Goal: Task Accomplishment & Management: Complete application form

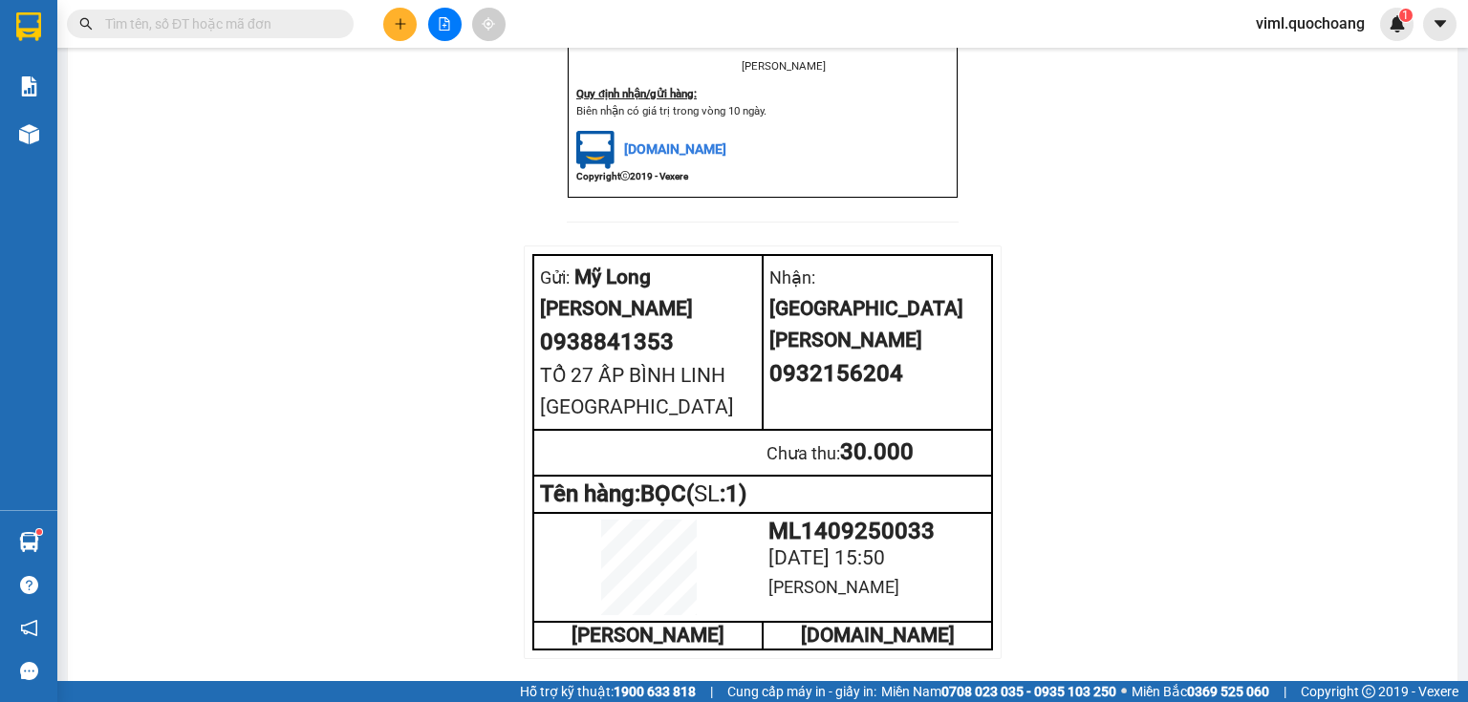
scroll to position [765, 0]
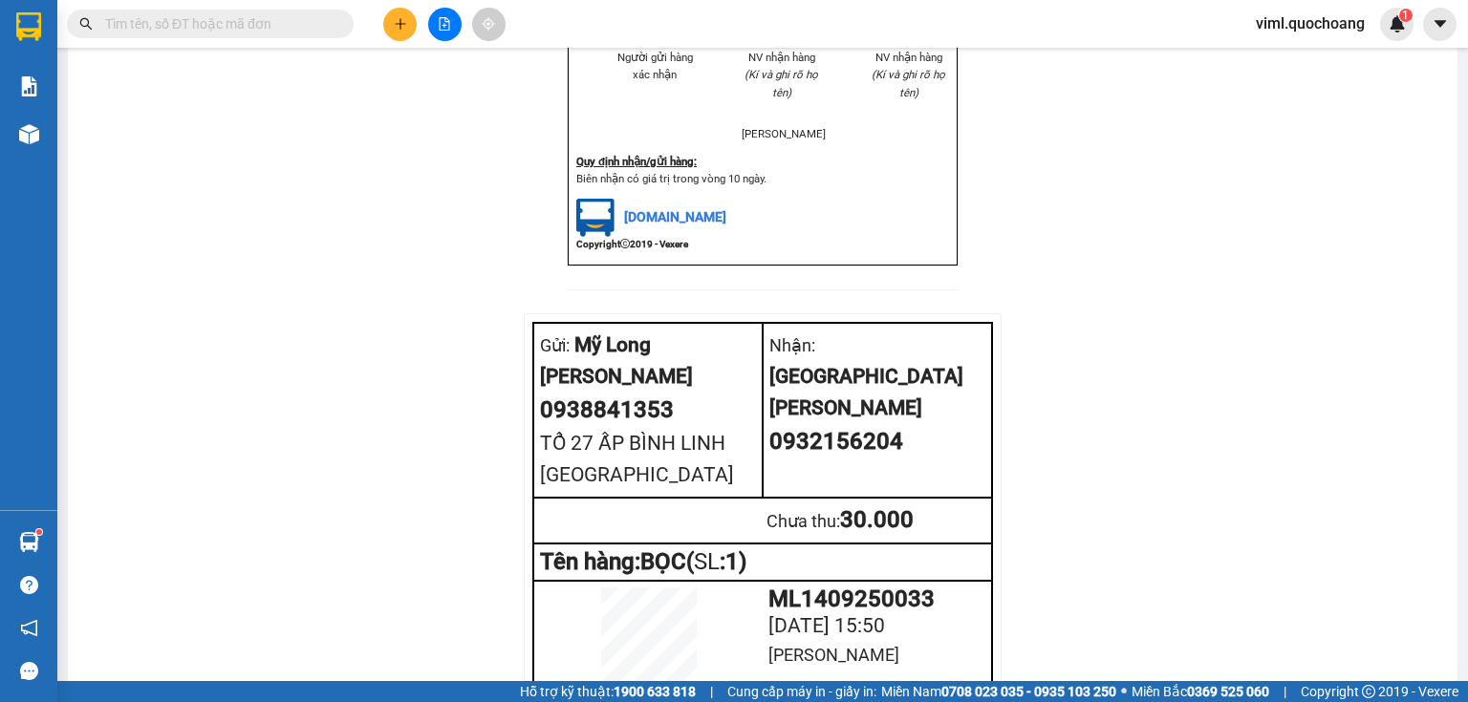
click at [405, 27] on icon "plus" at bounding box center [400, 23] width 13 height 13
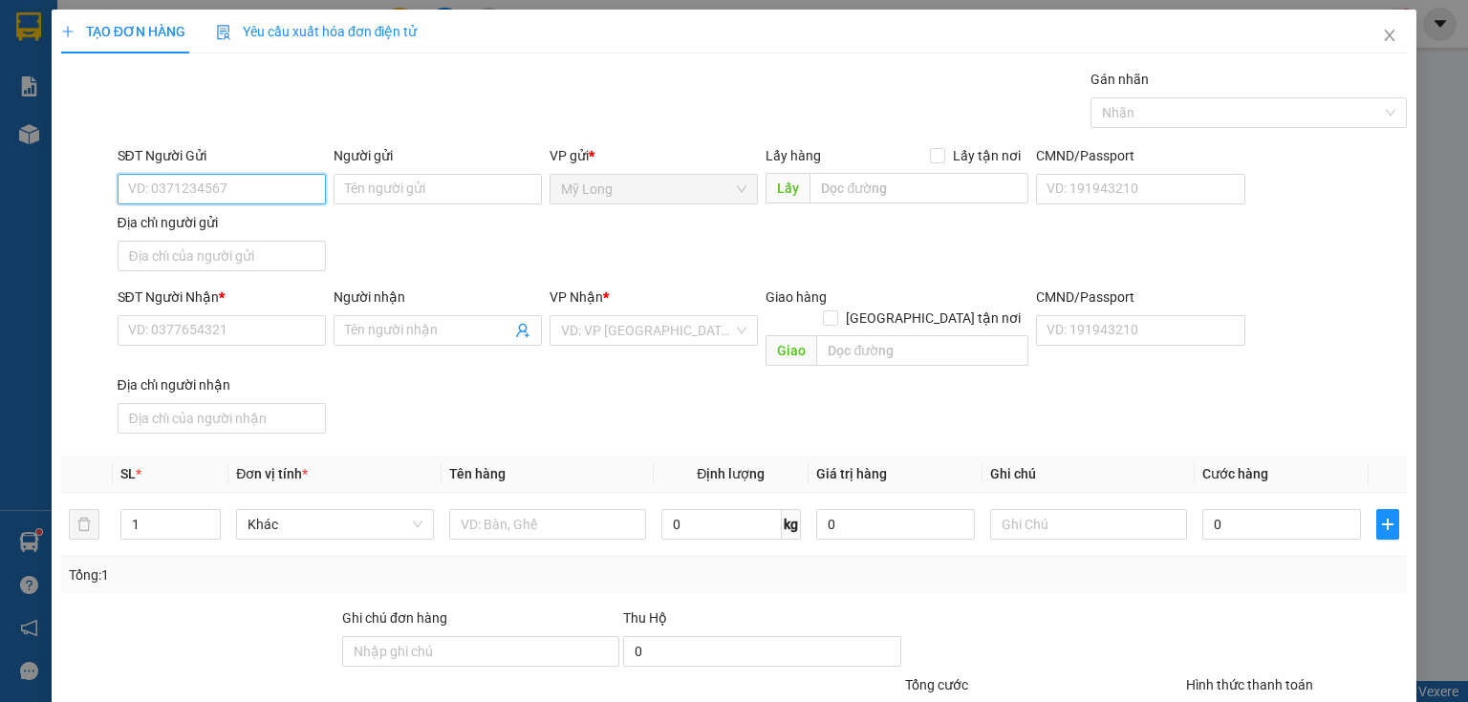
click at [248, 177] on input "SĐT Người Gửi" at bounding box center [222, 189] width 208 height 31
click at [185, 184] on input "SĐT Người Gửi" at bounding box center [222, 189] width 208 height 31
type input "0939586119"
click at [183, 236] on div "0939586119 - NK THIỆN ĐỨC" at bounding box center [219, 226] width 183 height 21
type input "NK THIỆN ĐỨC"
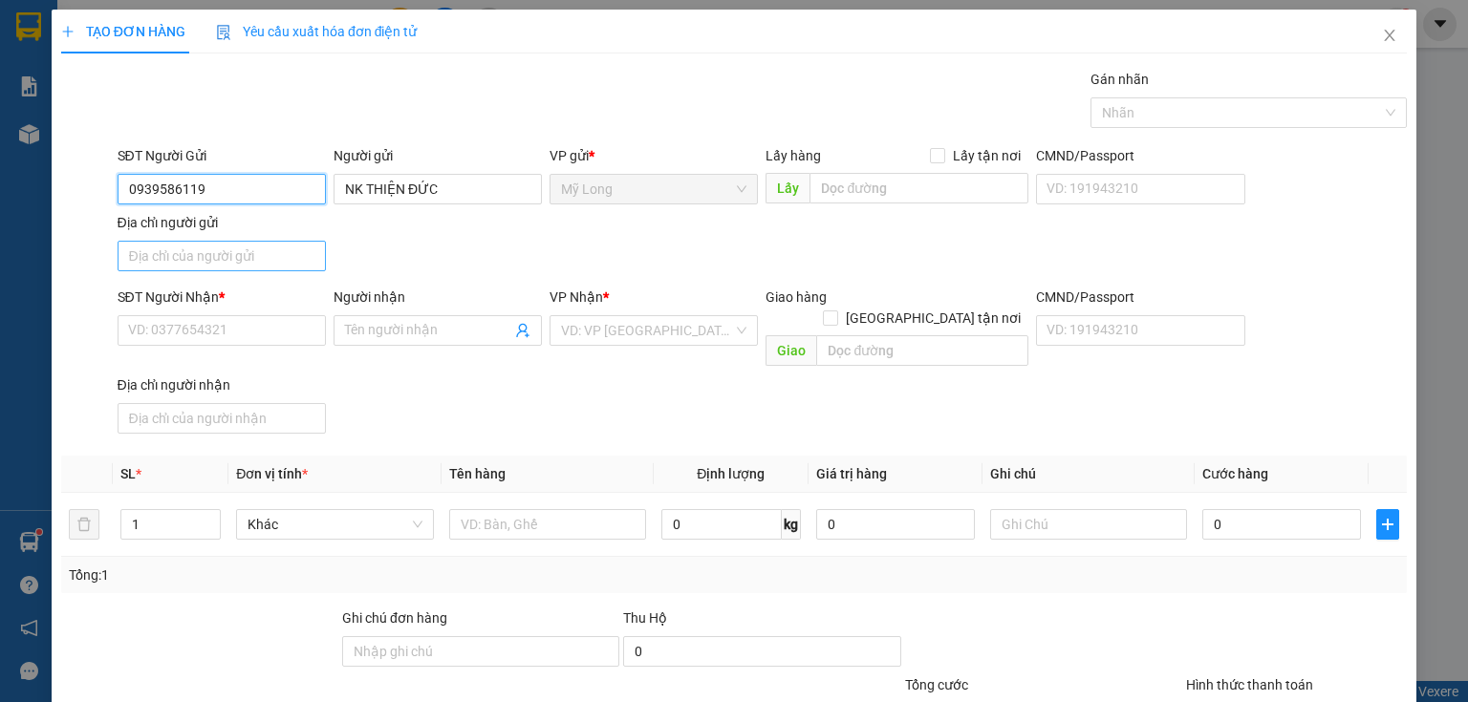
type input "0939586119"
click at [205, 248] on input "Địa chỉ người gửi" at bounding box center [222, 256] width 208 height 31
type input "ẤP 2 [GEOGRAPHIC_DATA]"
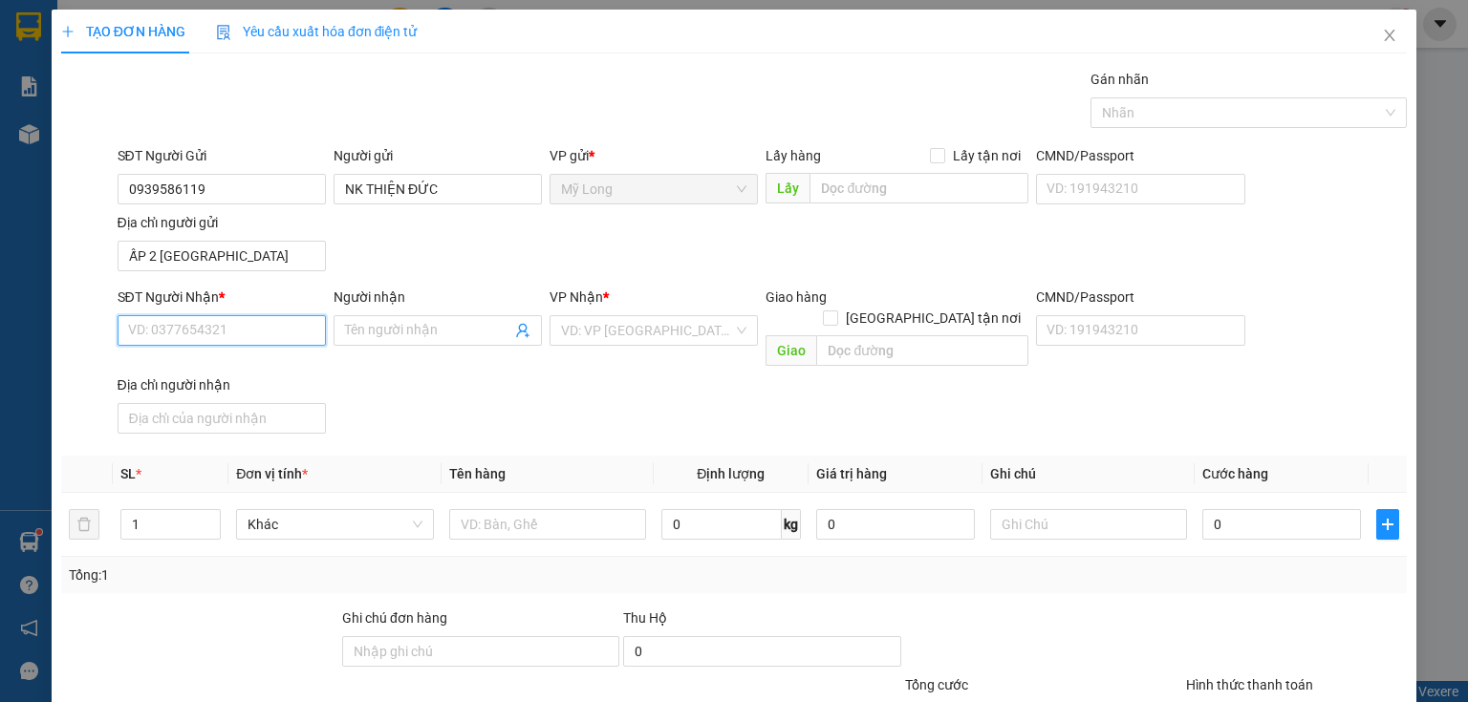
click at [245, 329] on input "SĐT Người Nhận *" at bounding box center [222, 330] width 208 height 31
type input "0938223136"
click at [251, 364] on div "0938223136 - LABO HLT ( [PERSON_NAME] )" at bounding box center [261, 367] width 267 height 21
type input "LABO HLT ( [PERSON_NAME] )"
type input "0938223136"
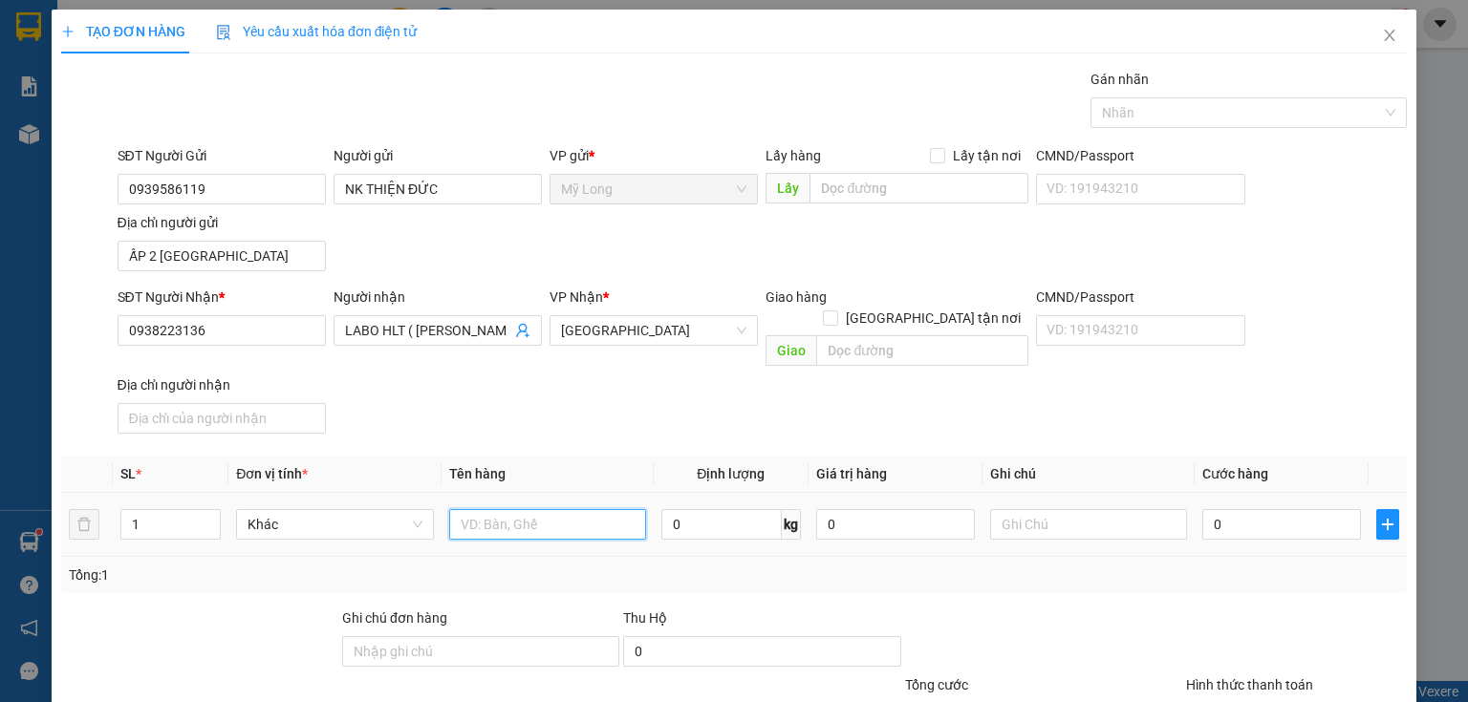
click at [525, 513] on input "text" at bounding box center [547, 524] width 197 height 31
type input "HỘP"
click at [1272, 509] on input "0" at bounding box center [1281, 524] width 159 height 31
type input "02"
type input "2"
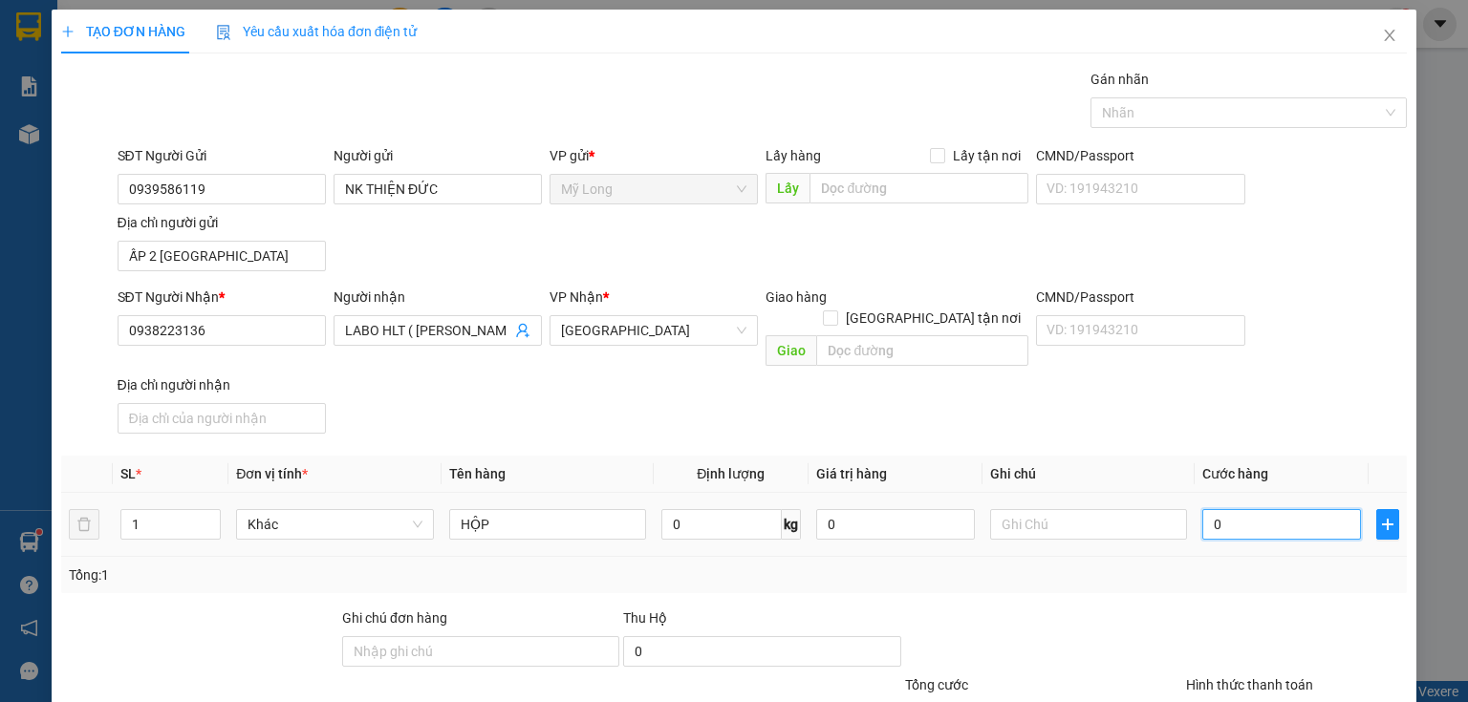
type input "2"
type input "020"
type input "20"
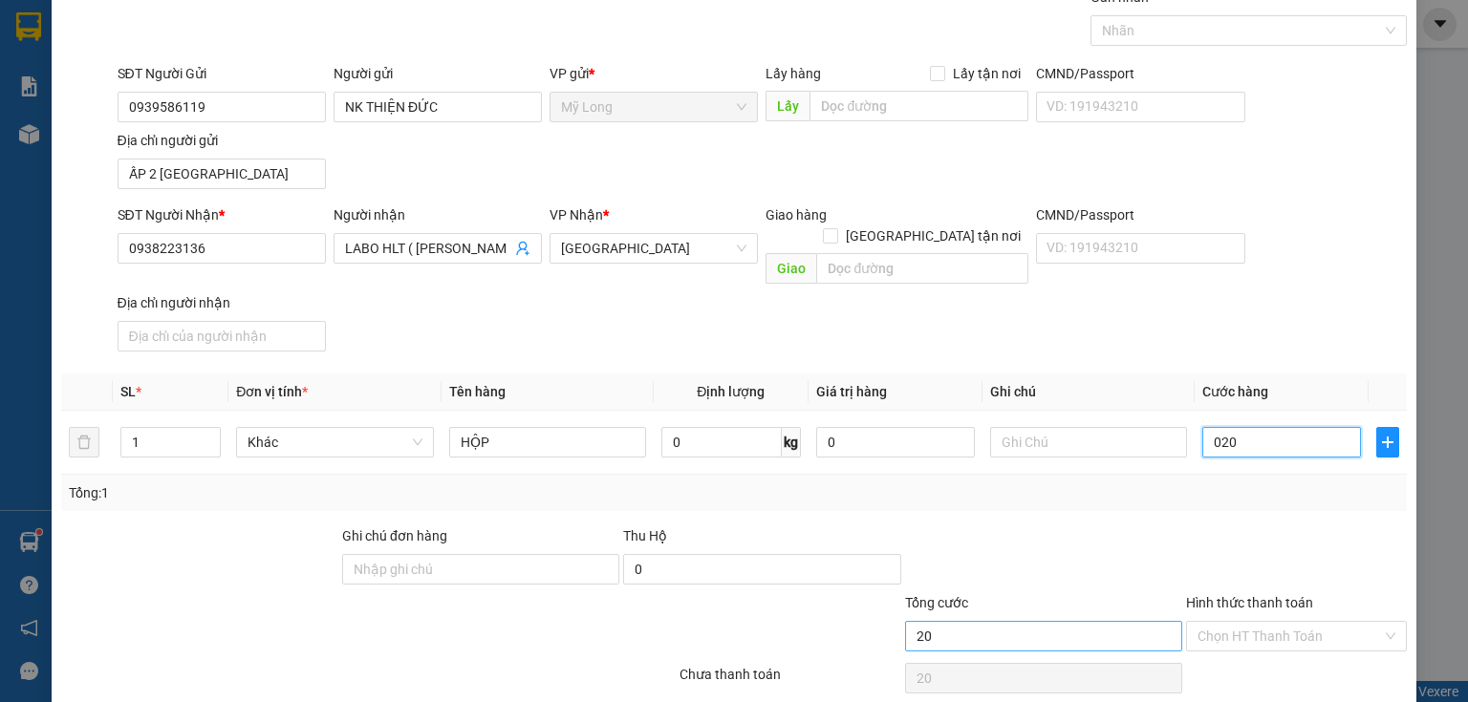
scroll to position [136, 0]
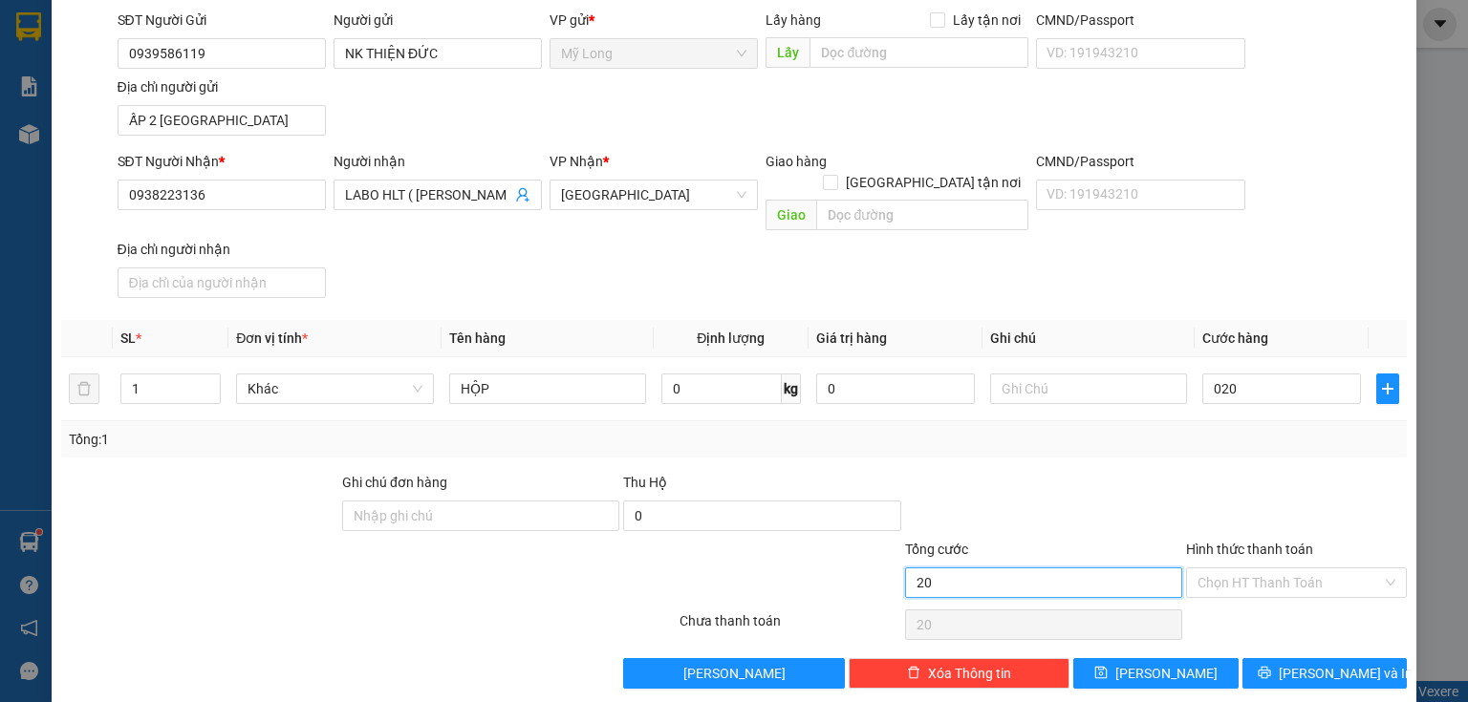
type input "20.000"
click at [997, 568] on input "20.000" at bounding box center [1043, 583] width 277 height 31
click at [1209, 569] on input "Hình thức thanh toán" at bounding box center [1289, 583] width 184 height 29
click at [1203, 592] on div "Tại văn phòng" at bounding box center [1286, 597] width 197 height 21
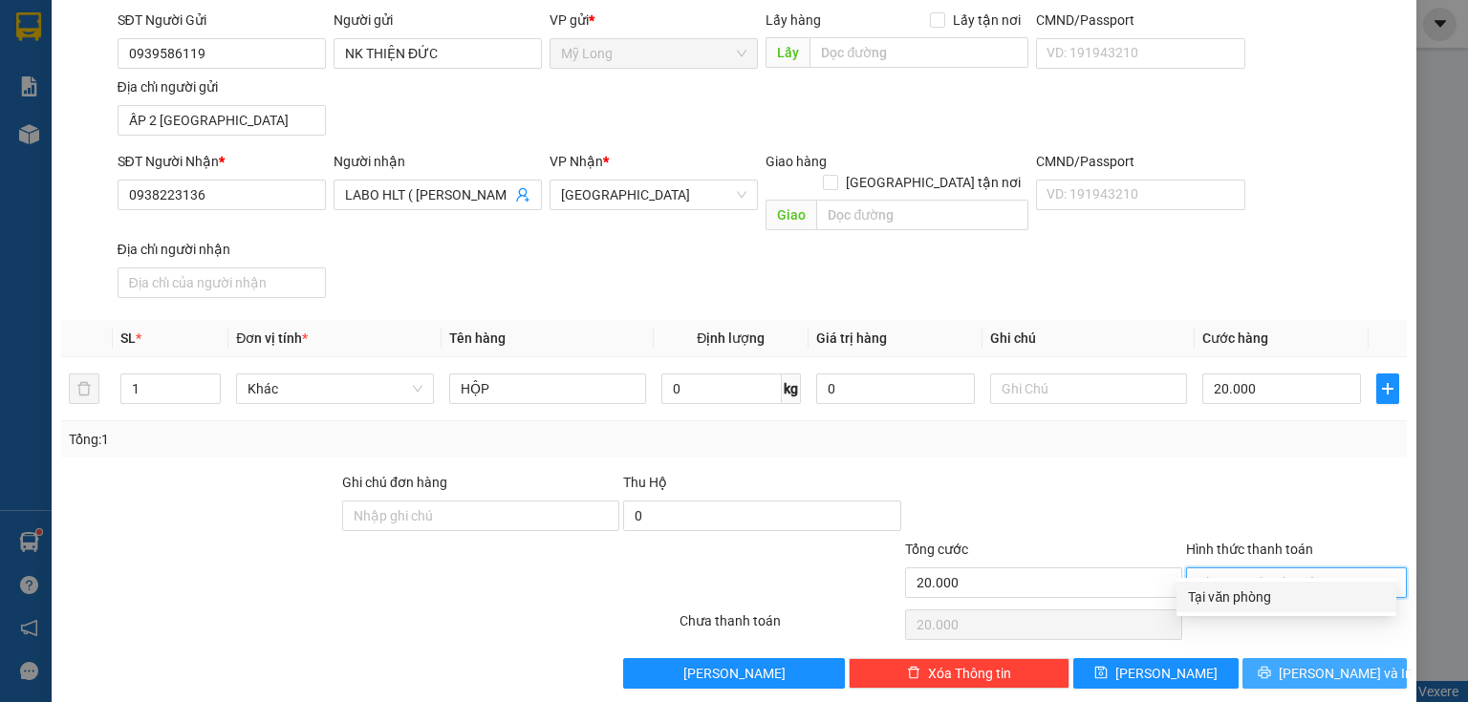
type input "0"
click at [1299, 663] on span "[PERSON_NAME] và In" at bounding box center [1345, 673] width 134 height 21
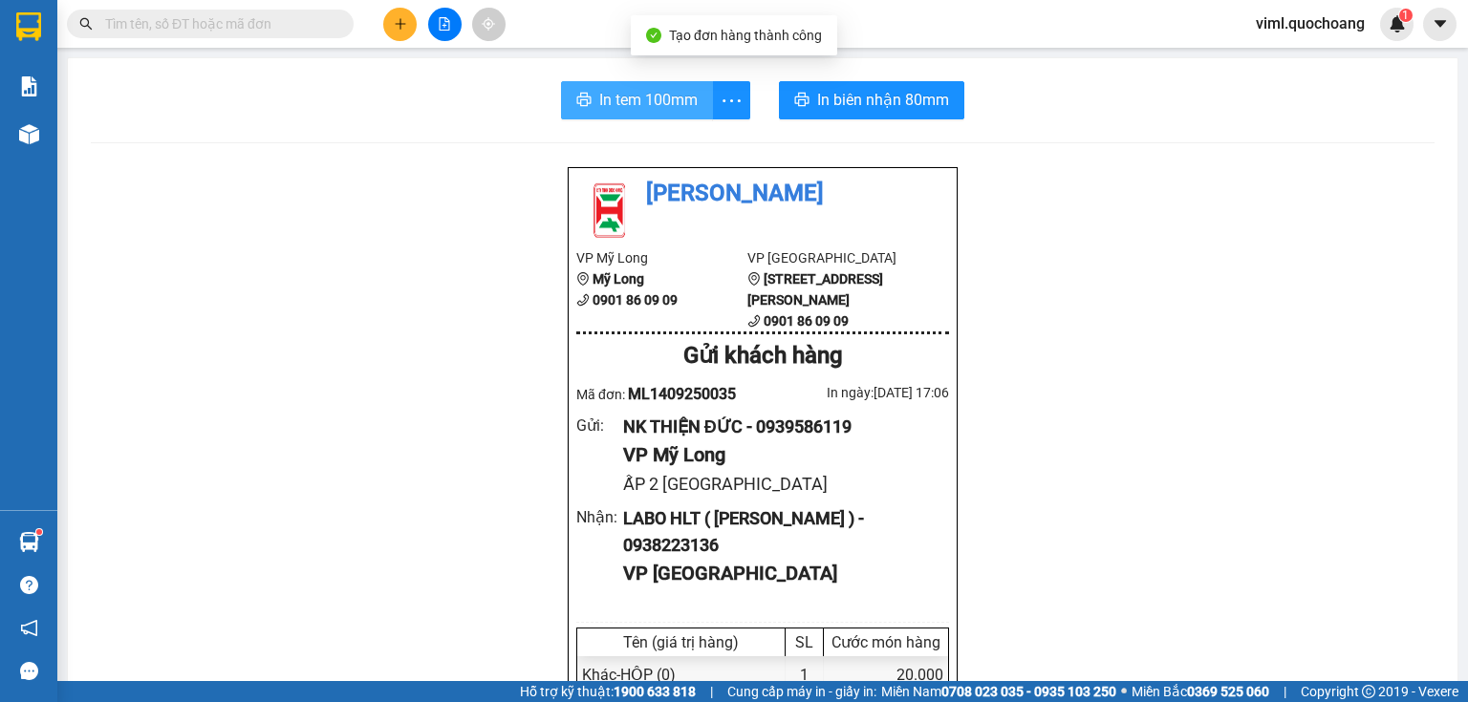
click at [624, 109] on span "In tem 100mm" at bounding box center [648, 100] width 98 height 24
click at [382, 14] on div at bounding box center [444, 24] width 143 height 33
click at [411, 8] on div at bounding box center [444, 24] width 143 height 33
click at [400, 19] on icon "plus" at bounding box center [399, 23] width 1 height 11
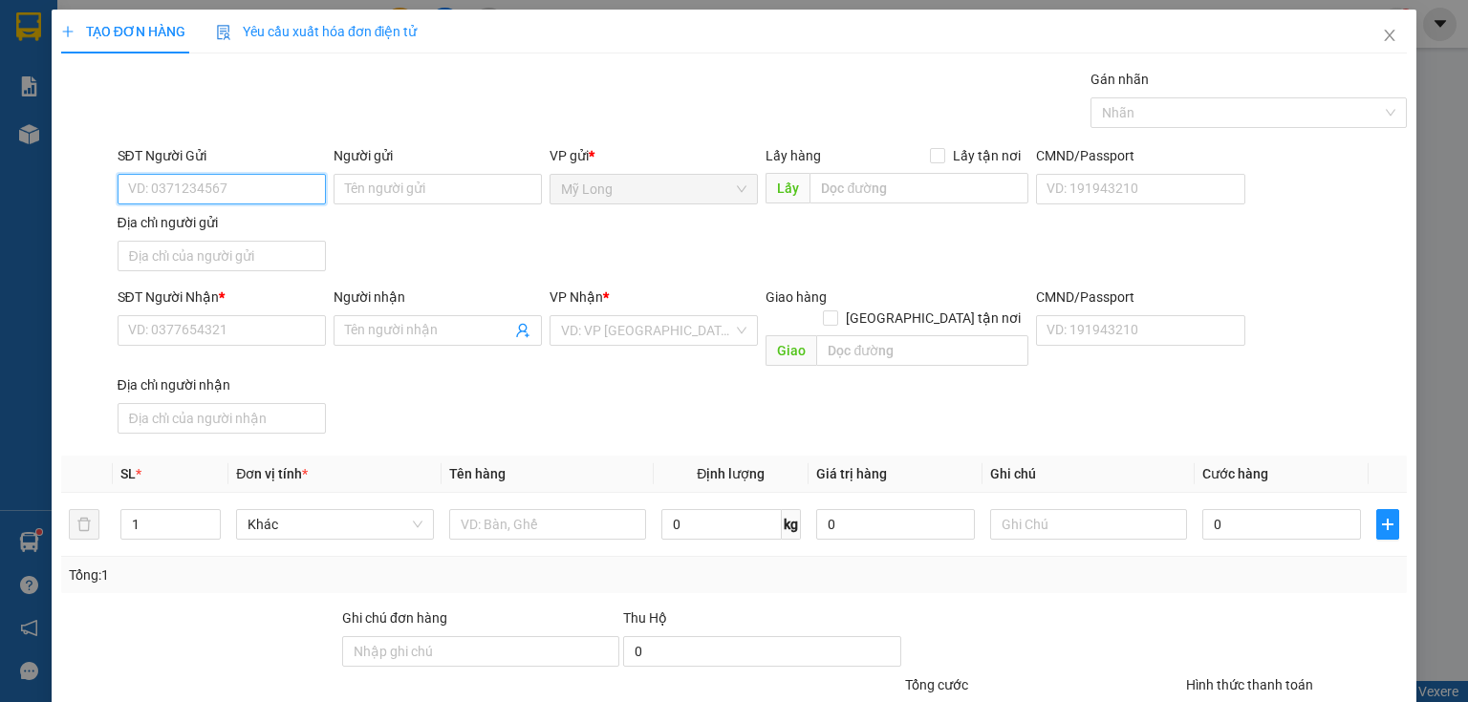
click at [284, 198] on input "SĐT Người Gửi" at bounding box center [222, 189] width 208 height 31
type input "0939631920"
click at [284, 241] on div "0939631920 - NK TÂM ĐỨC" at bounding box center [220, 226] width 206 height 31
type input "NK TÂM ĐỨC"
type input "0939631920"
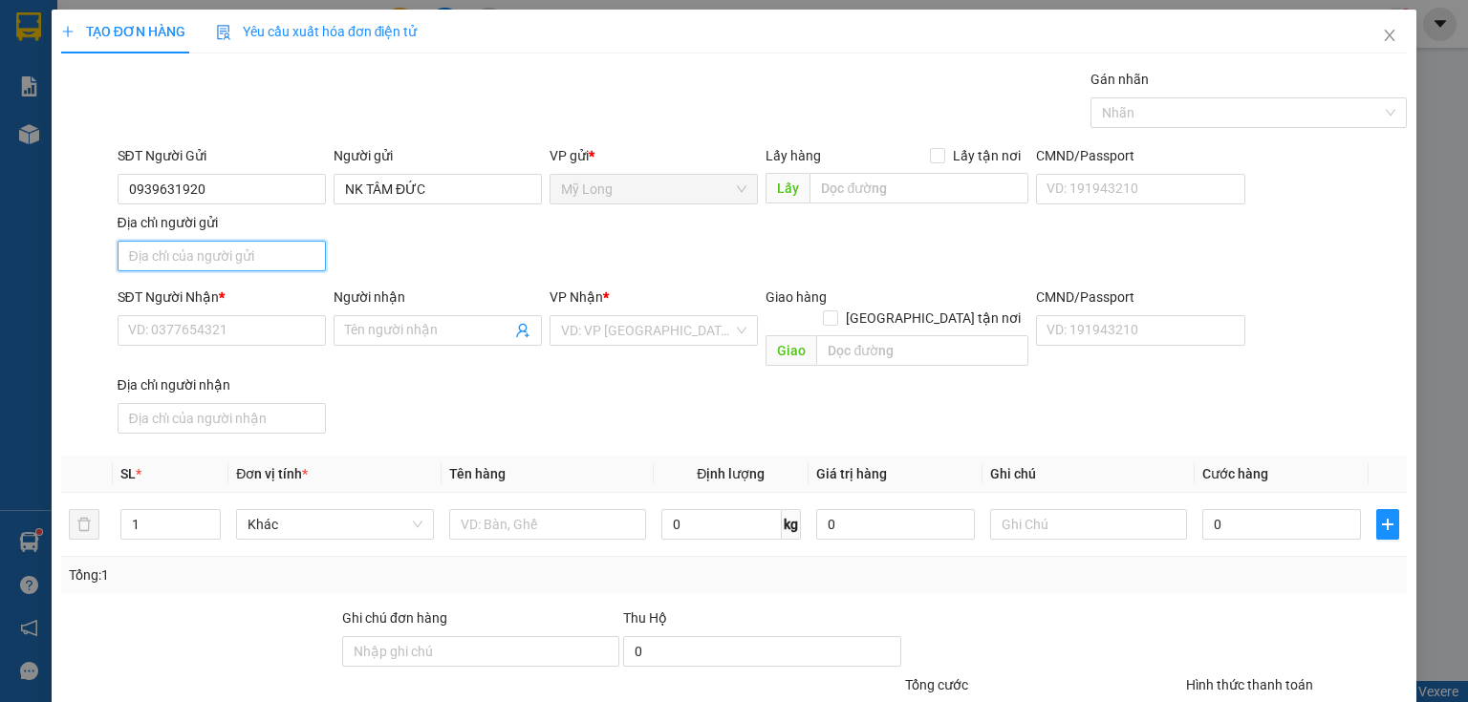
click at [287, 249] on input "Địa chỉ người gửi" at bounding box center [222, 256] width 208 height 31
type input "0"
drag, startPoint x: 273, startPoint y: 275, endPoint x: 241, endPoint y: 334, distance: 67.6
click at [241, 334] on input "SĐT Người Nhận *" at bounding box center [222, 330] width 208 height 31
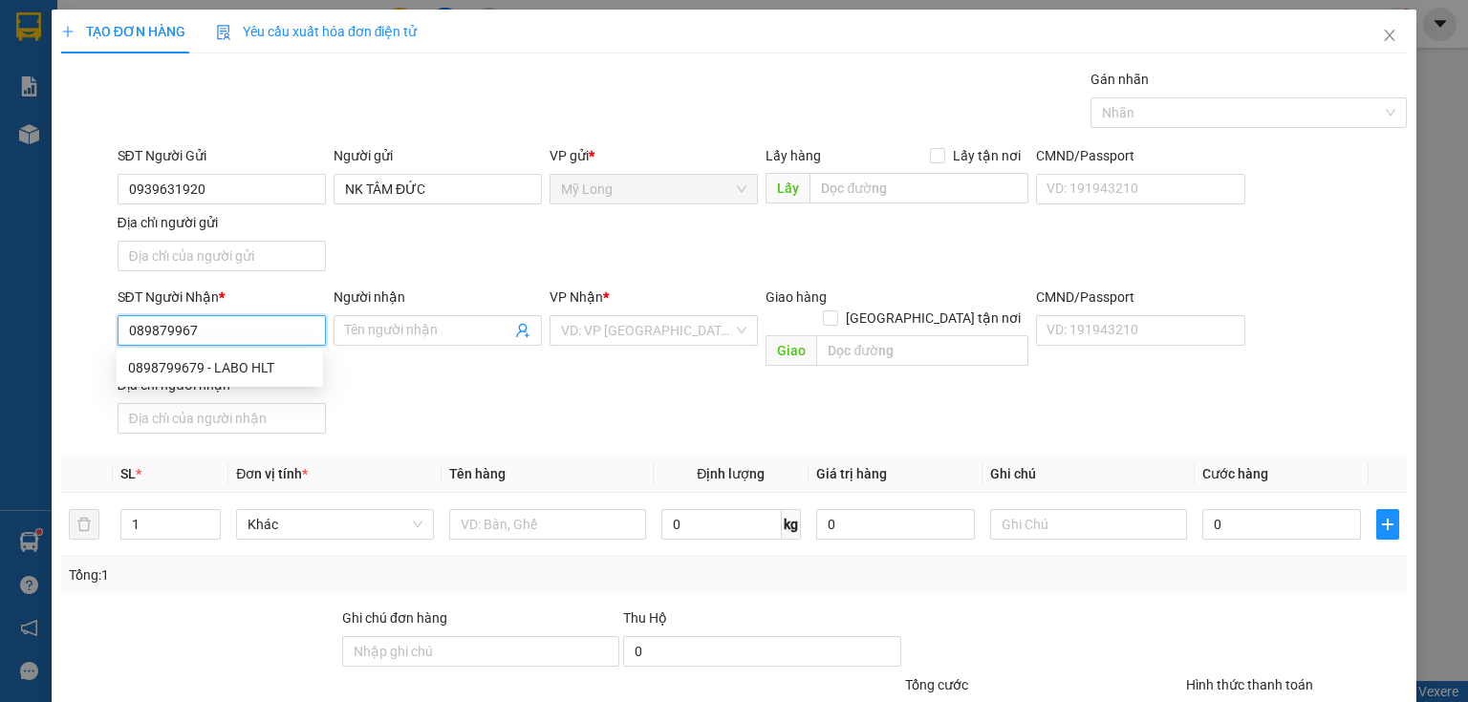
type input "0898799679"
click at [244, 368] on div "0898799679 - LABO HLT" at bounding box center [219, 367] width 183 height 21
type input "LABO HLT"
type input "0898799679"
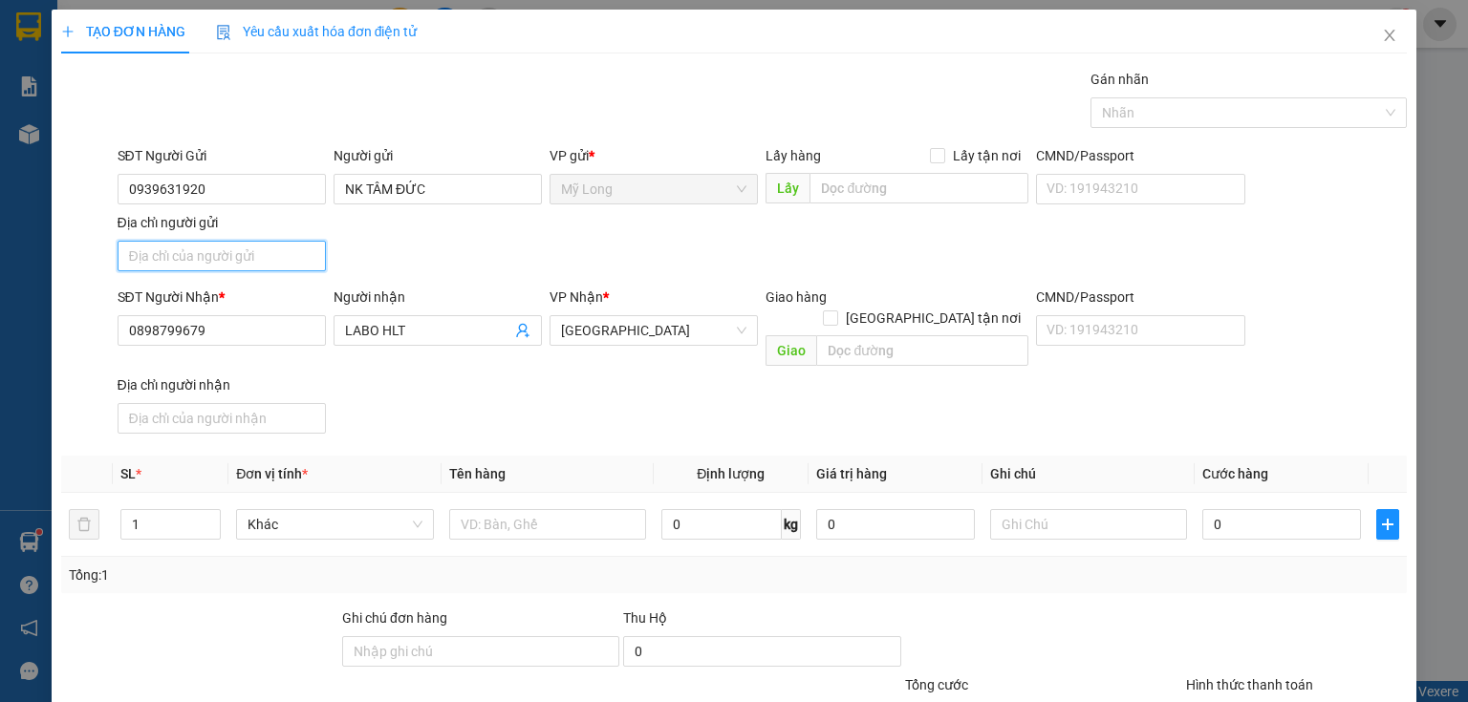
click at [247, 250] on input "Địa chỉ người gửi" at bounding box center [222, 256] width 208 height 31
type input "ẤP 2 [GEOGRAPHIC_DATA]"
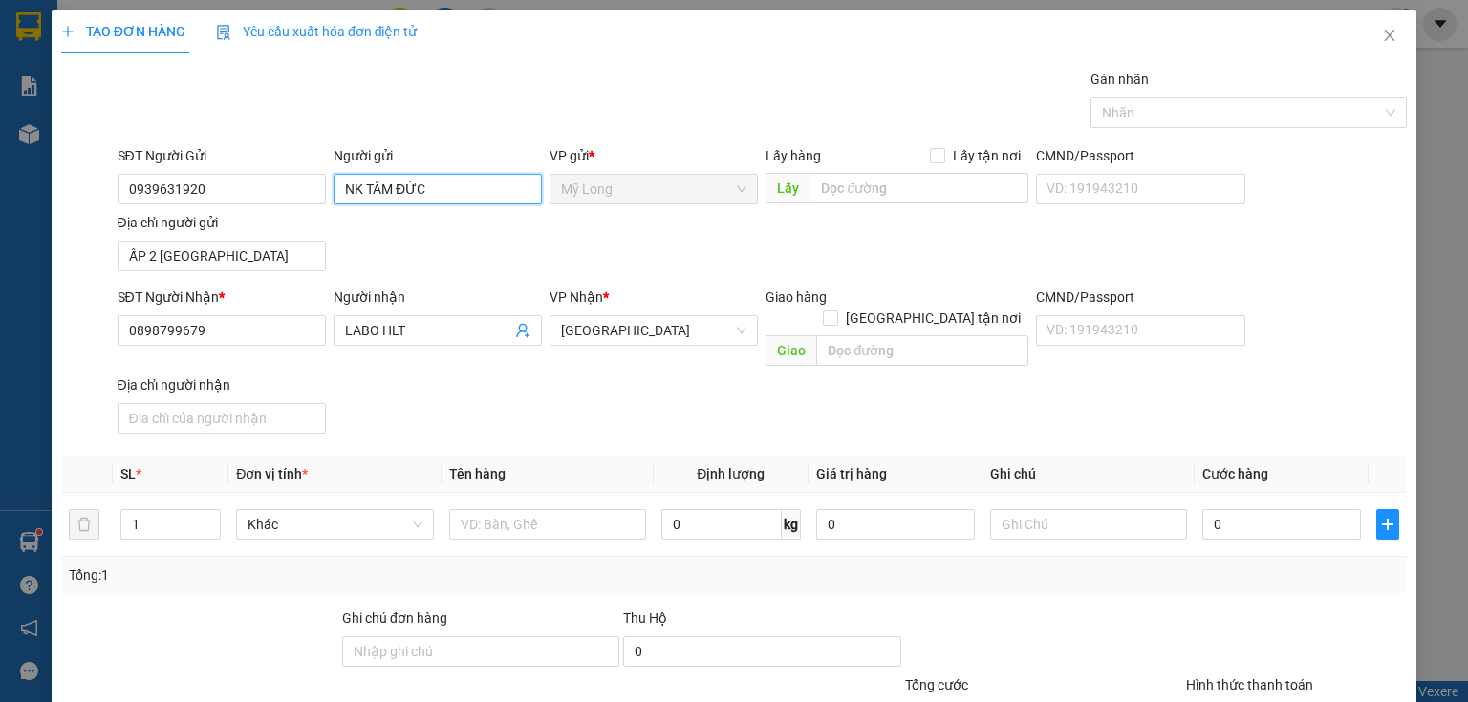
click at [440, 199] on input "NK TÂM ĐỨC" at bounding box center [437, 189] width 208 height 31
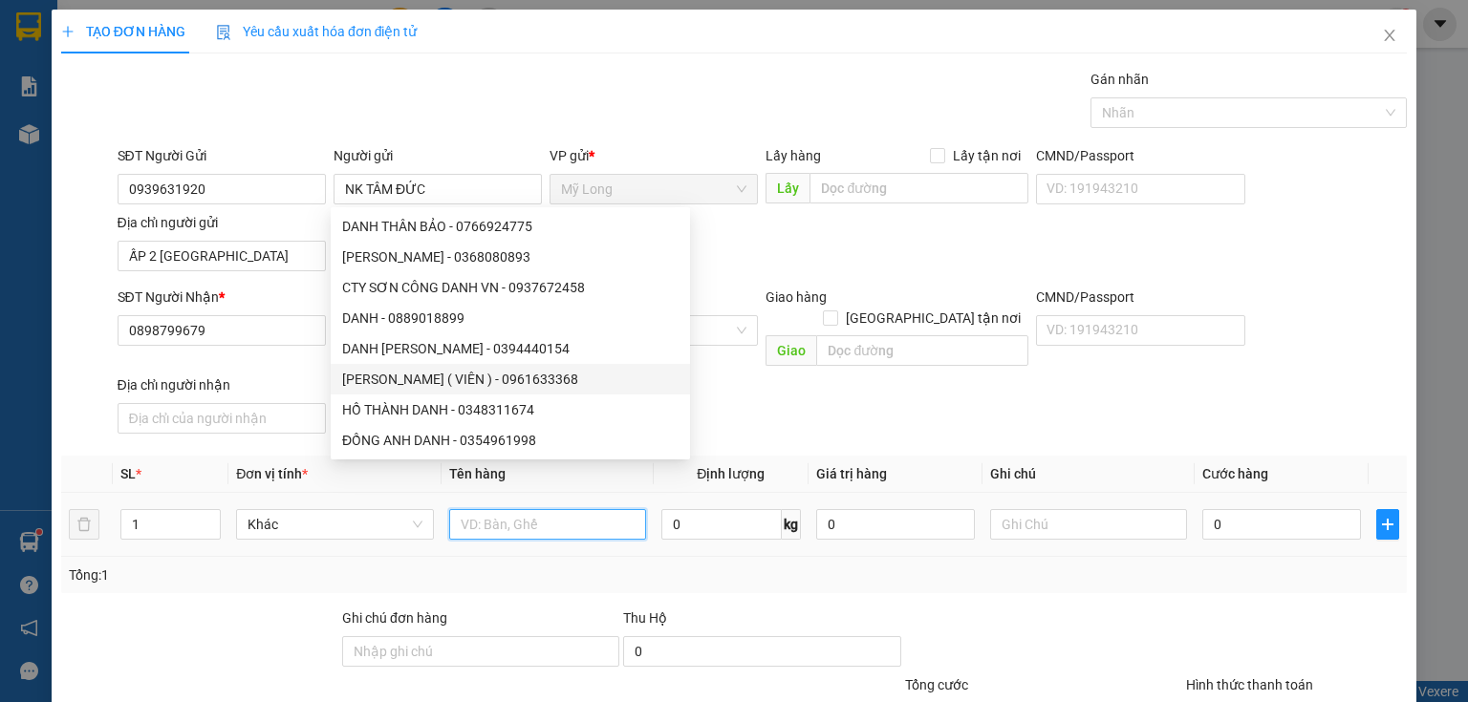
click at [578, 514] on input "text" at bounding box center [547, 524] width 197 height 31
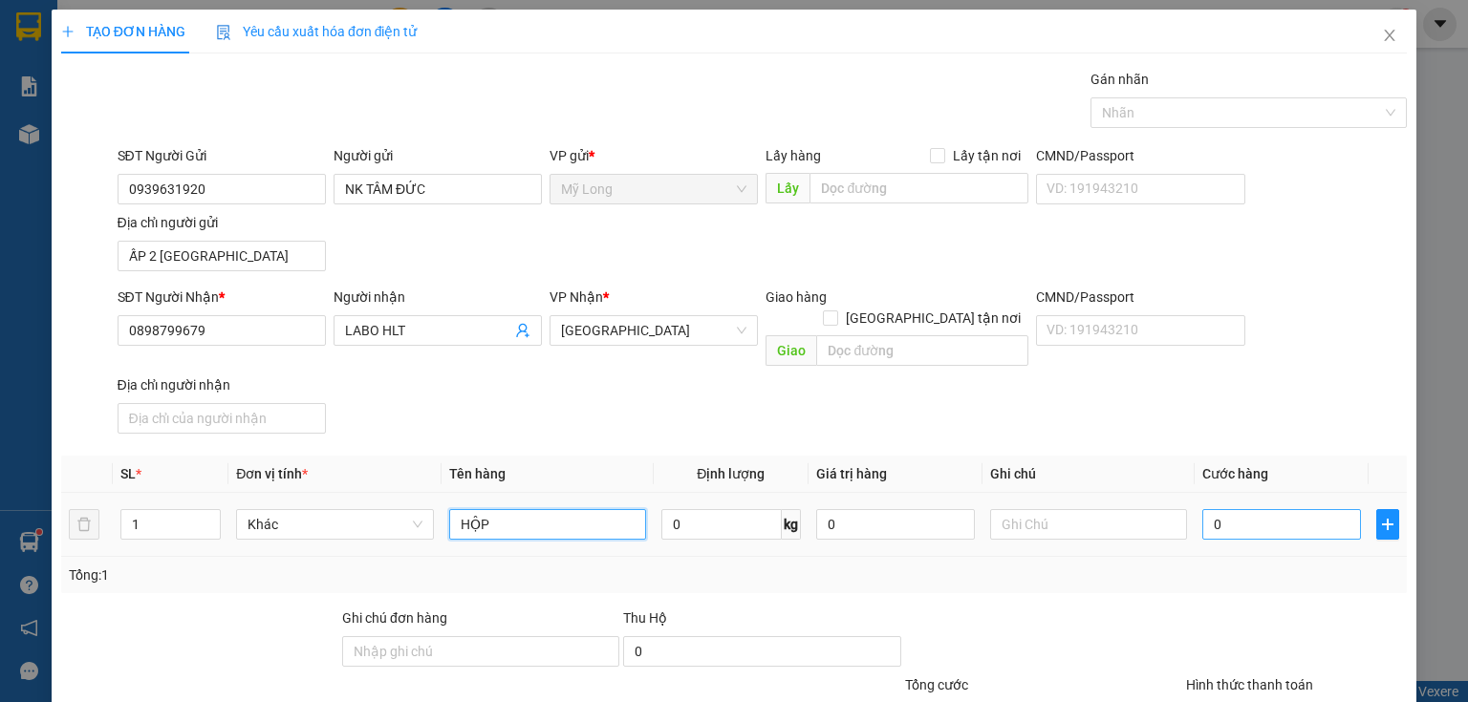
type input "HỘP"
click at [1208, 509] on input "0" at bounding box center [1281, 524] width 159 height 31
type input "7"
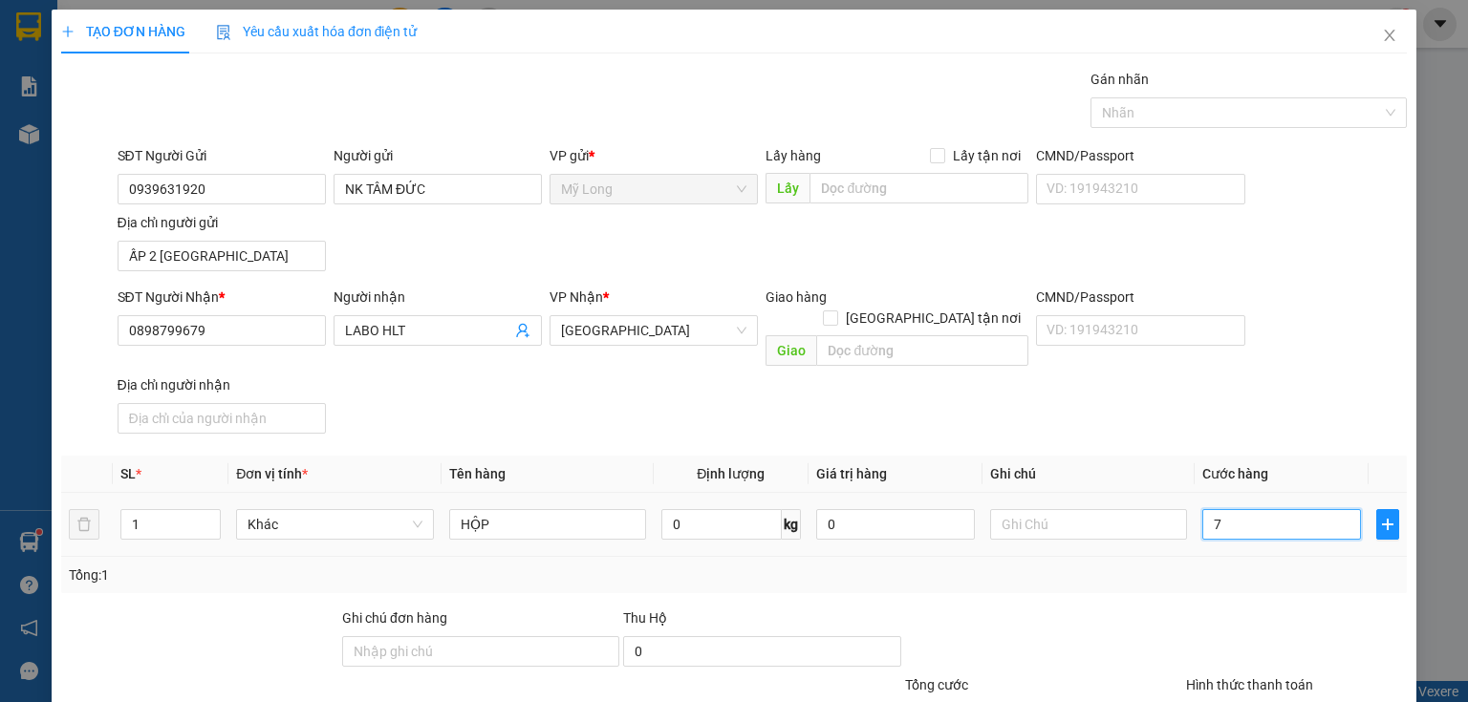
type input "0"
type input "02"
type input "2"
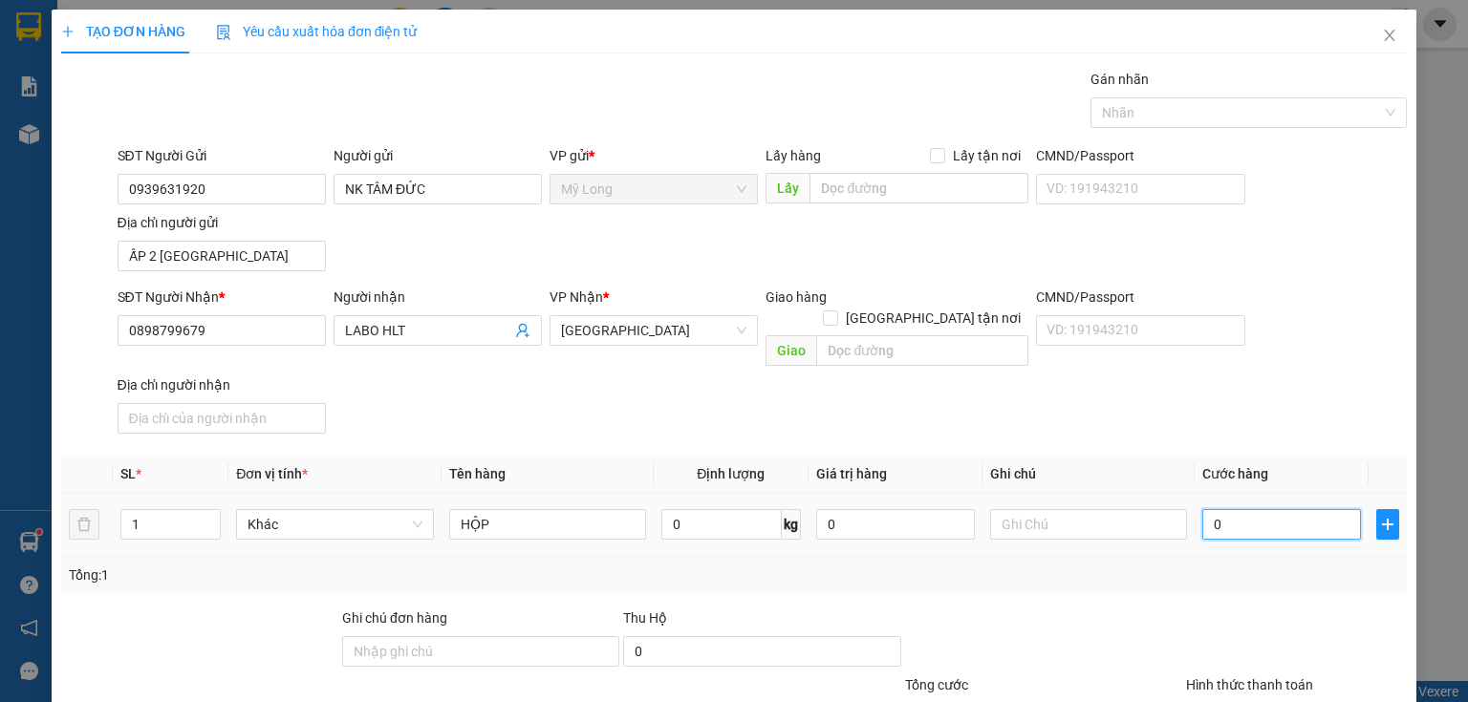
type input "2"
type input "020"
type input "20"
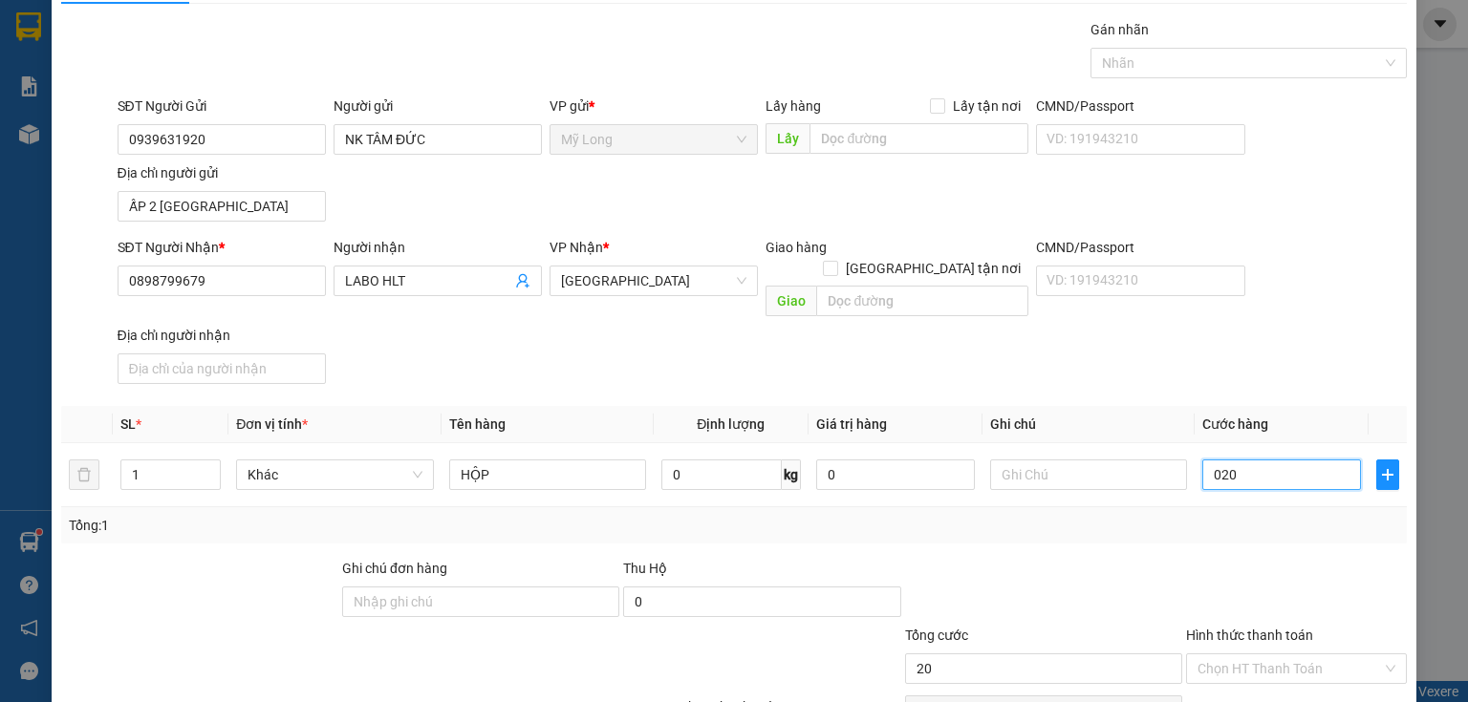
scroll to position [136, 0]
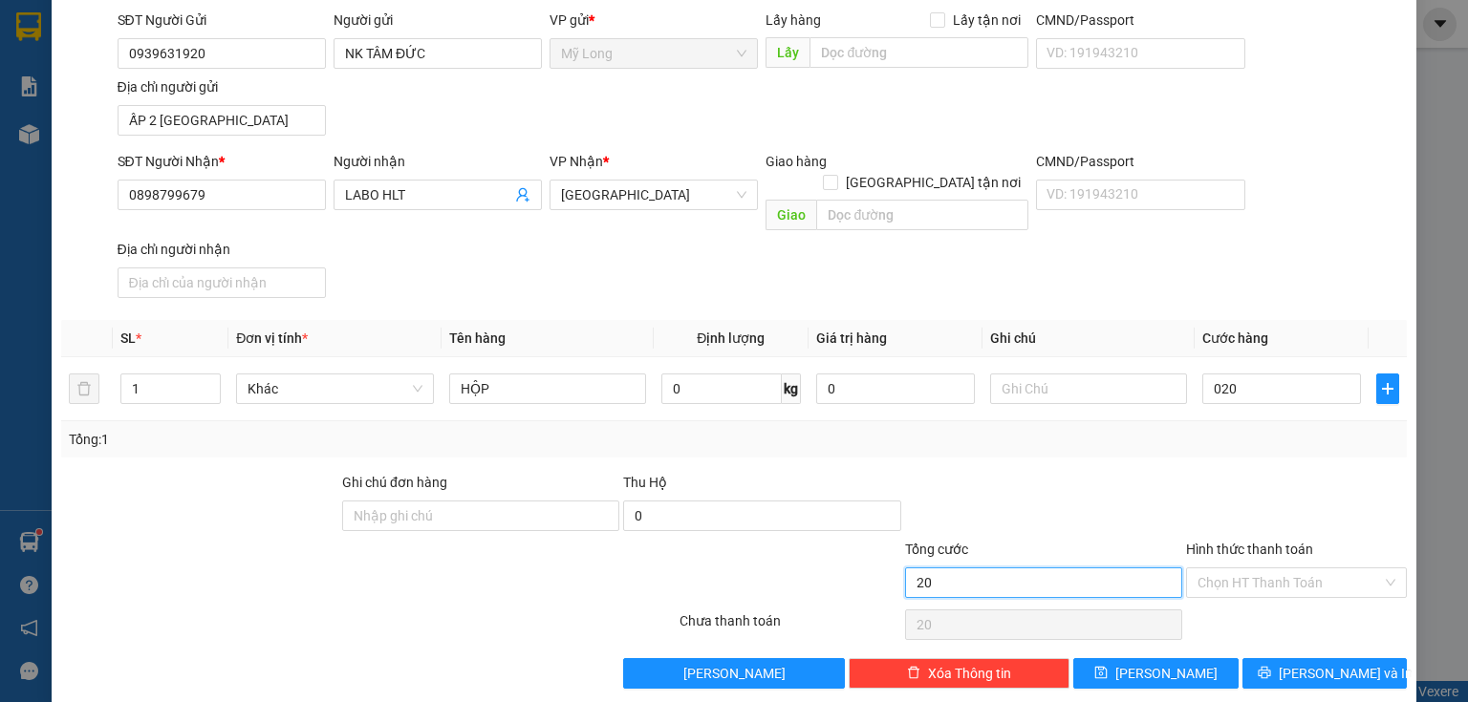
type input "20.000"
click at [1131, 568] on input "20.000" at bounding box center [1043, 583] width 277 height 31
click at [1254, 569] on input "Hình thức thanh toán" at bounding box center [1289, 583] width 184 height 29
click at [1231, 602] on div "Tại văn phòng" at bounding box center [1286, 597] width 197 height 21
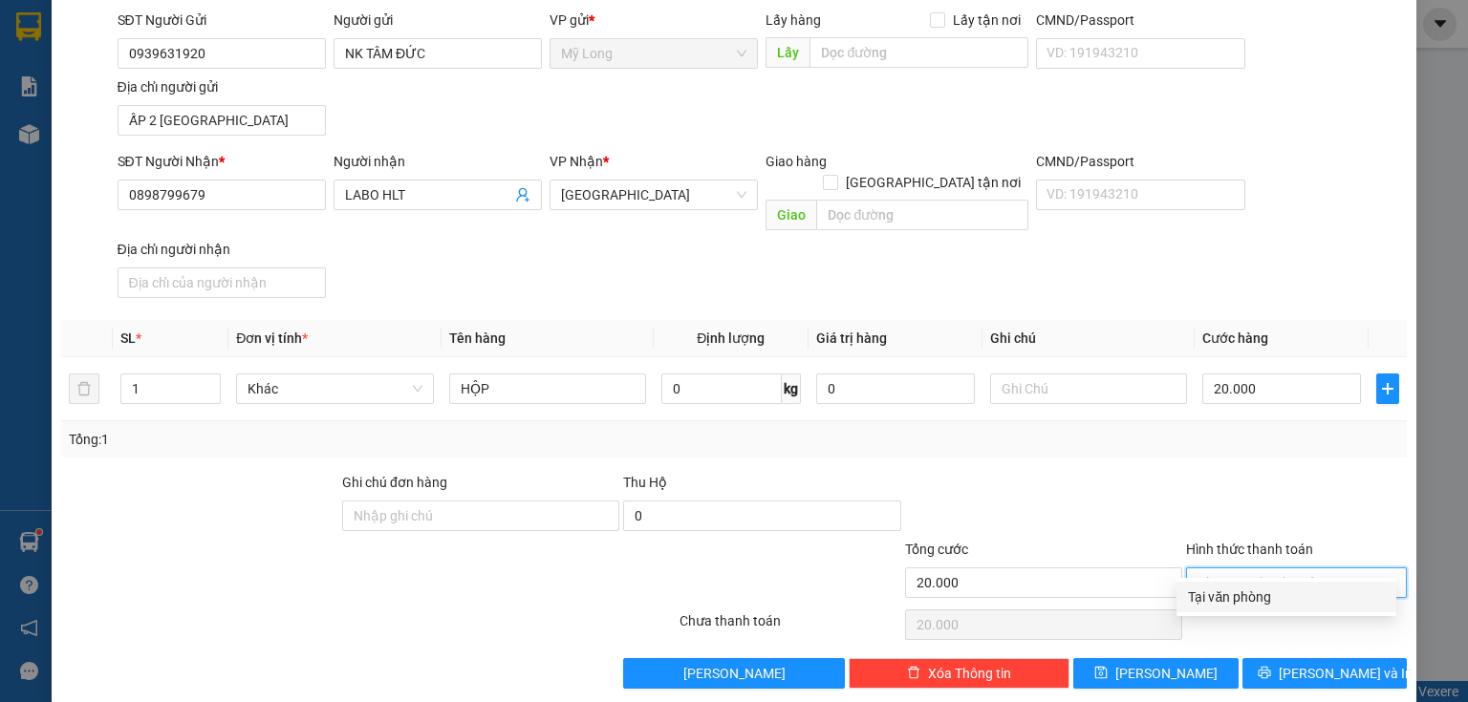
type input "0"
click at [1267, 658] on button "[PERSON_NAME] và In" at bounding box center [1324, 673] width 165 height 31
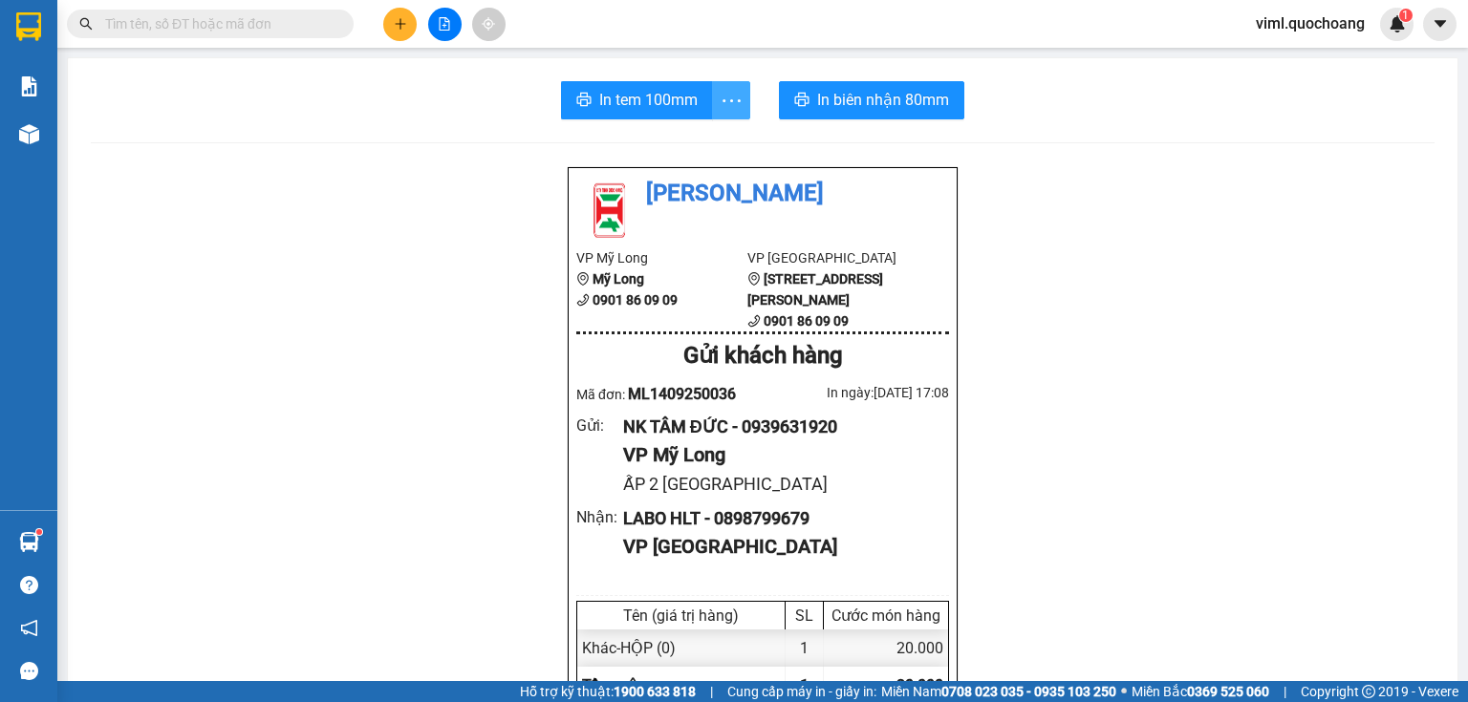
click at [712, 114] on button "button" at bounding box center [731, 100] width 38 height 38
click at [686, 96] on span "In tem 100mm" at bounding box center [648, 100] width 98 height 24
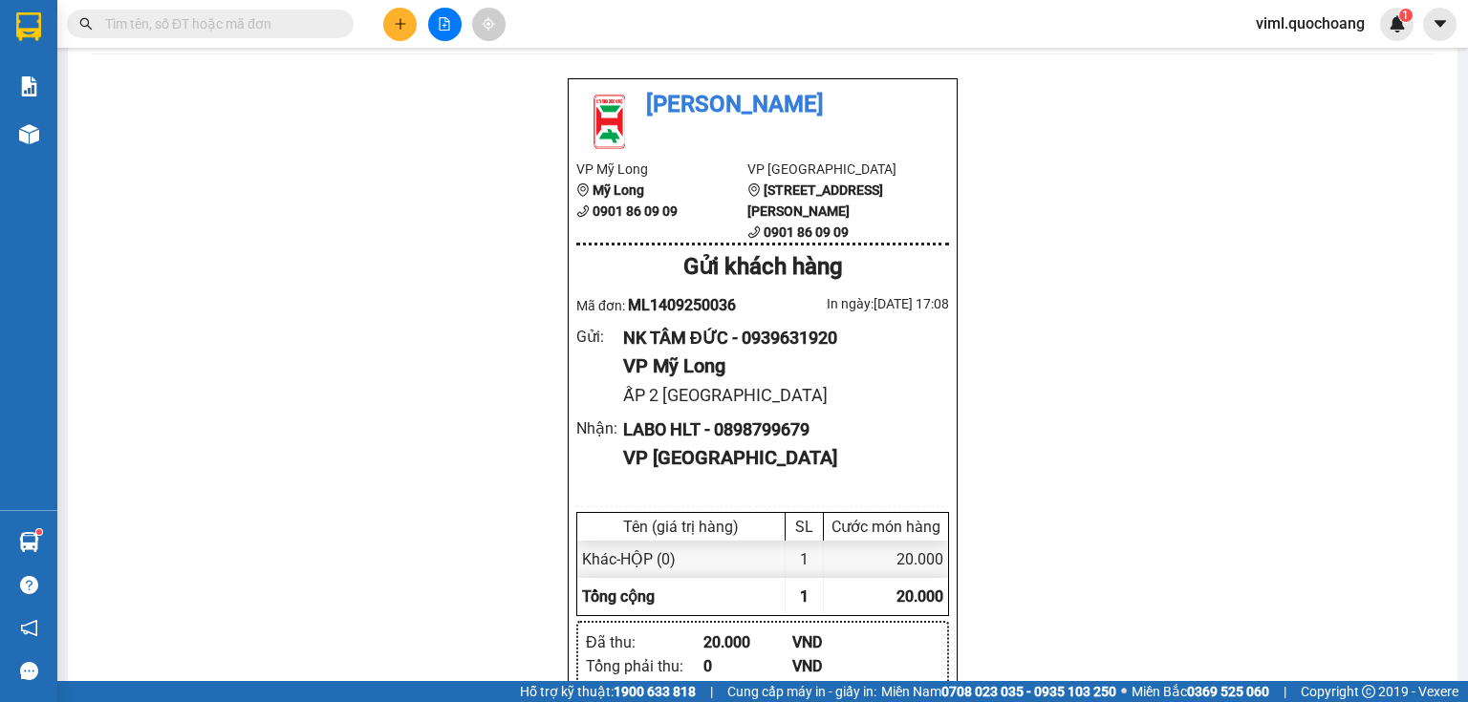
scroll to position [76, 0]
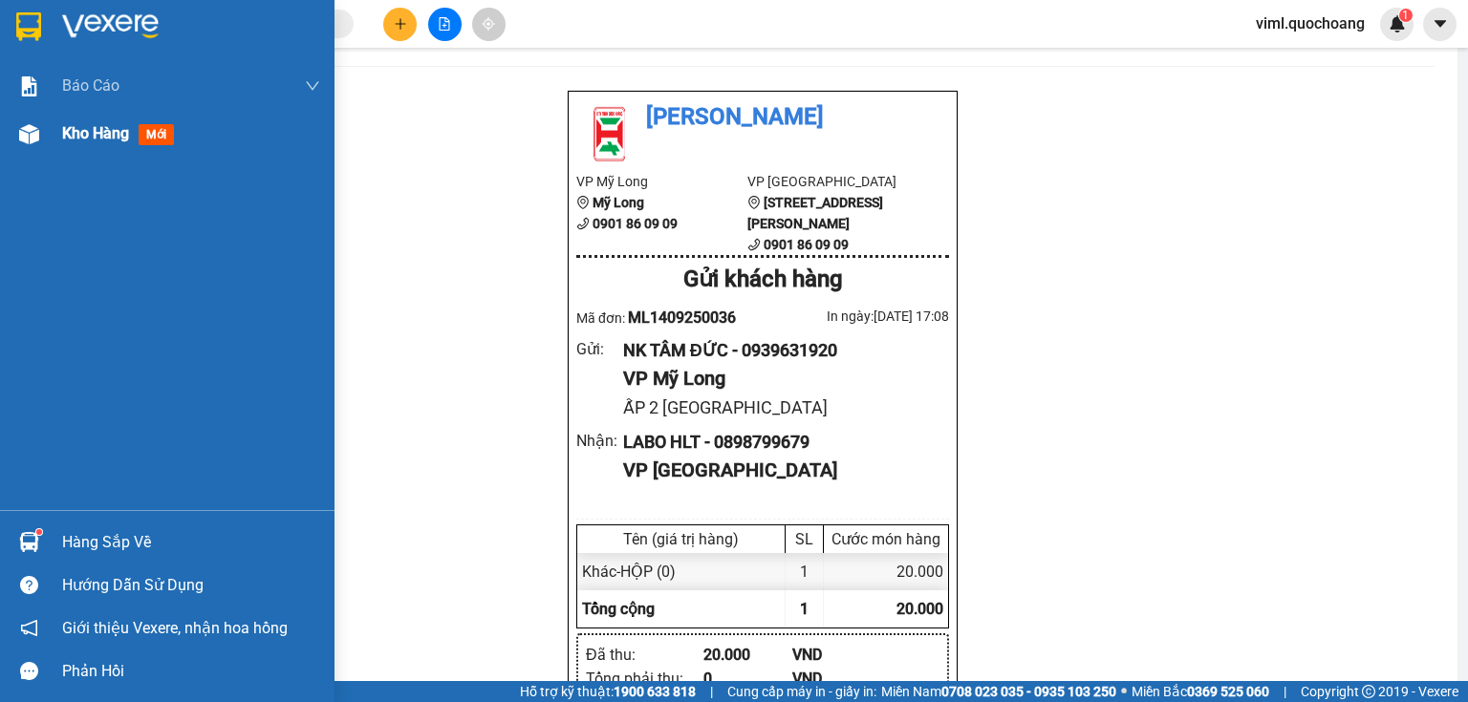
click at [38, 141] on img at bounding box center [29, 134] width 20 height 20
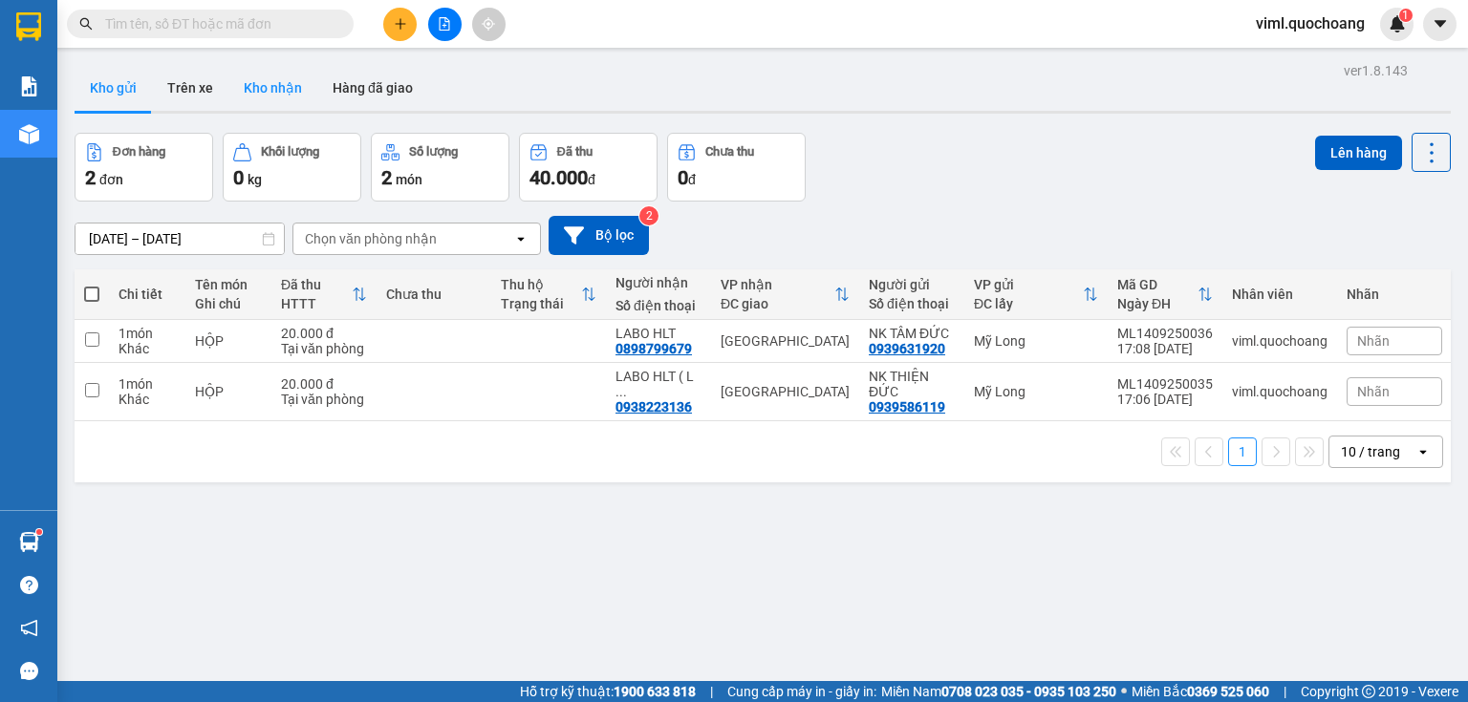
click at [306, 96] on button "Kho nhận" at bounding box center [272, 88] width 89 height 46
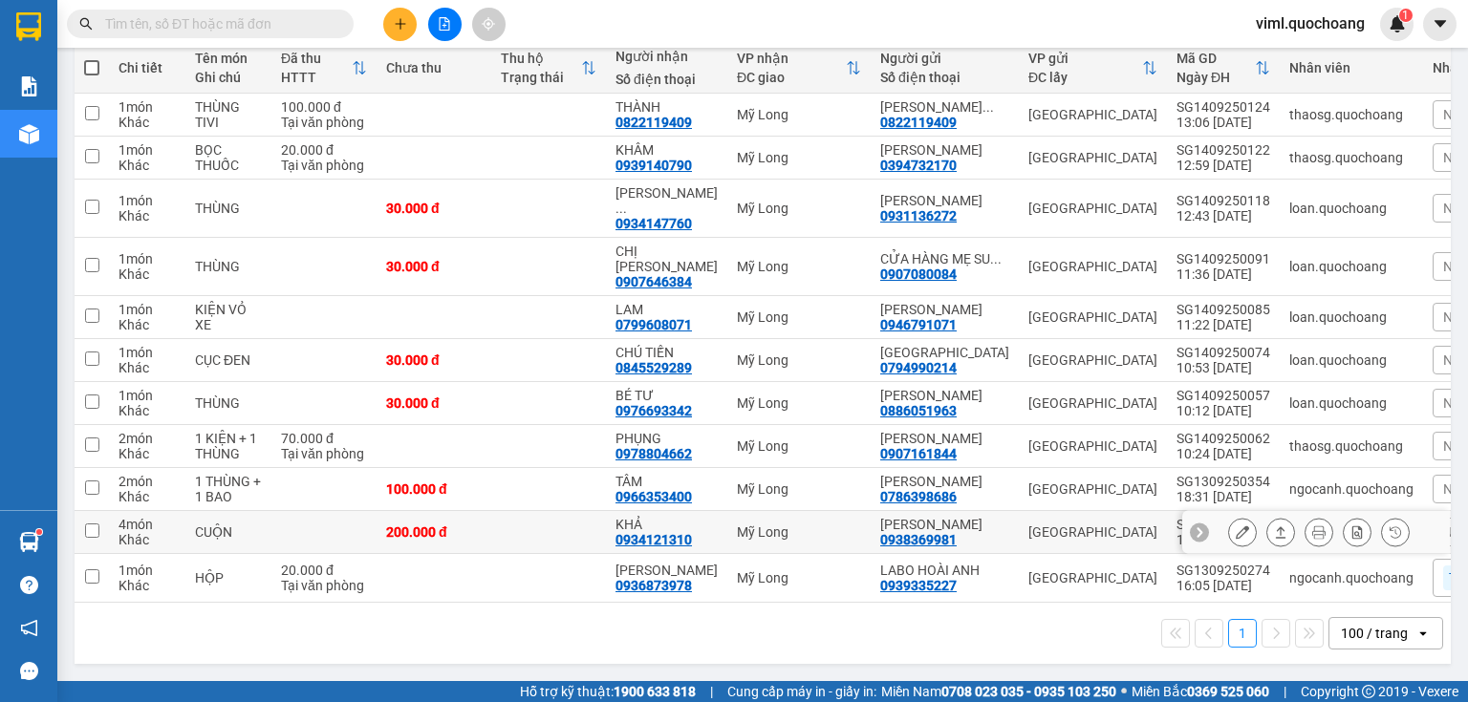
scroll to position [362, 0]
click at [1235, 526] on icon at bounding box center [1241, 532] width 13 height 13
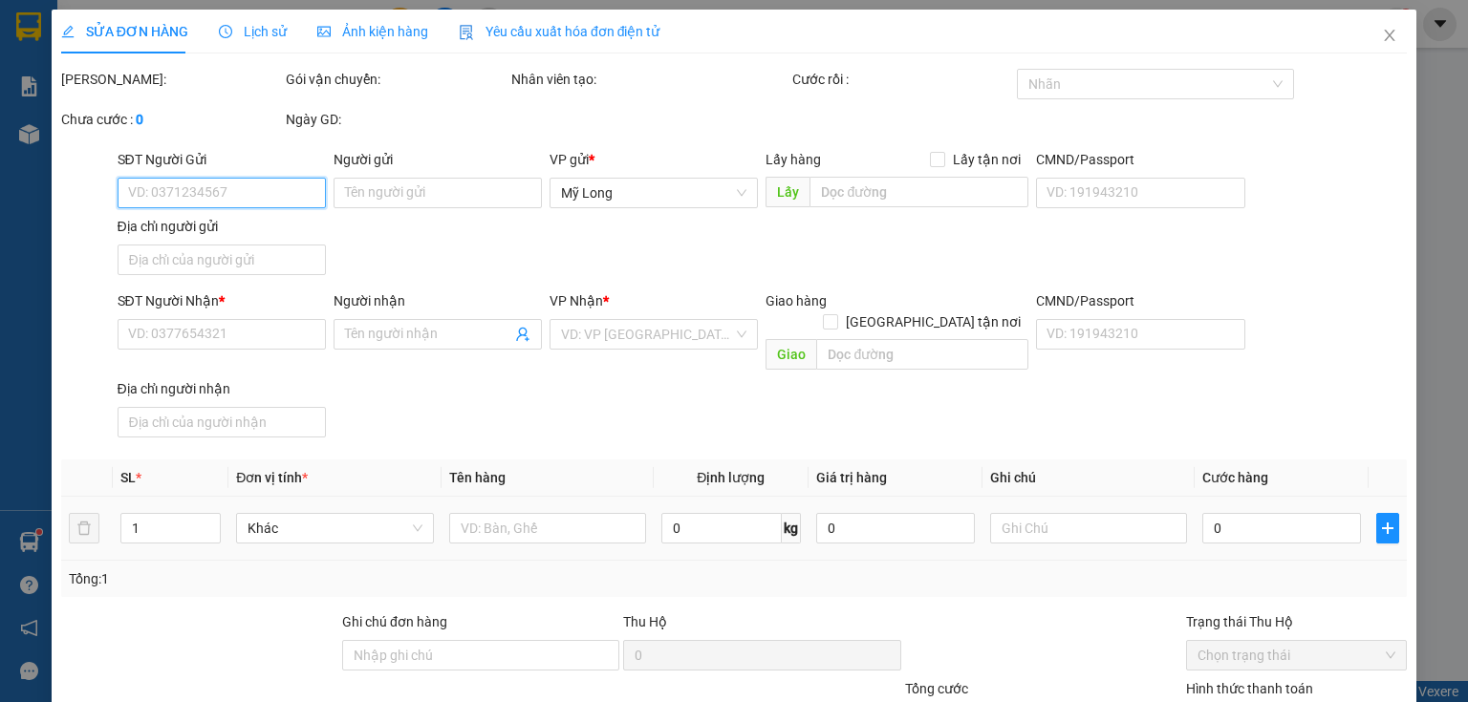
type input "0938369981"
type input "[PERSON_NAME]"
type input "9D-10D [PERSON_NAME] QUẬN 5 HCM"
type input "0934121310"
type input "KHẢ"
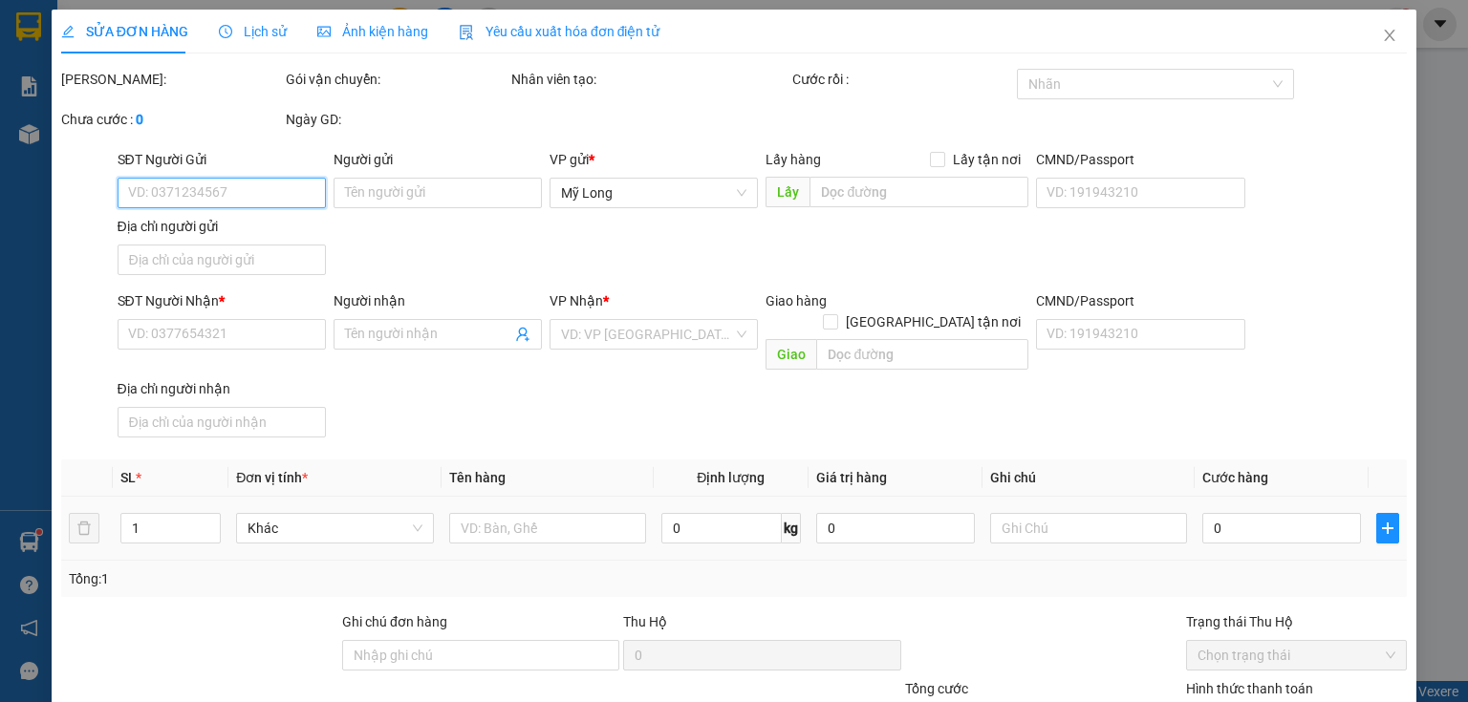
type input "200.000"
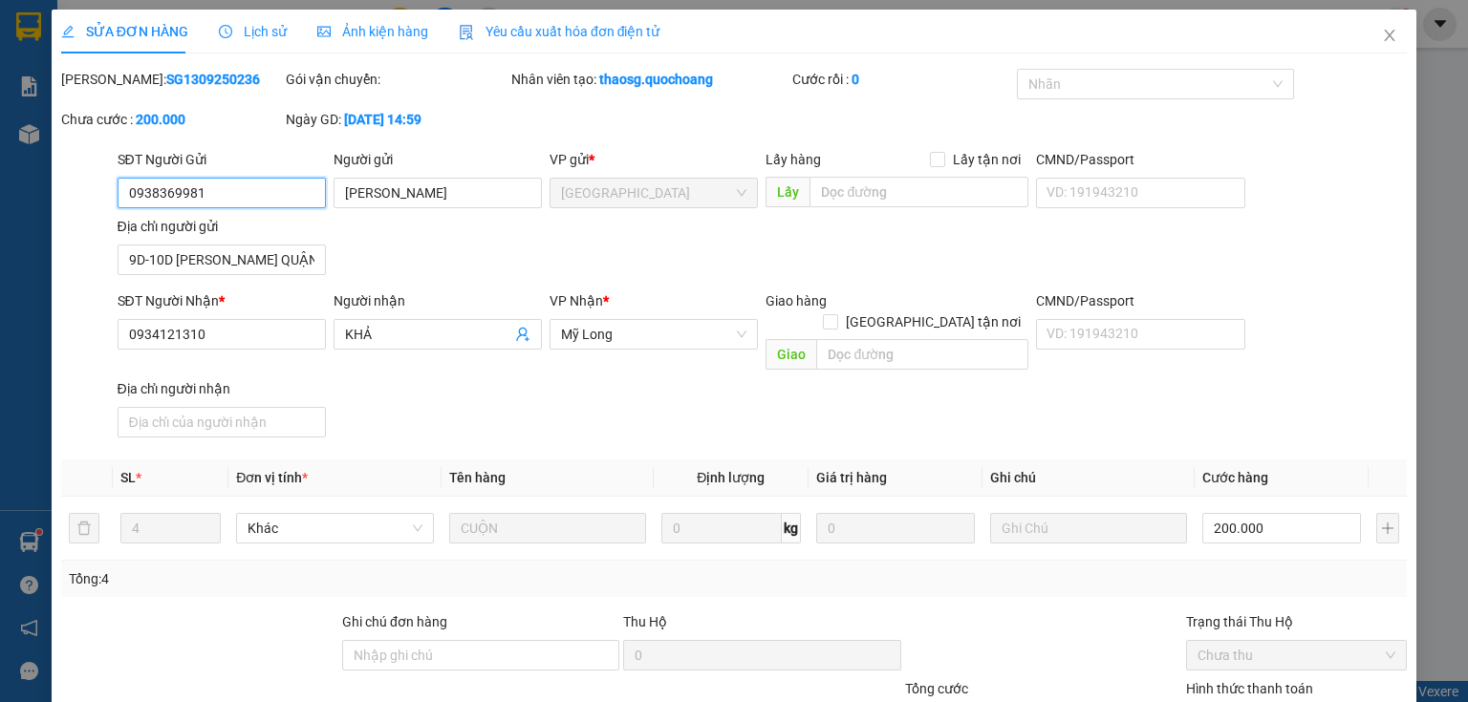
scroll to position [140, 0]
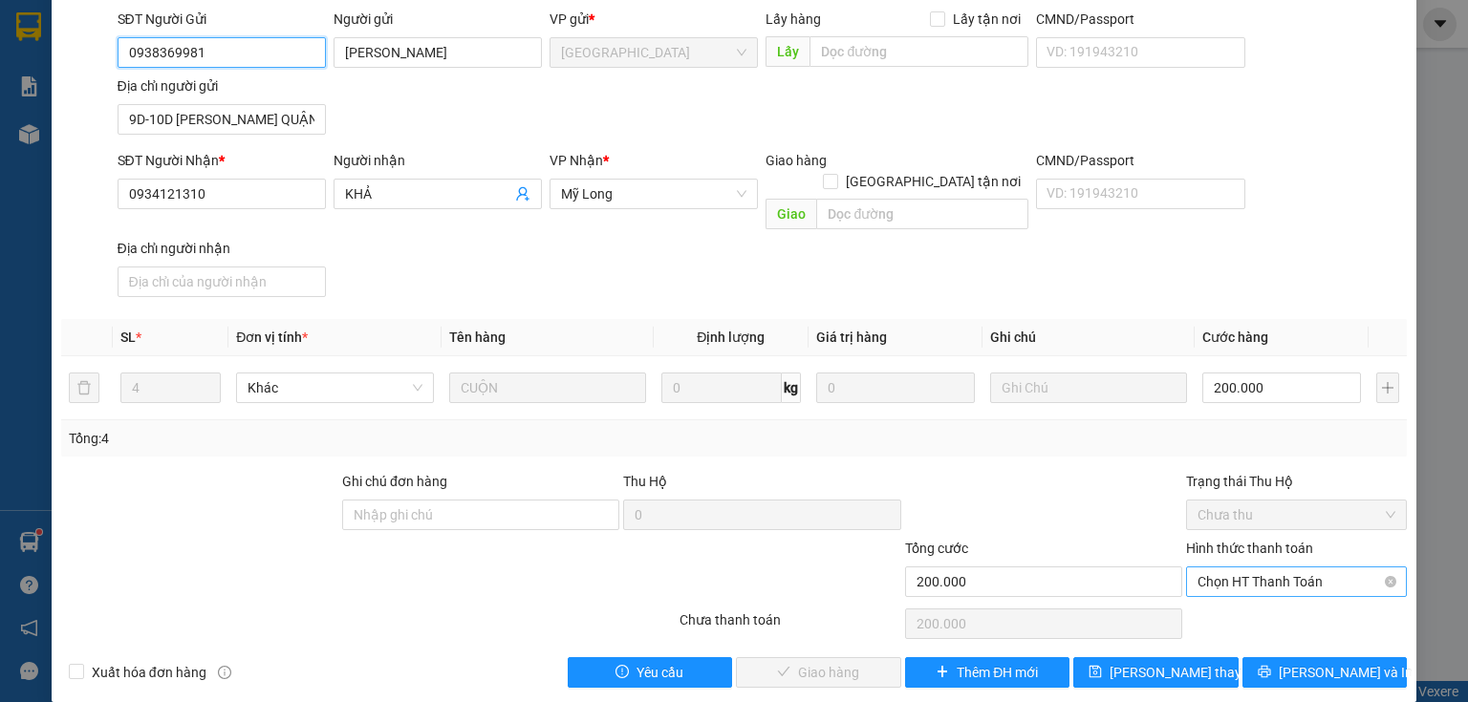
click at [1246, 568] on span "Chọn HT Thanh Toán" at bounding box center [1296, 582] width 198 height 29
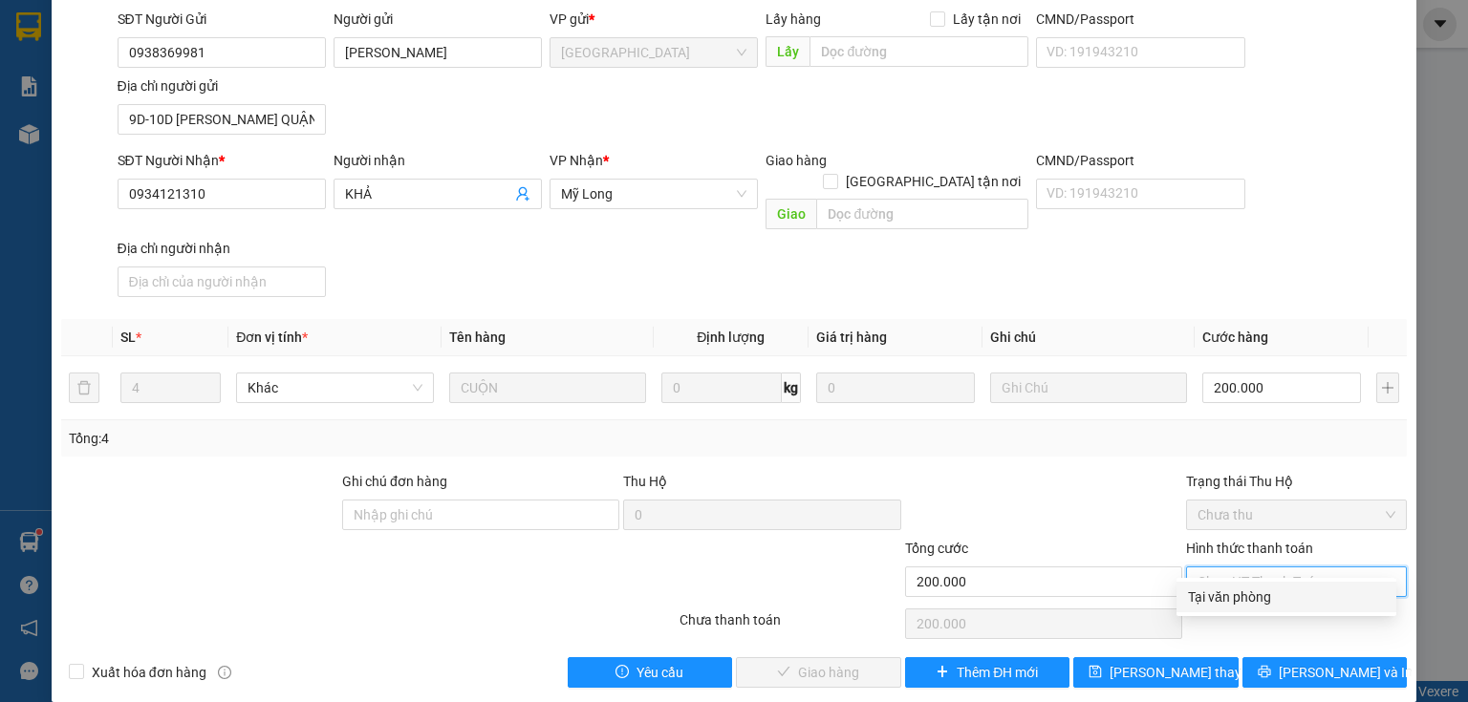
click at [1243, 590] on div "Tại văn phòng" at bounding box center [1286, 597] width 197 height 21
type input "0"
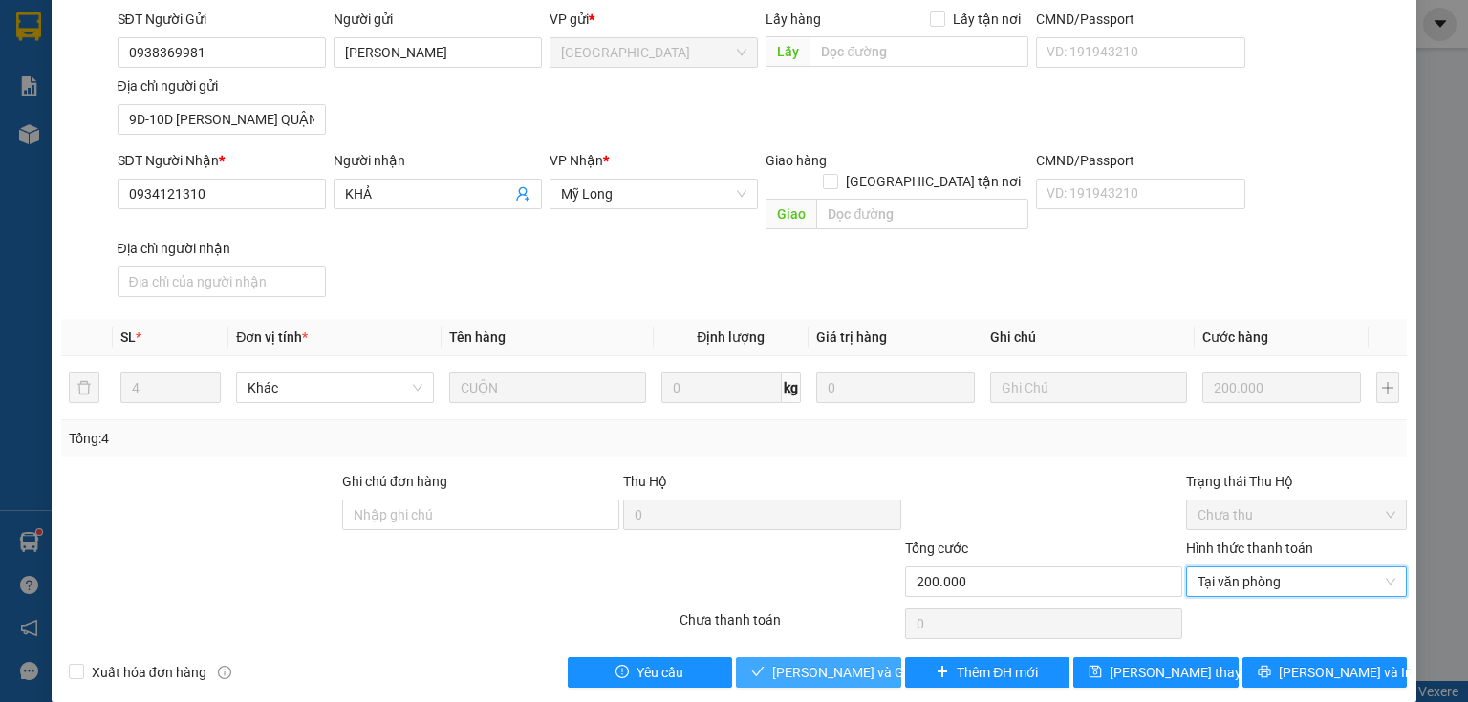
click at [837, 662] on span "[PERSON_NAME] và Giao hàng" at bounding box center [863, 672] width 183 height 21
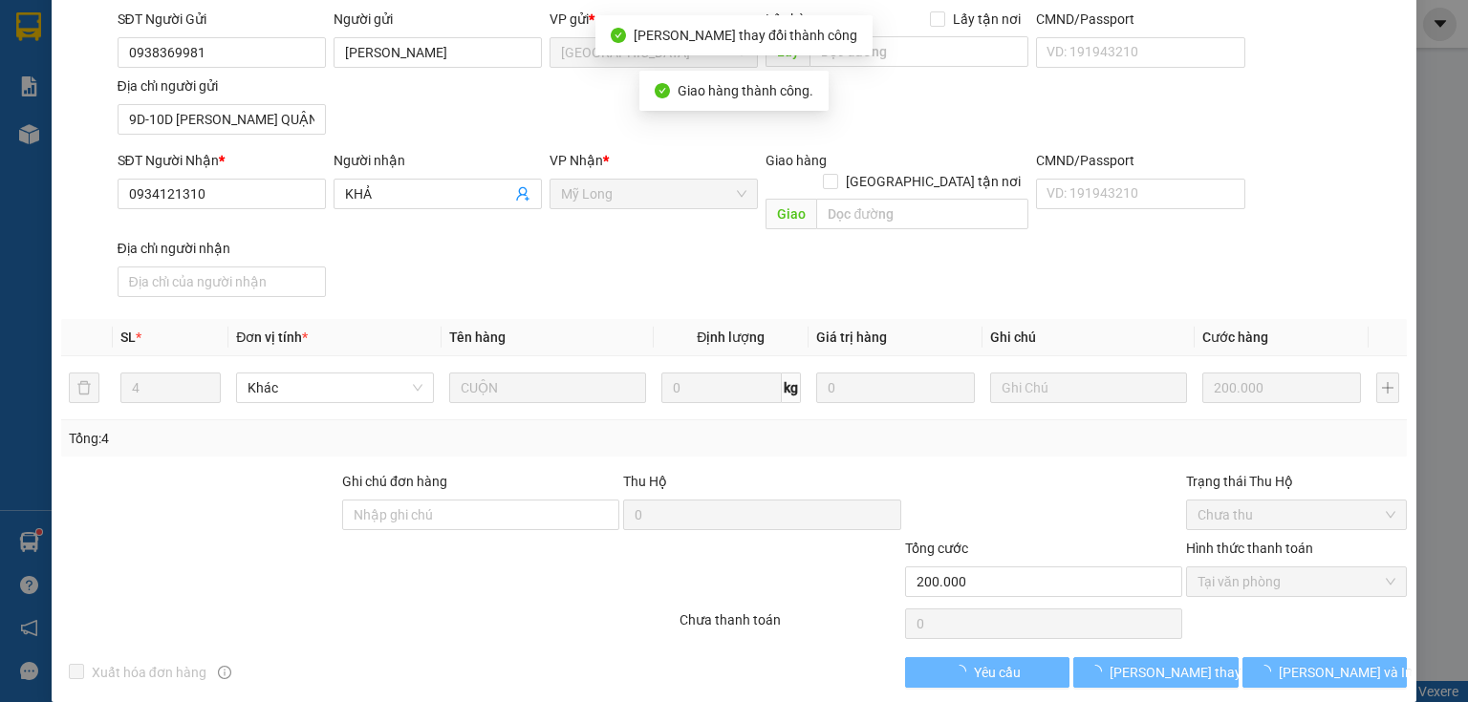
scroll to position [0, 0]
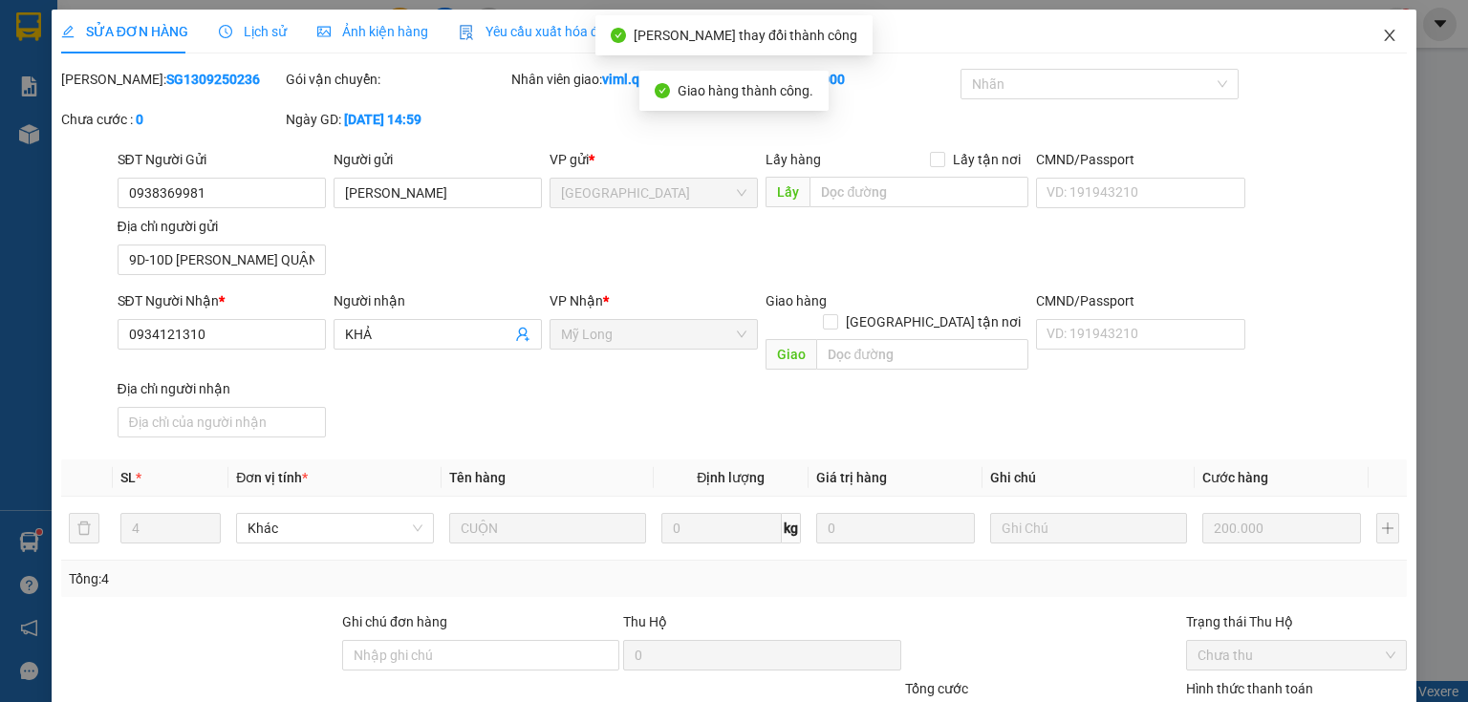
click at [1385, 40] on icon "close" at bounding box center [1390, 35] width 11 height 11
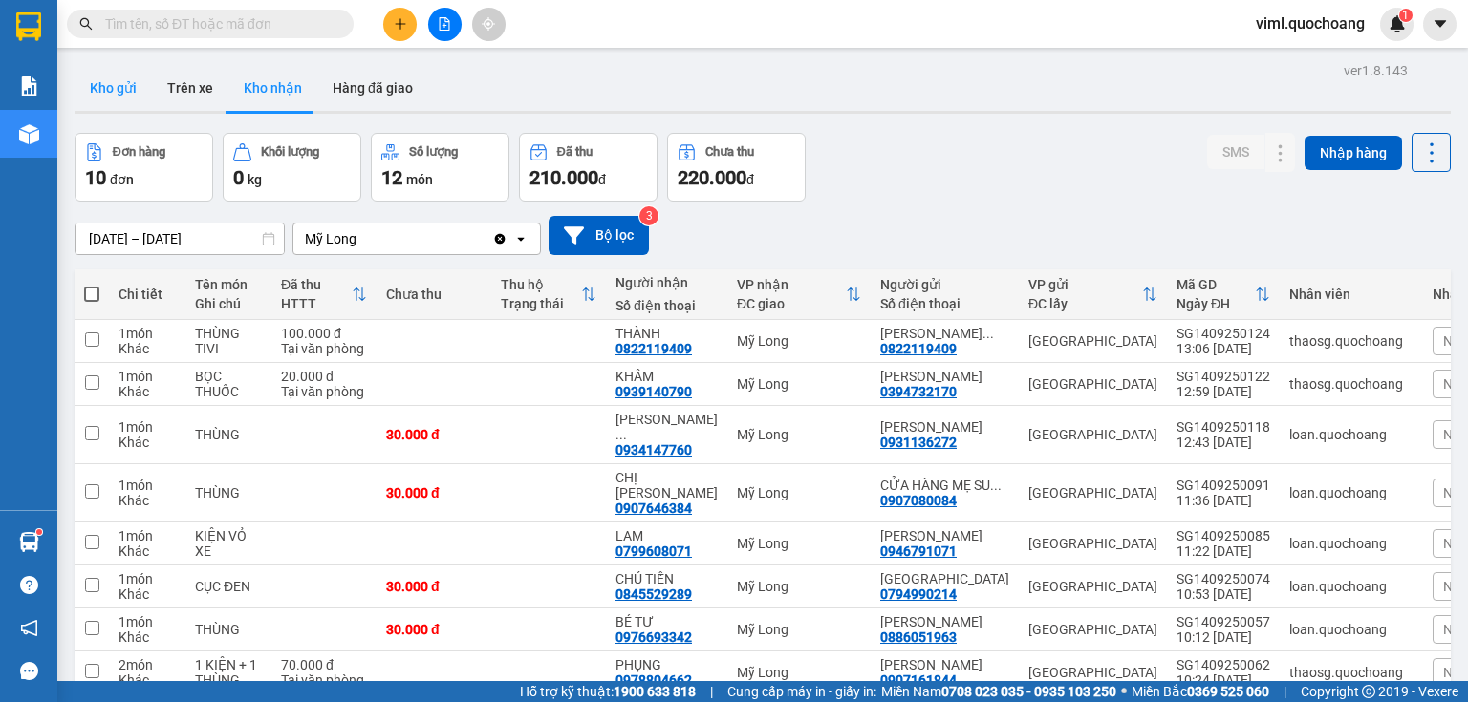
click at [133, 102] on button "Kho gửi" at bounding box center [113, 88] width 77 height 46
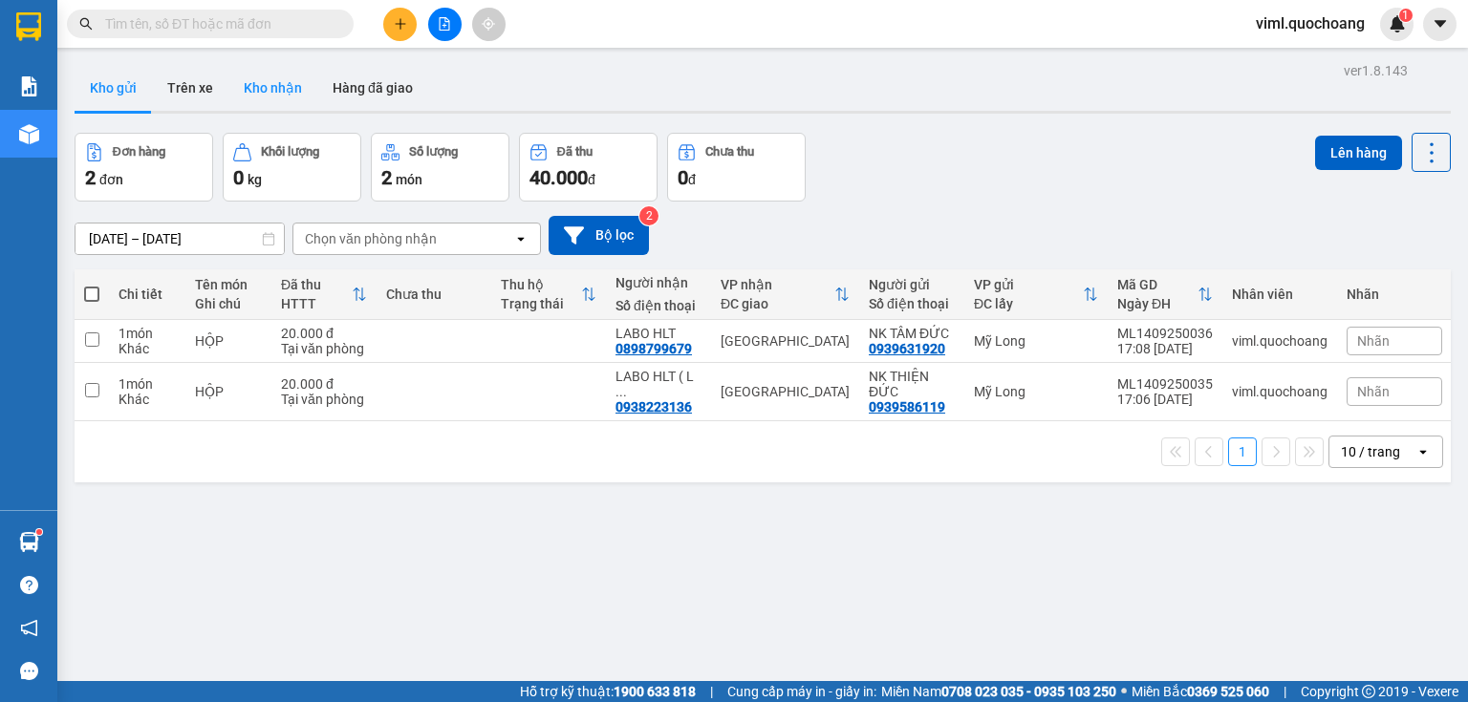
click at [292, 102] on button "Kho nhận" at bounding box center [272, 88] width 89 height 46
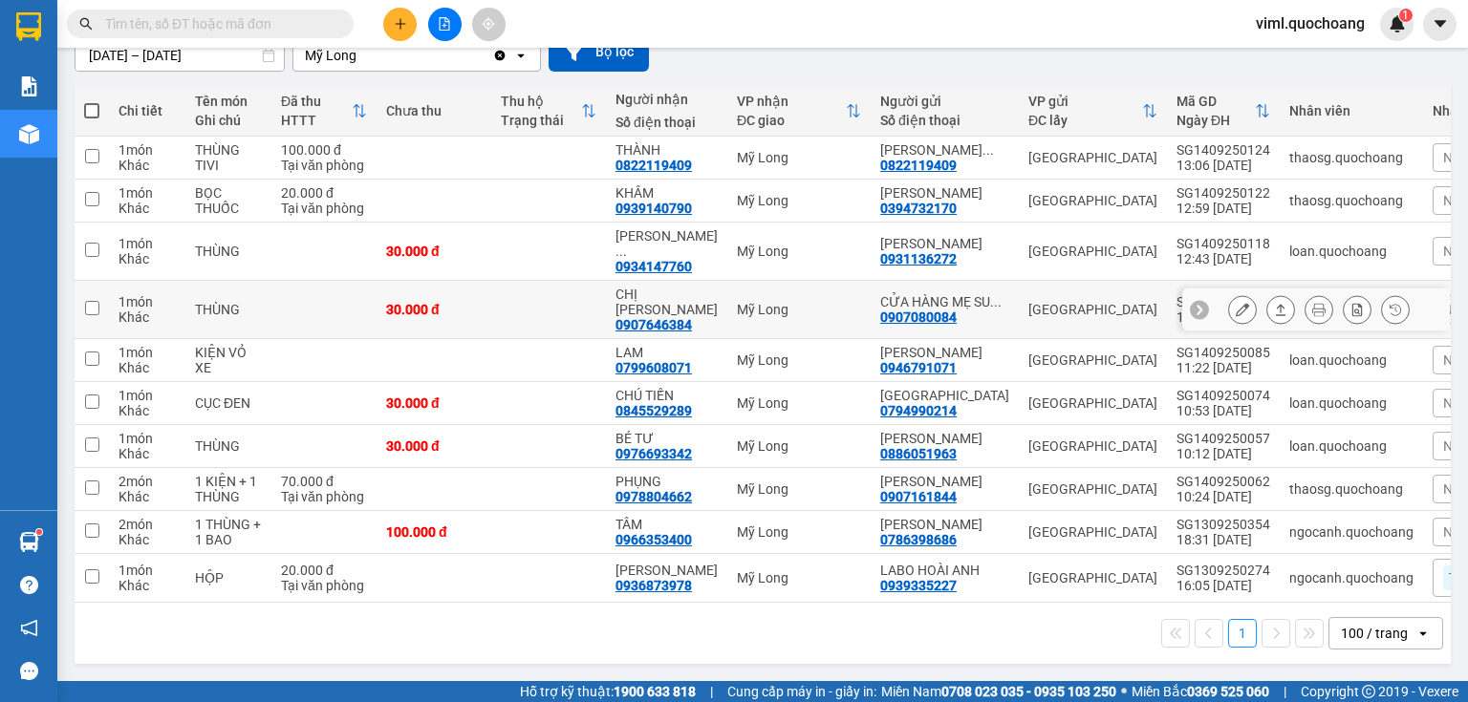
scroll to position [304, 0]
click at [1231, 430] on button at bounding box center [1242, 446] width 27 height 33
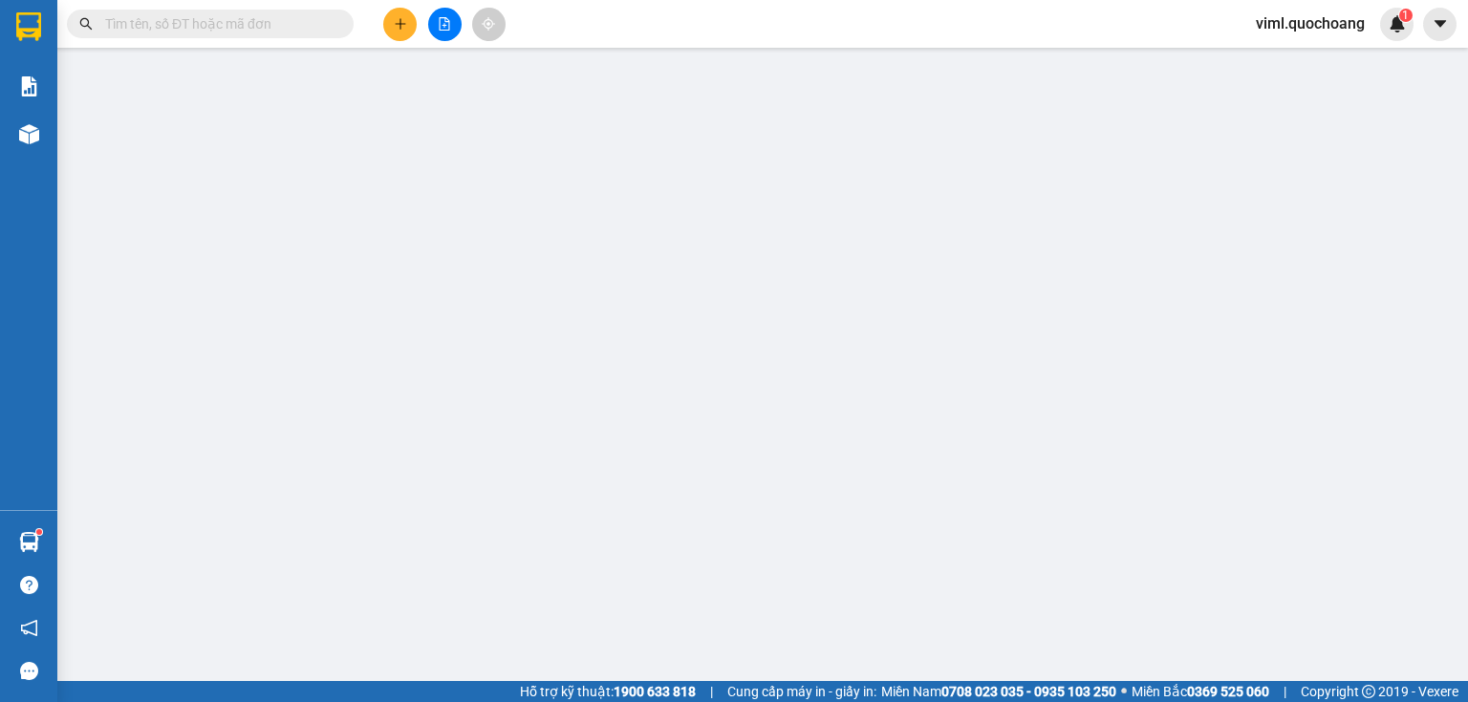
type input "0886051963"
type input "[PERSON_NAME]"
type input "10441/62/207 TÂN HƯNG HCM"
type input "0976693342"
type input "BÉ TƯ"
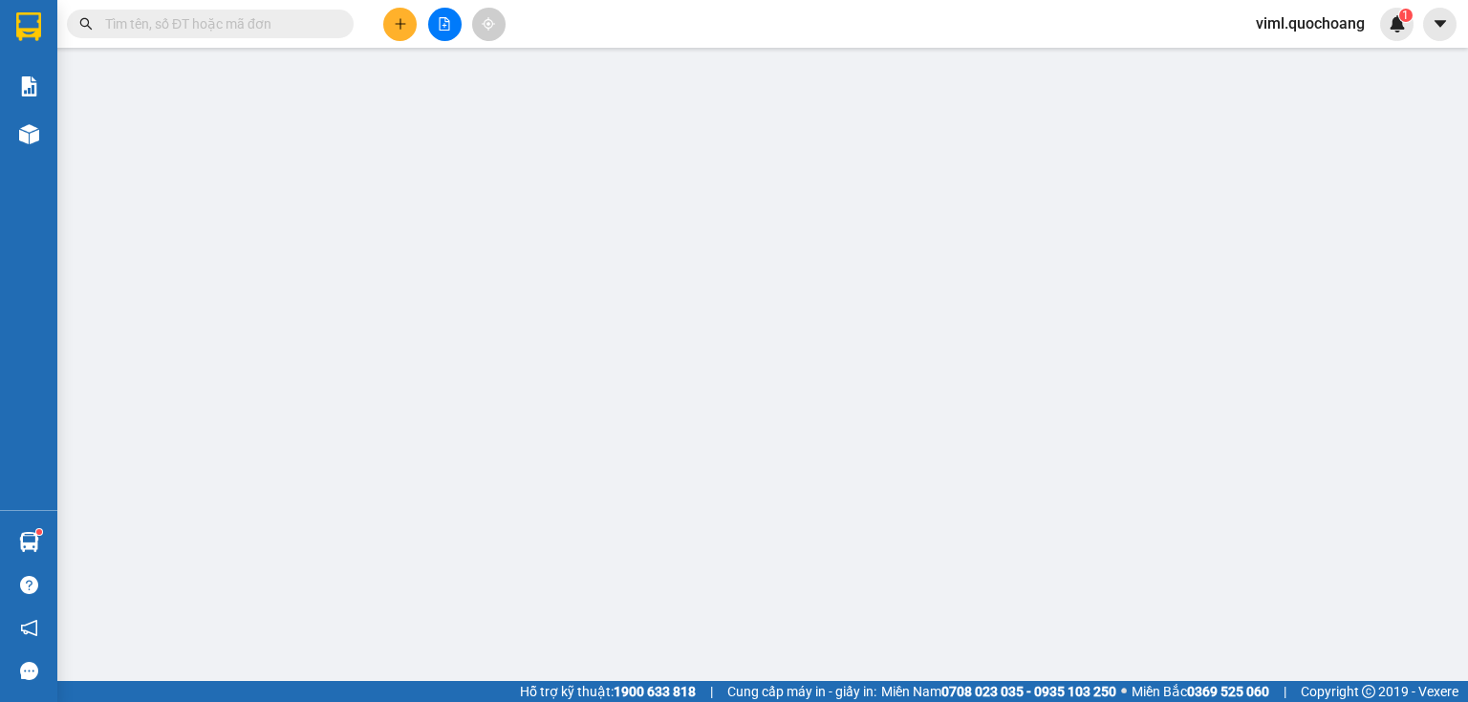
type input "30.000"
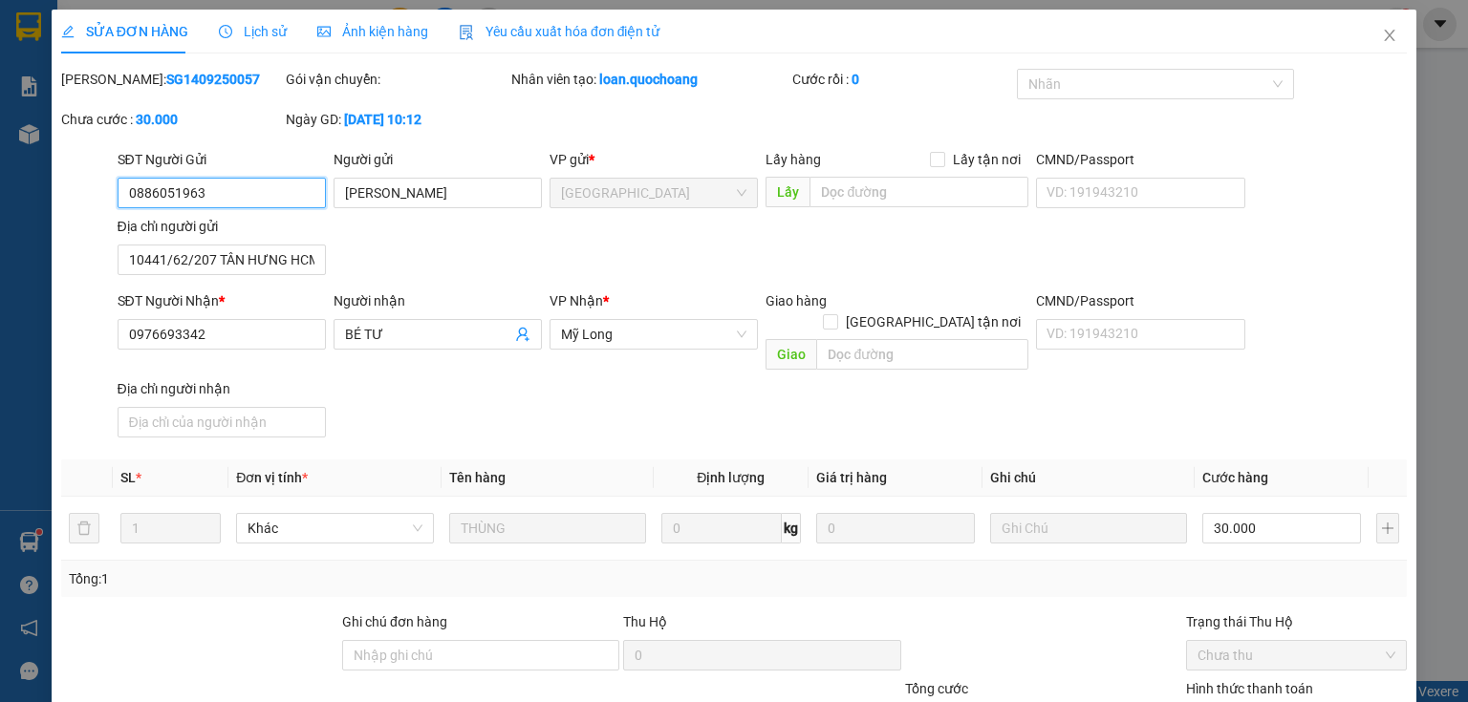
scroll to position [46, 0]
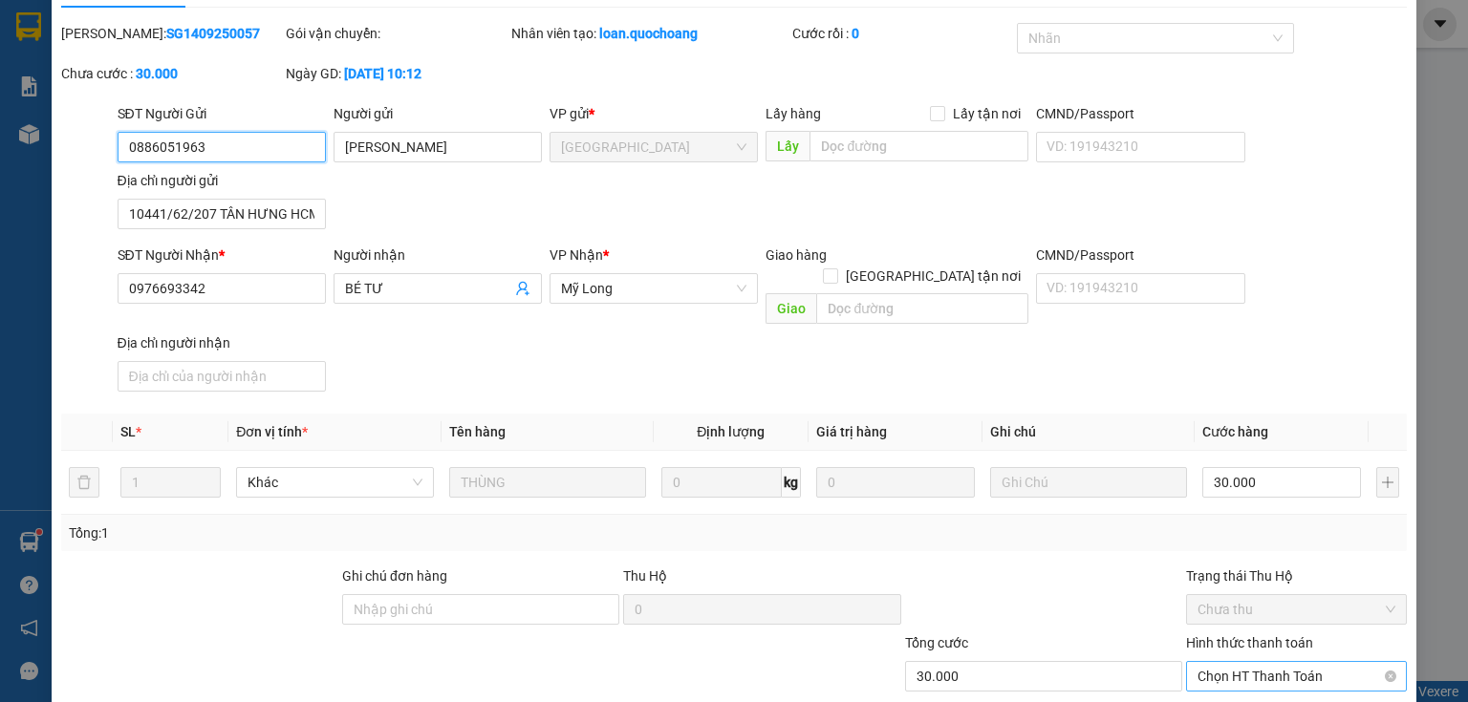
click at [1273, 662] on span "Chọn HT Thanh Toán" at bounding box center [1296, 676] width 198 height 29
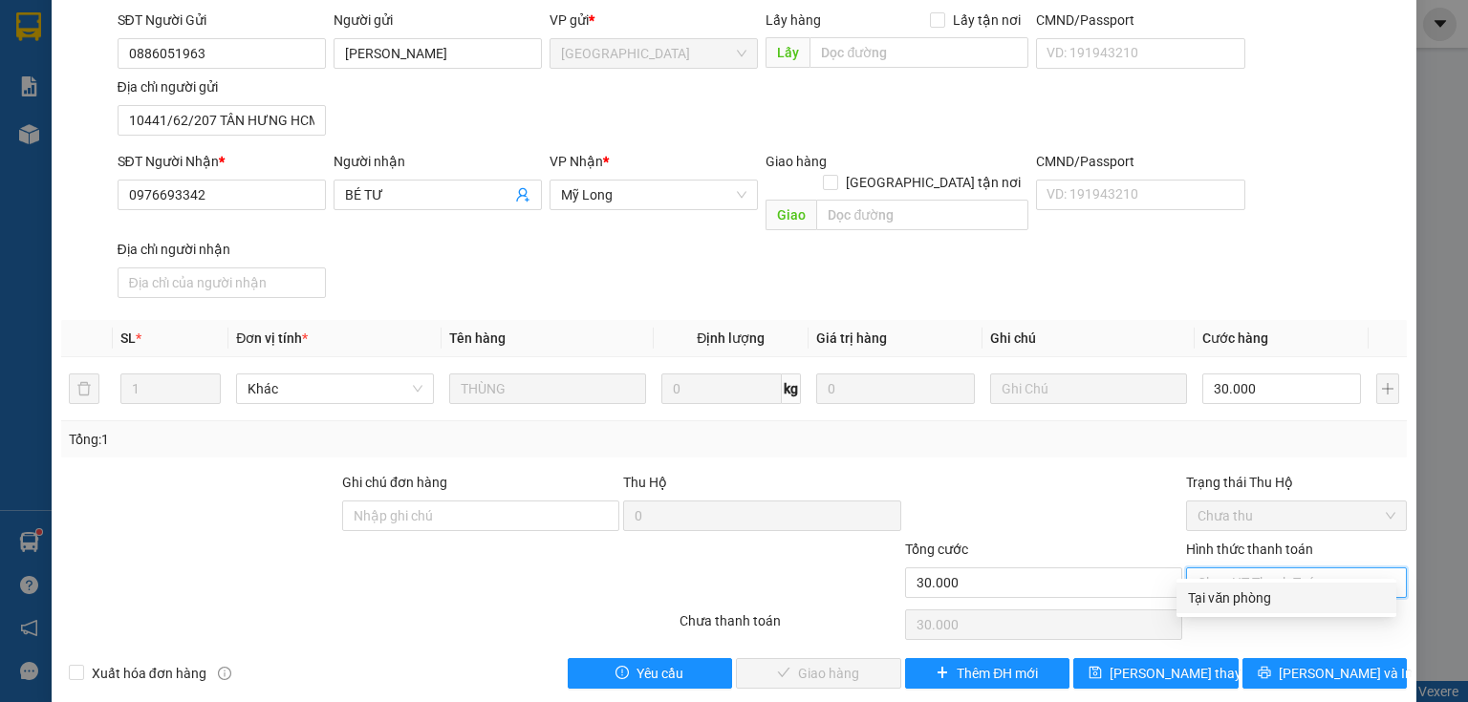
scroll to position [140, 0]
click at [1264, 596] on div "Tại văn phòng" at bounding box center [1286, 597] width 197 height 21
type input "0"
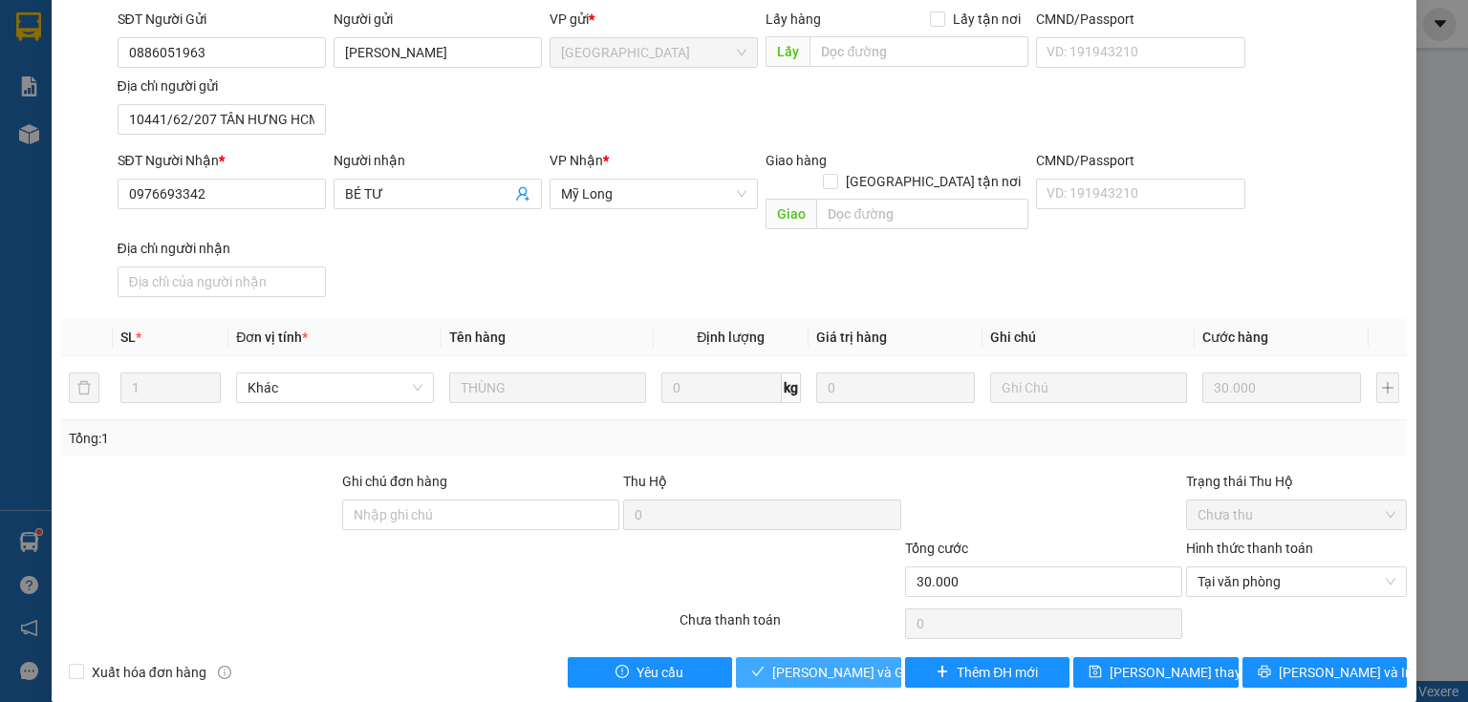
click at [820, 662] on span "[PERSON_NAME] và Giao hàng" at bounding box center [863, 672] width 183 height 21
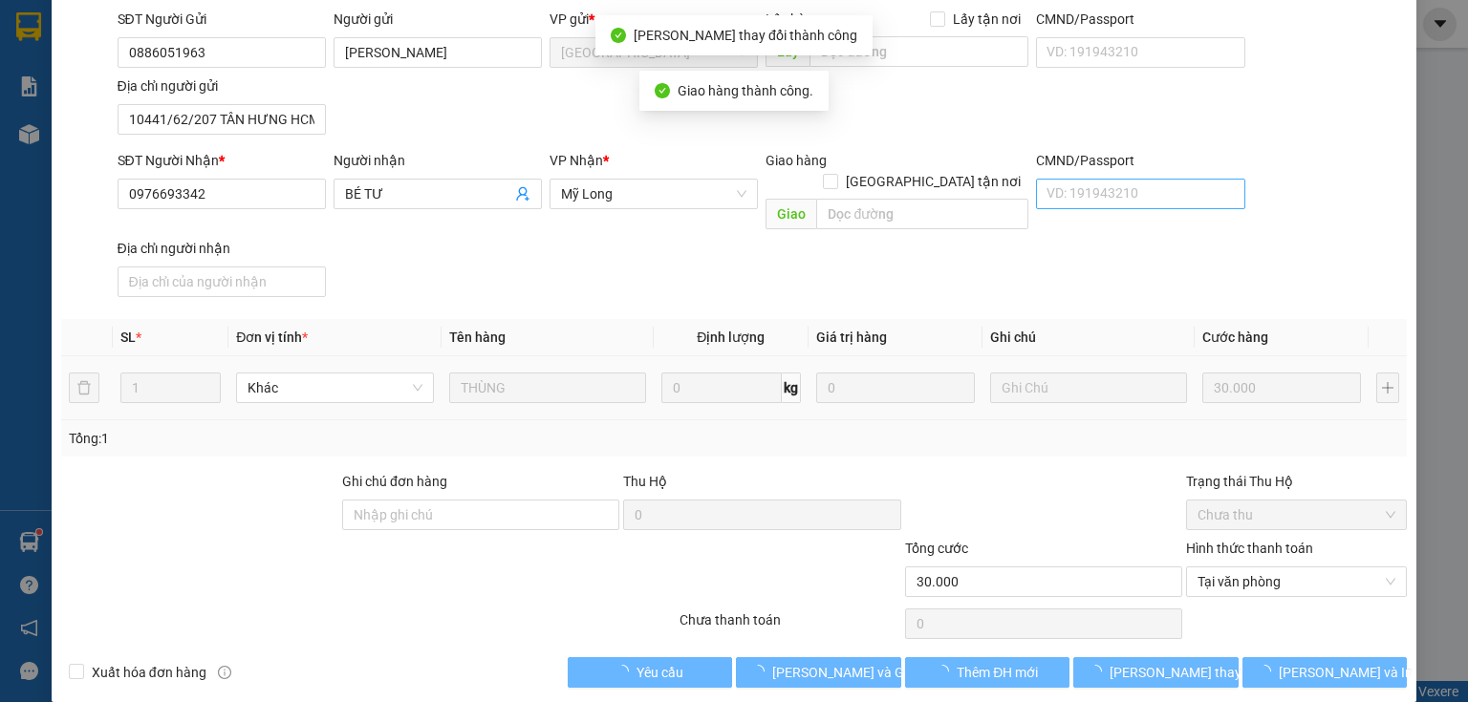
scroll to position [0, 0]
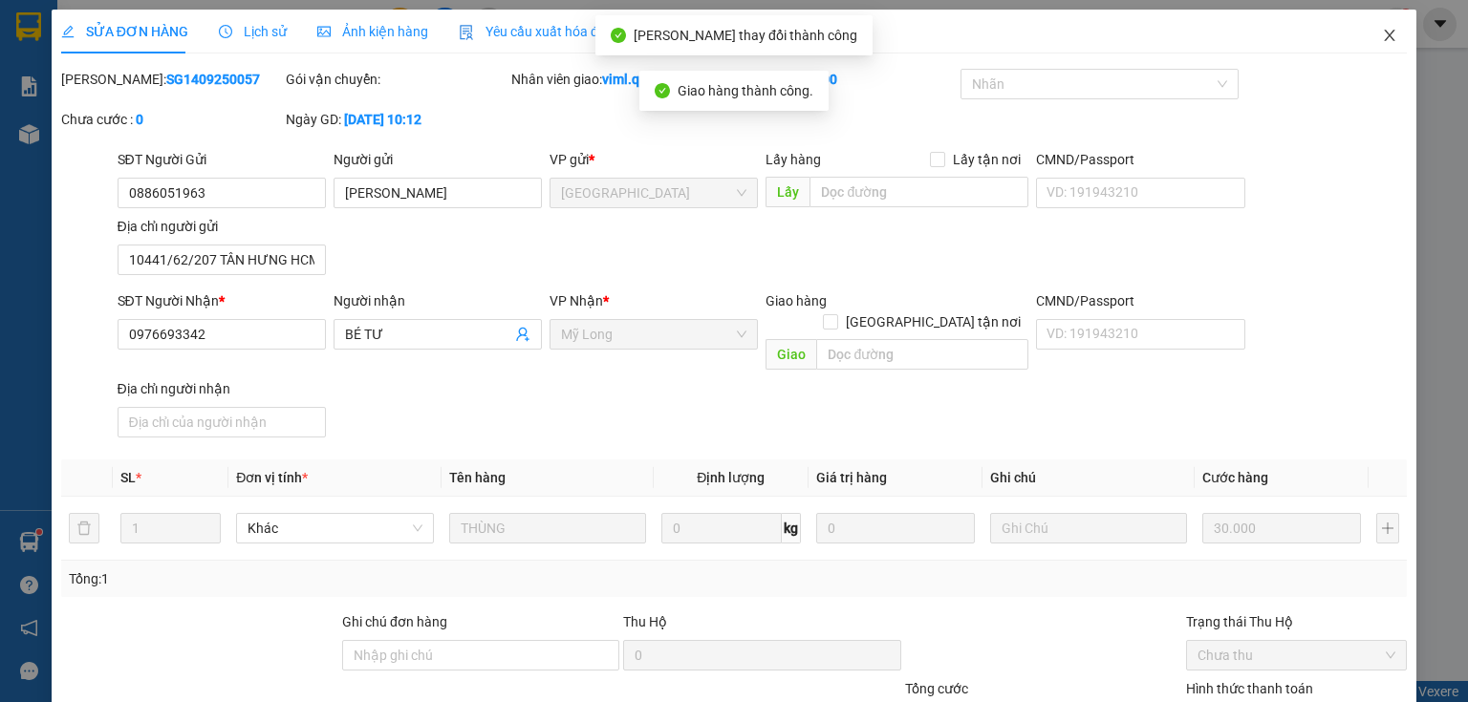
click at [1385, 35] on icon "close" at bounding box center [1390, 35] width 11 height 11
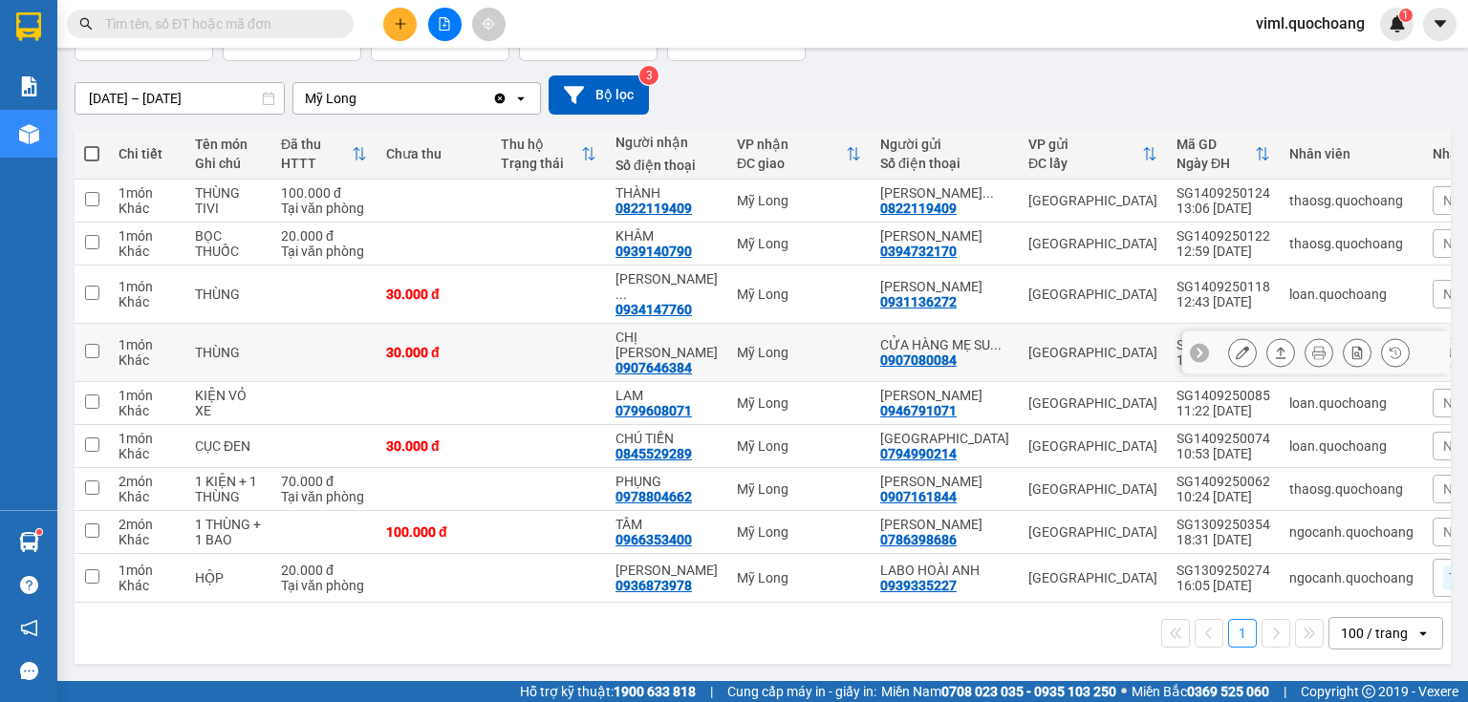
scroll to position [229, 0]
click at [1235, 346] on icon at bounding box center [1241, 352] width 13 height 13
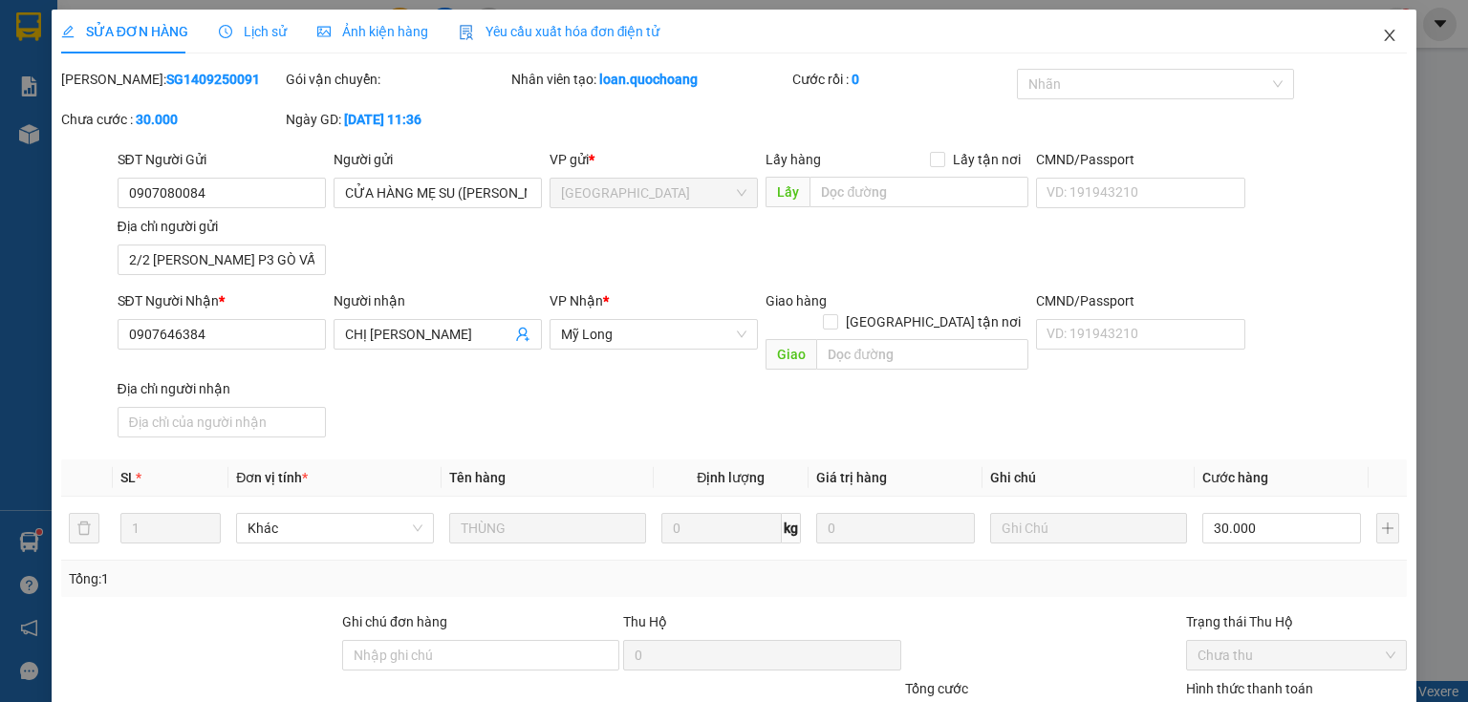
click at [1382, 37] on icon "close" at bounding box center [1389, 35] width 15 height 15
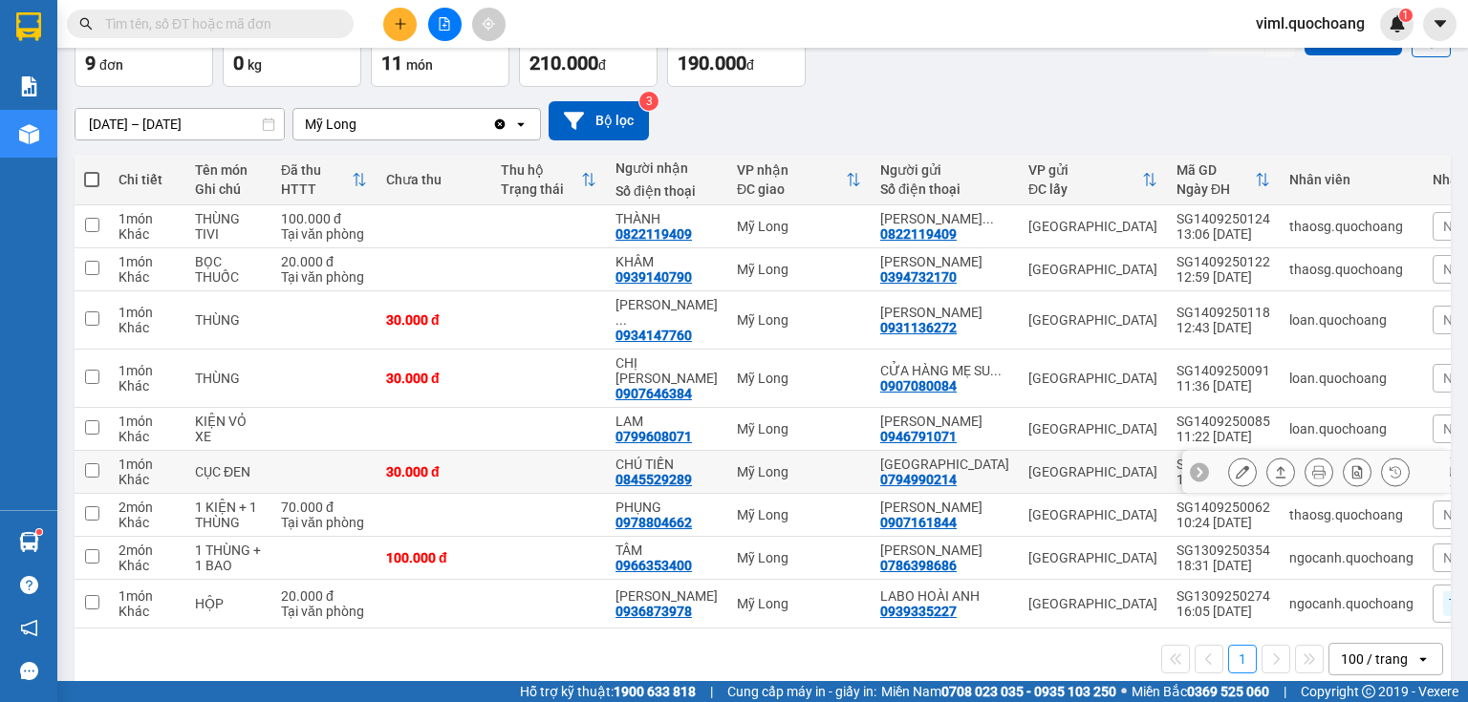
scroll to position [153, 0]
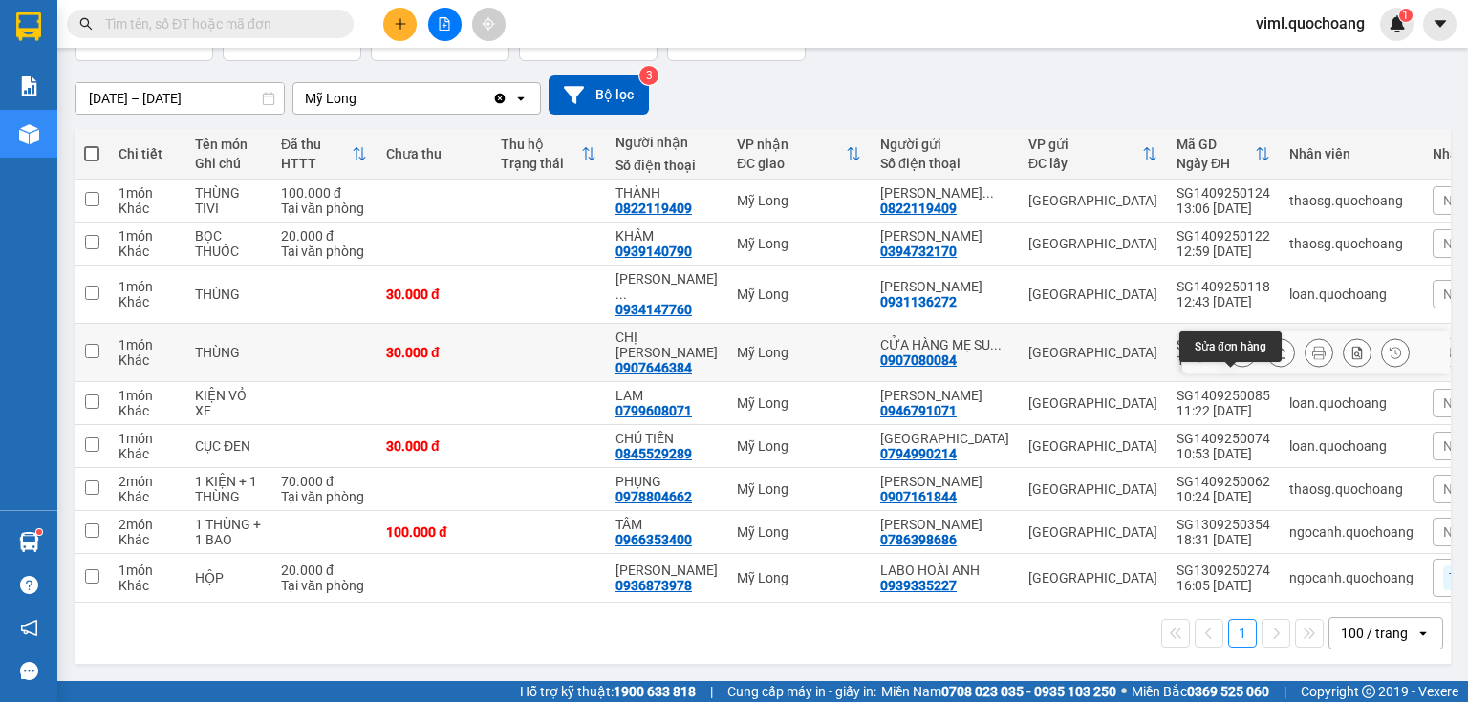
click at [1235, 359] on icon at bounding box center [1241, 352] width 13 height 13
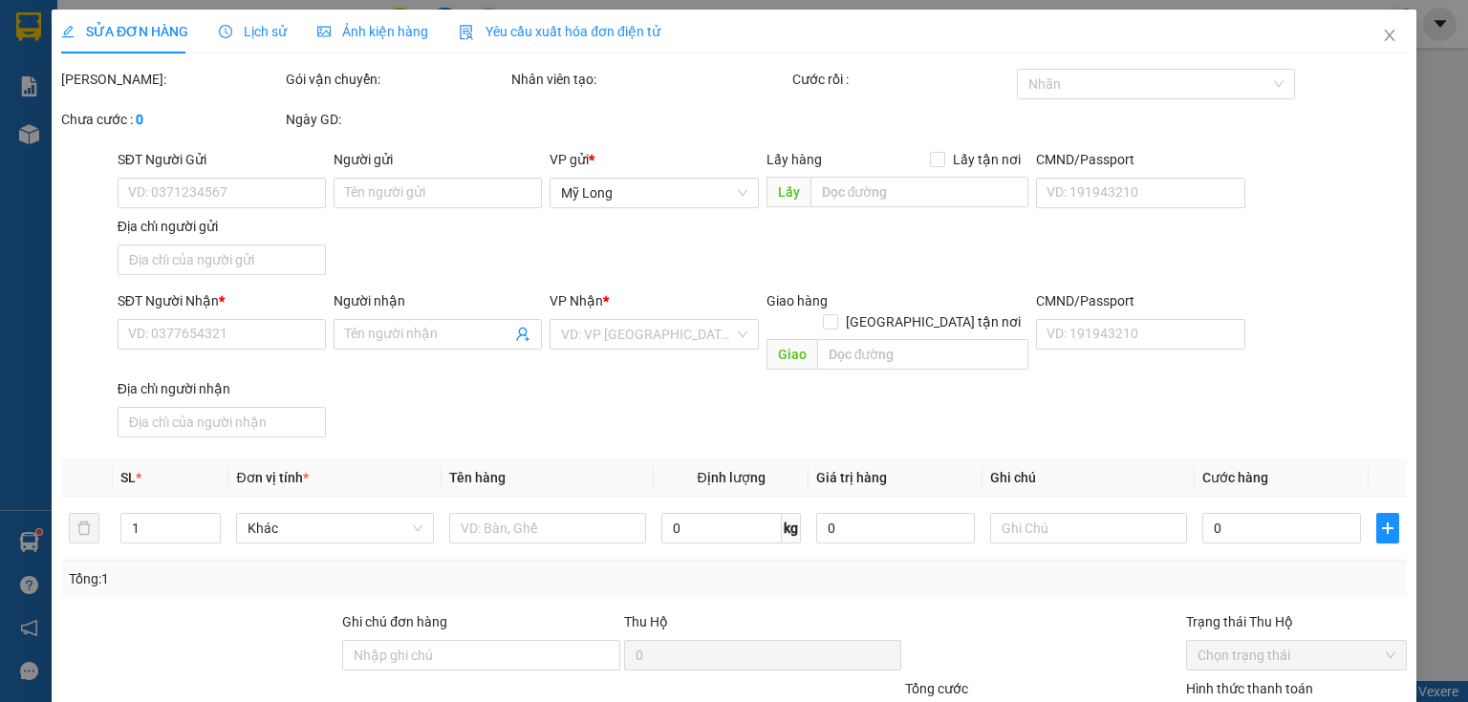
type input "0907080084"
type input "CỬA HÀNG MẸ SU ([PERSON_NAME] )"
type input "2/2 [PERSON_NAME] P3 GÒ VẤP"
type input "0907646384"
type input "CHỊ [PERSON_NAME]"
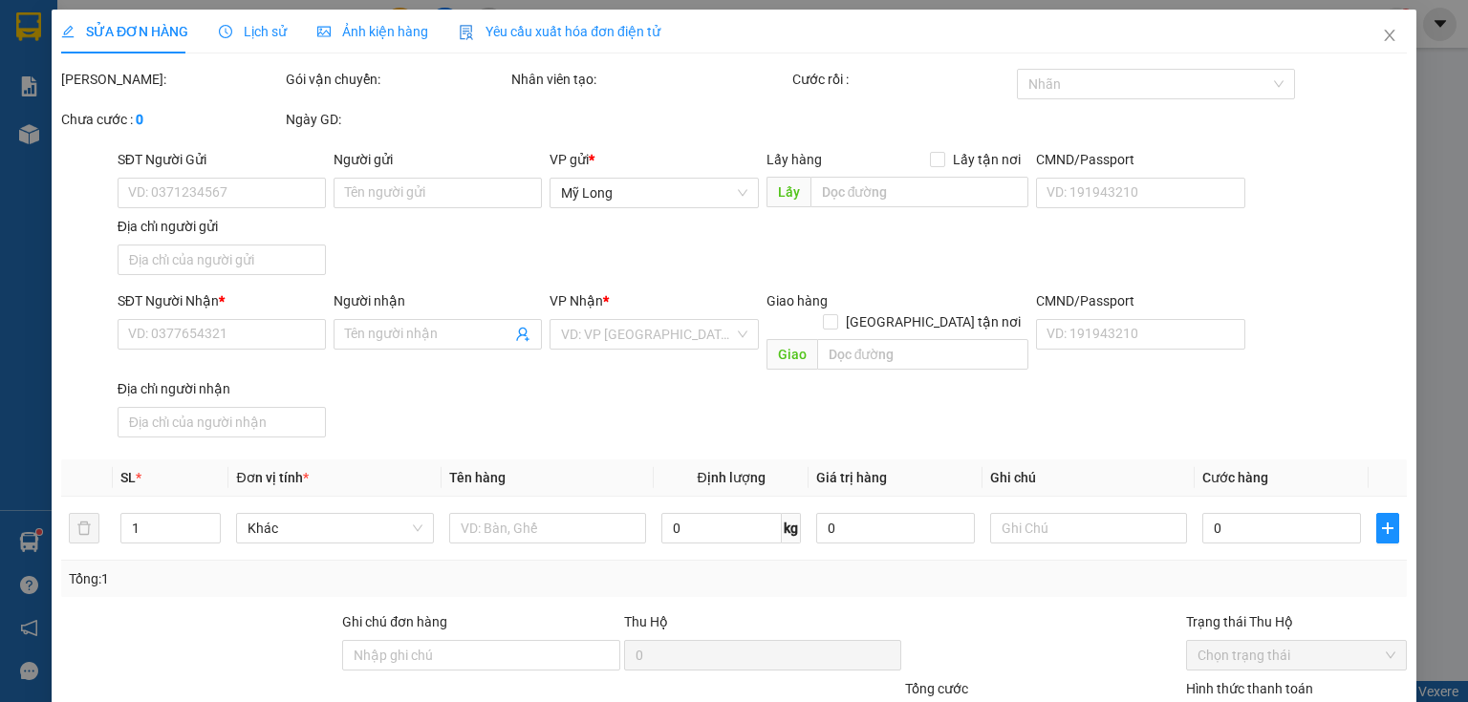
type input "30.000"
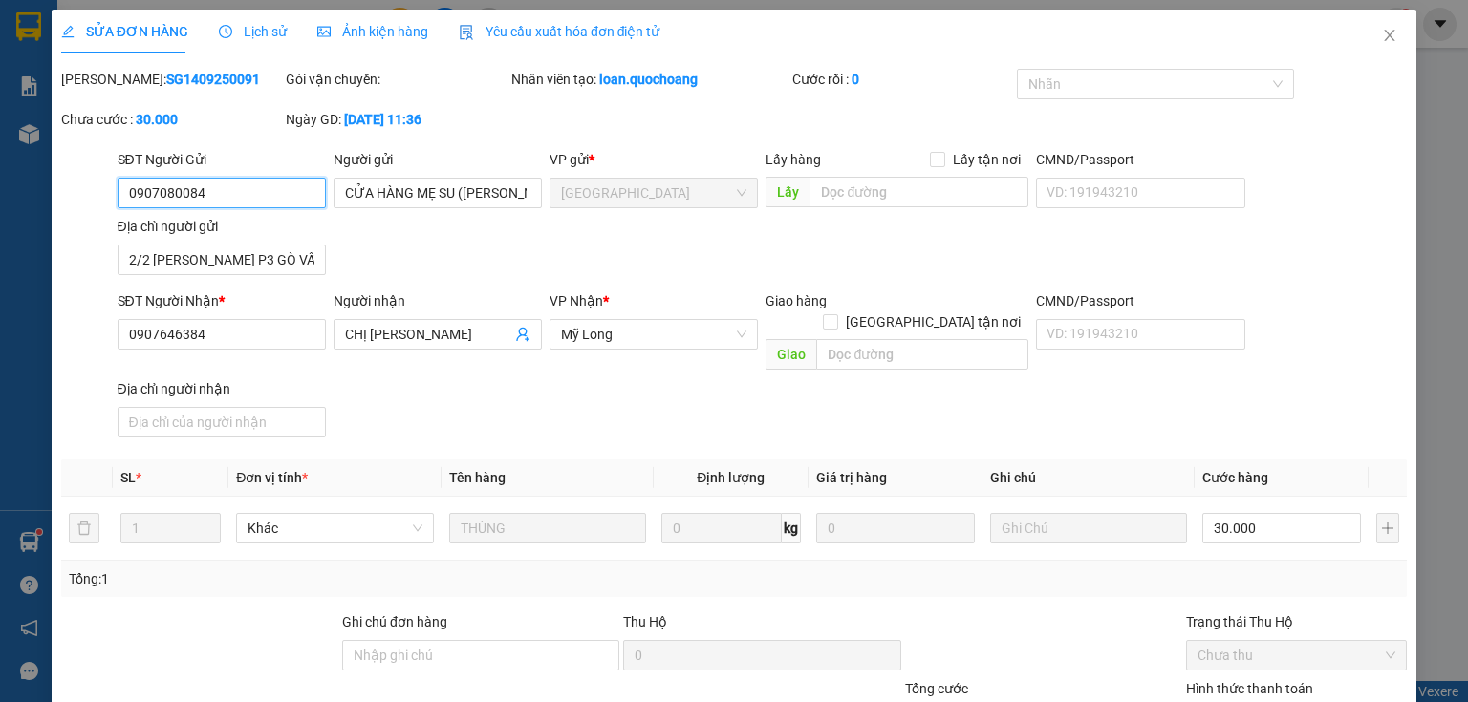
scroll to position [140, 0]
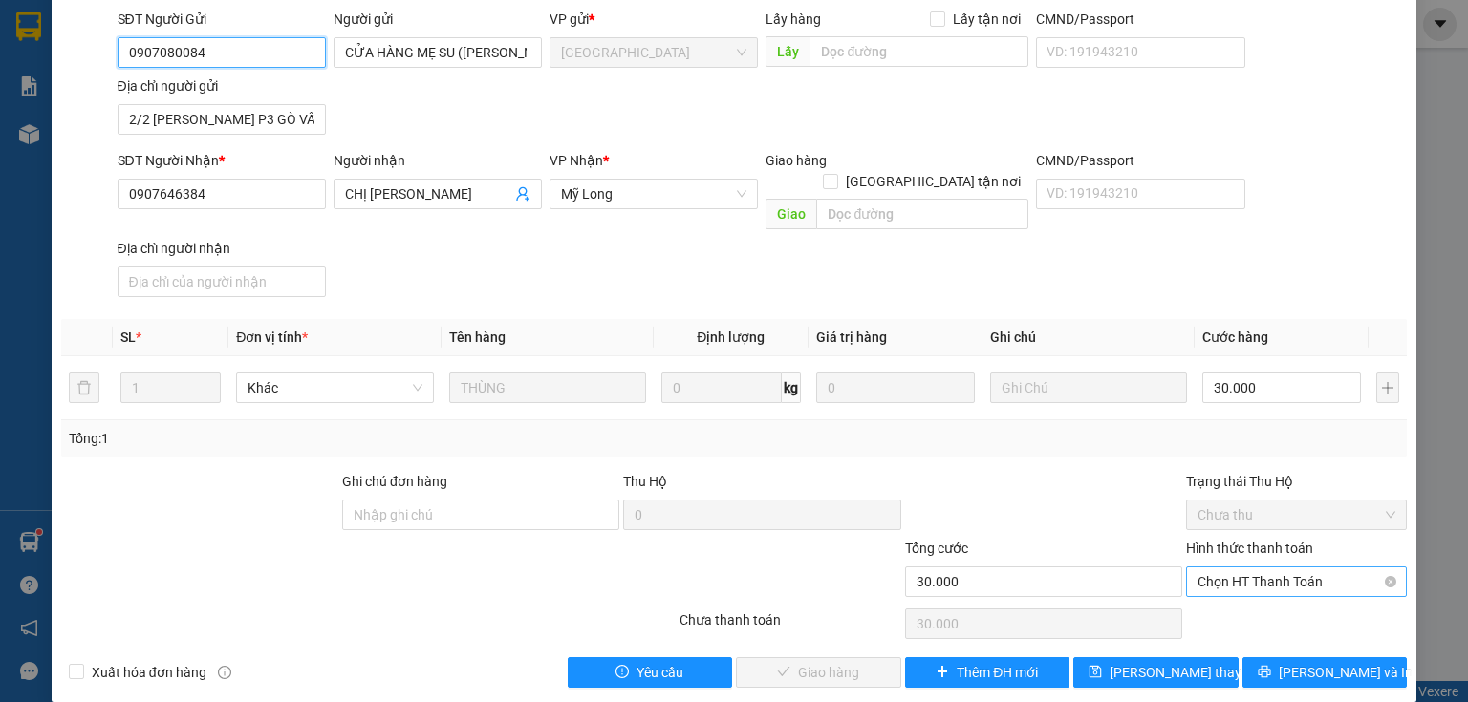
click at [1286, 568] on span "Chọn HT Thanh Toán" at bounding box center [1296, 582] width 198 height 29
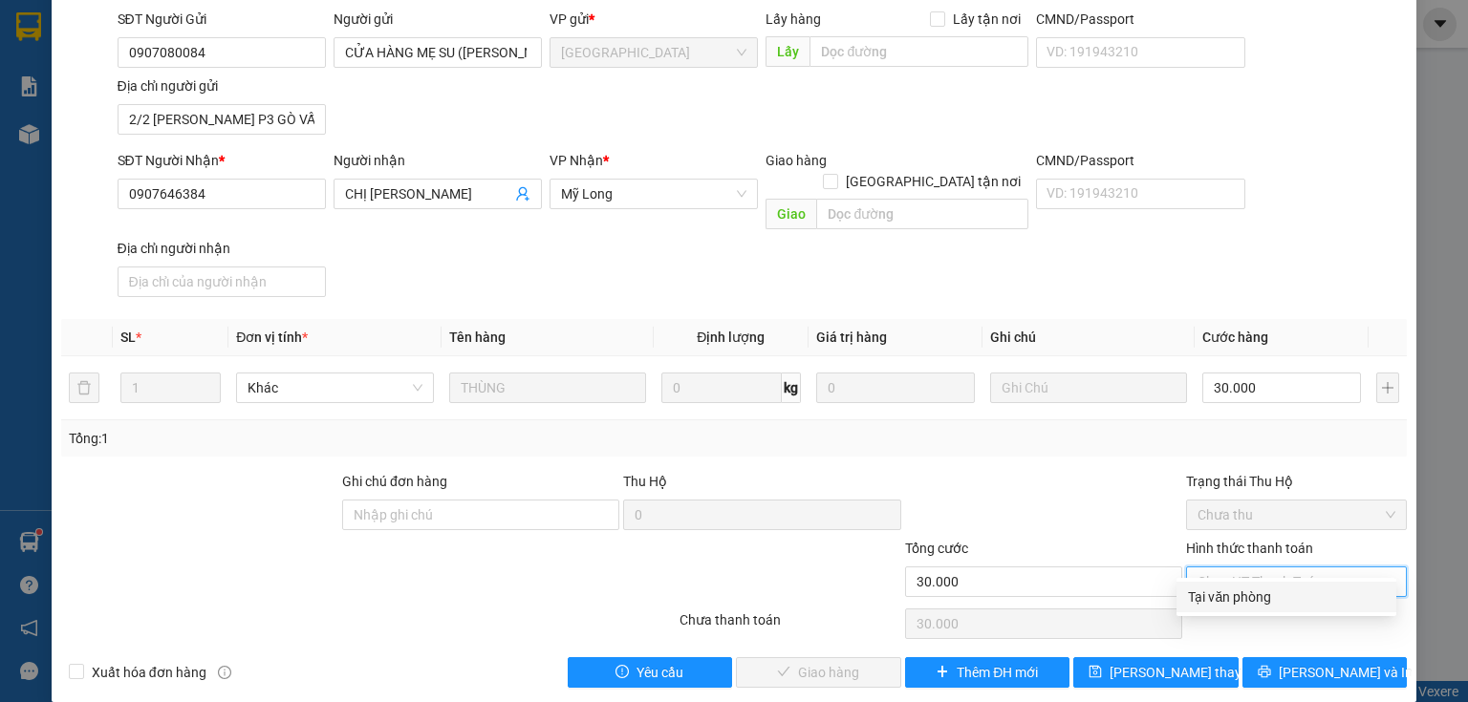
click at [1267, 603] on div "Tại văn phòng" at bounding box center [1286, 597] width 197 height 21
type input "0"
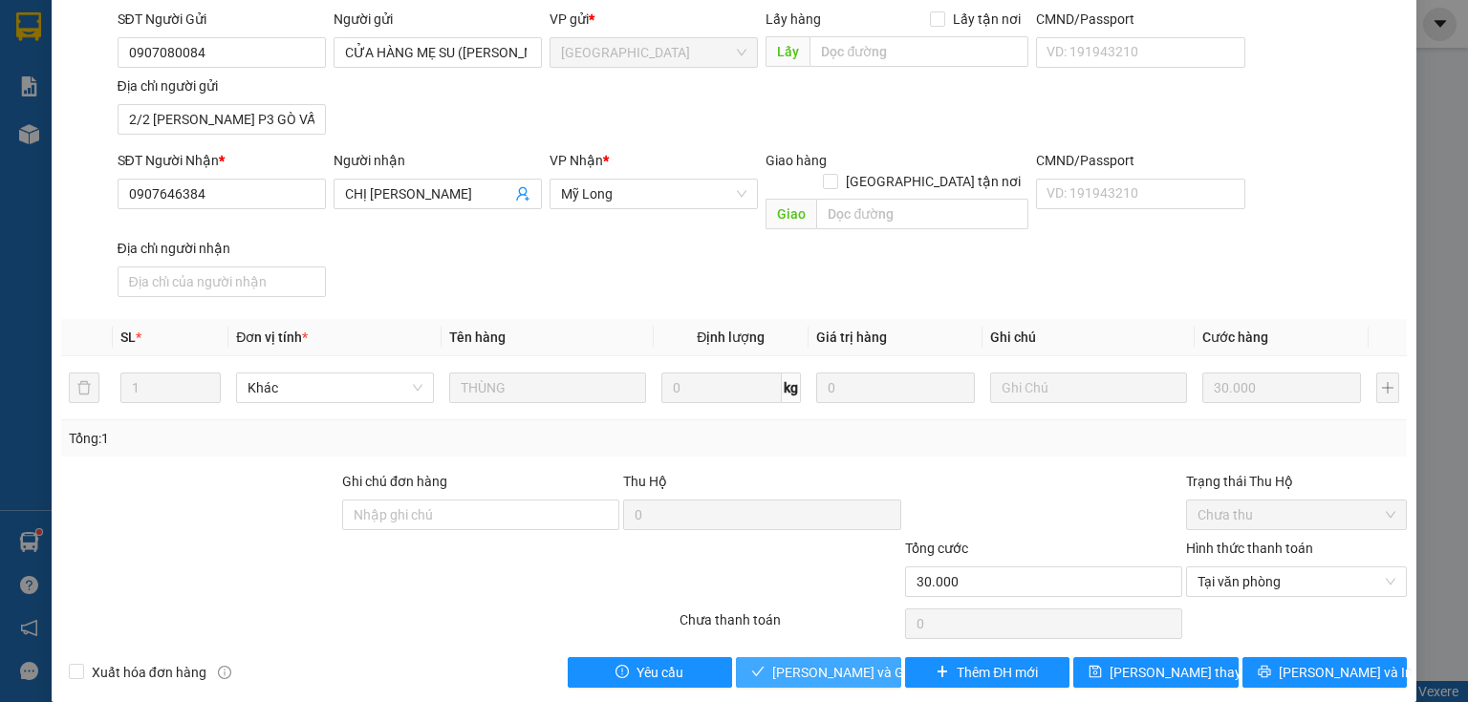
click at [868, 662] on span "[PERSON_NAME] và Giao hàng" at bounding box center [863, 672] width 183 height 21
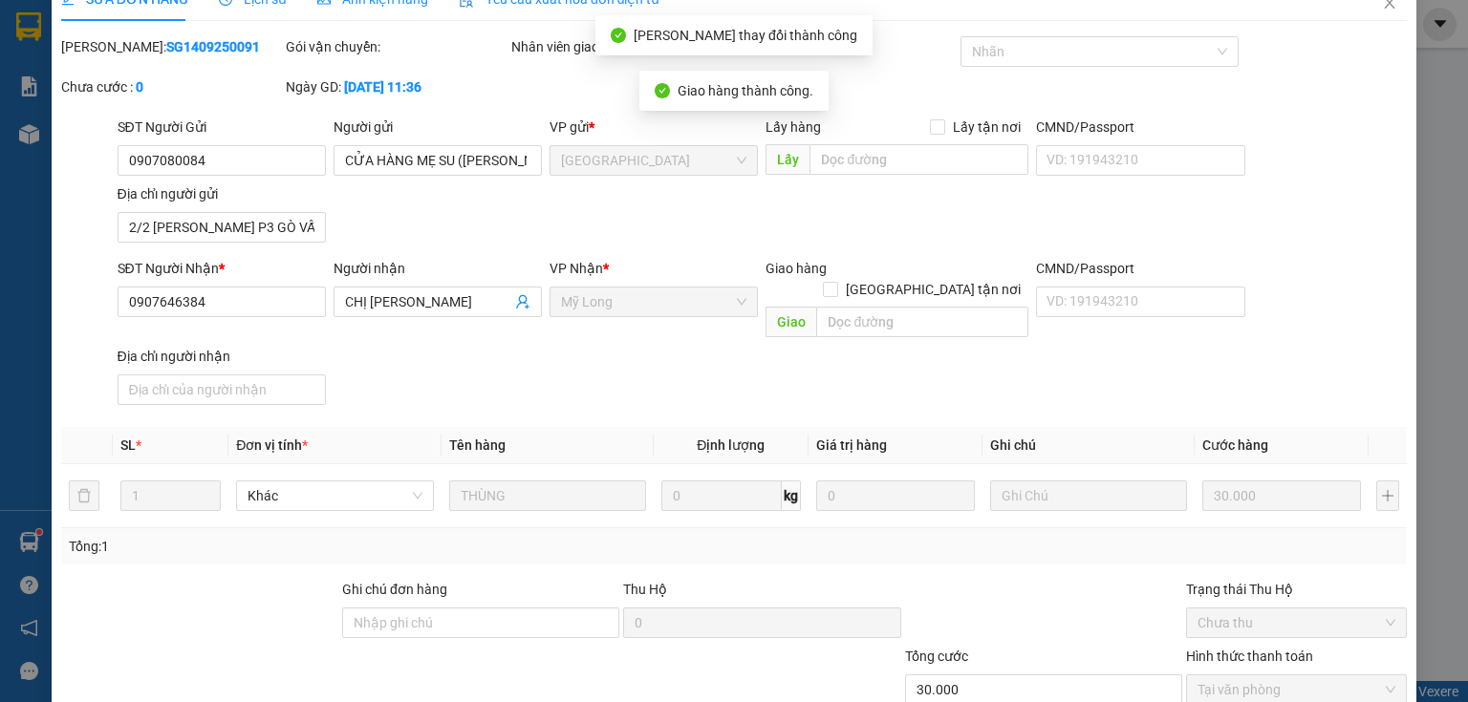
scroll to position [0, 0]
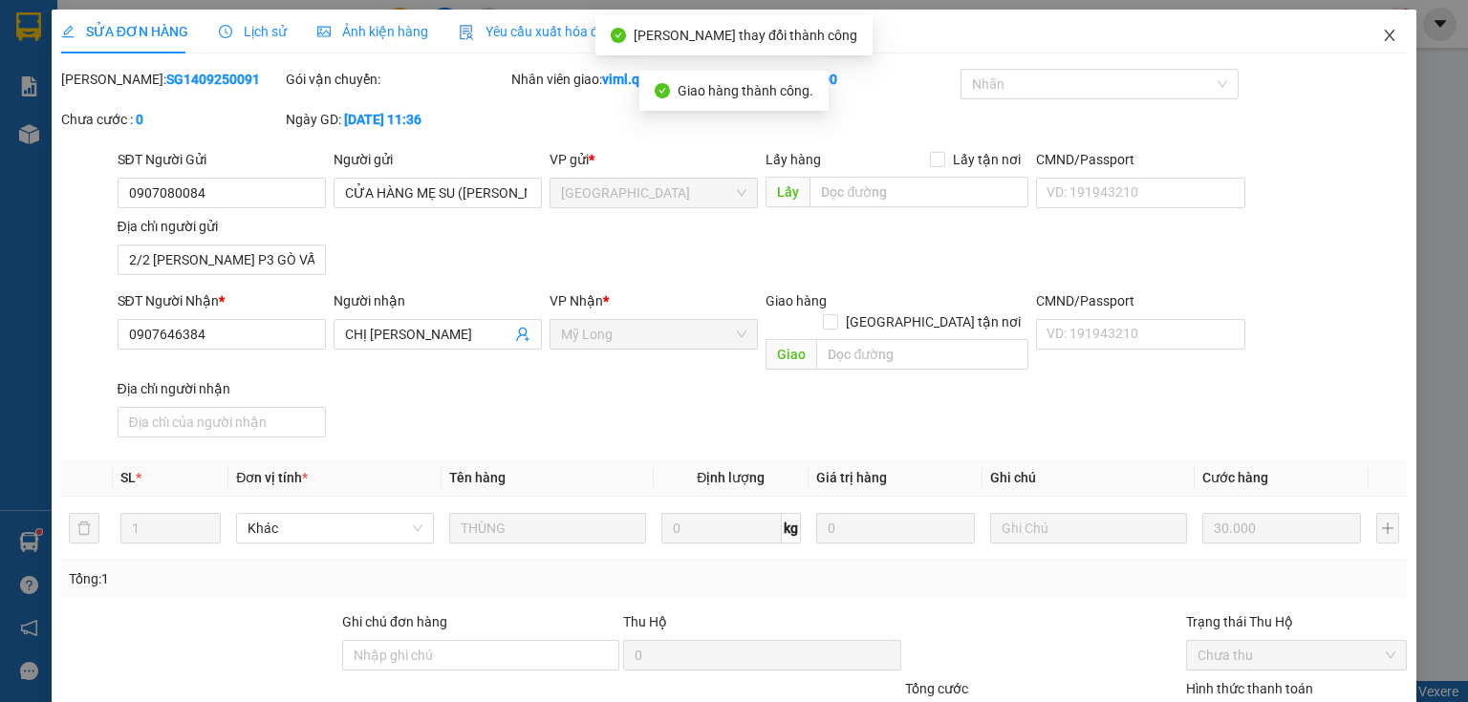
click at [1382, 36] on icon "close" at bounding box center [1389, 35] width 15 height 15
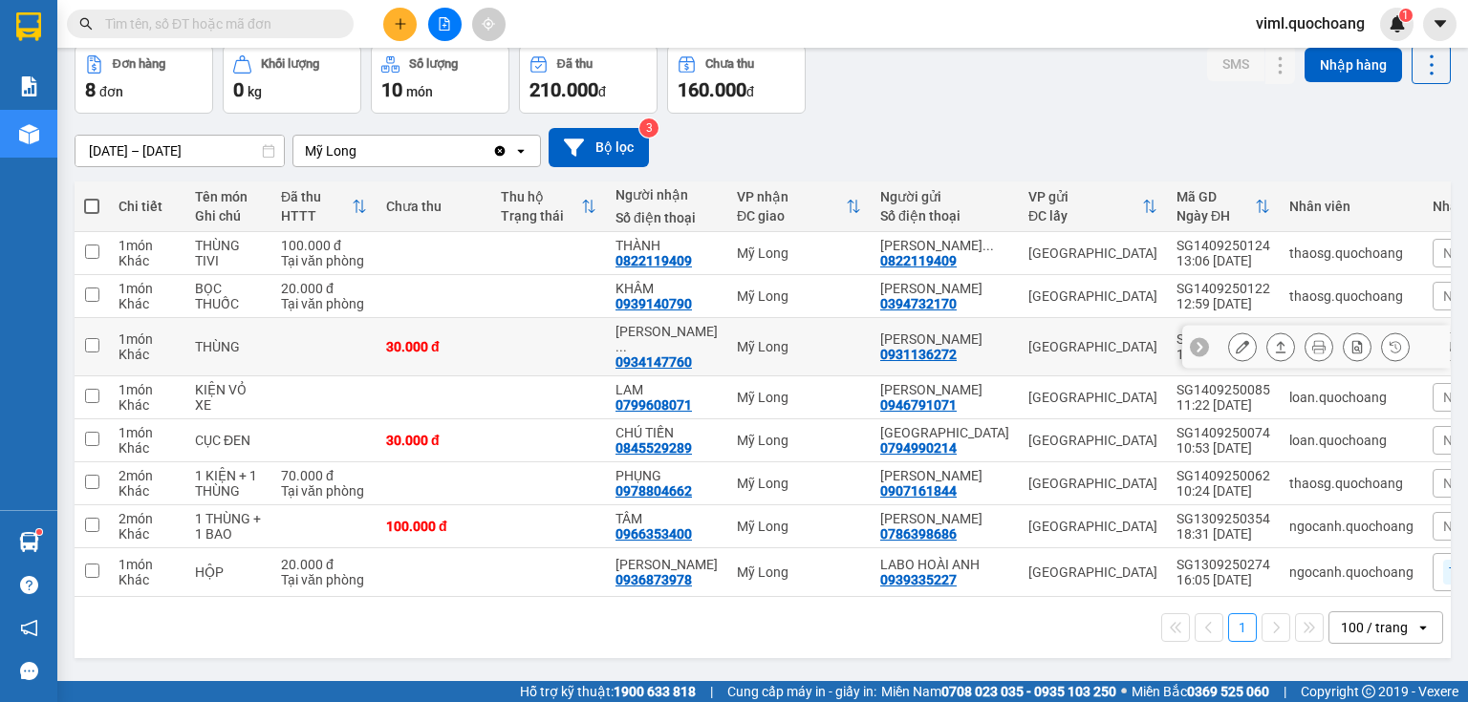
scroll to position [153, 0]
click at [1238, 489] on button at bounding box center [1242, 483] width 27 height 33
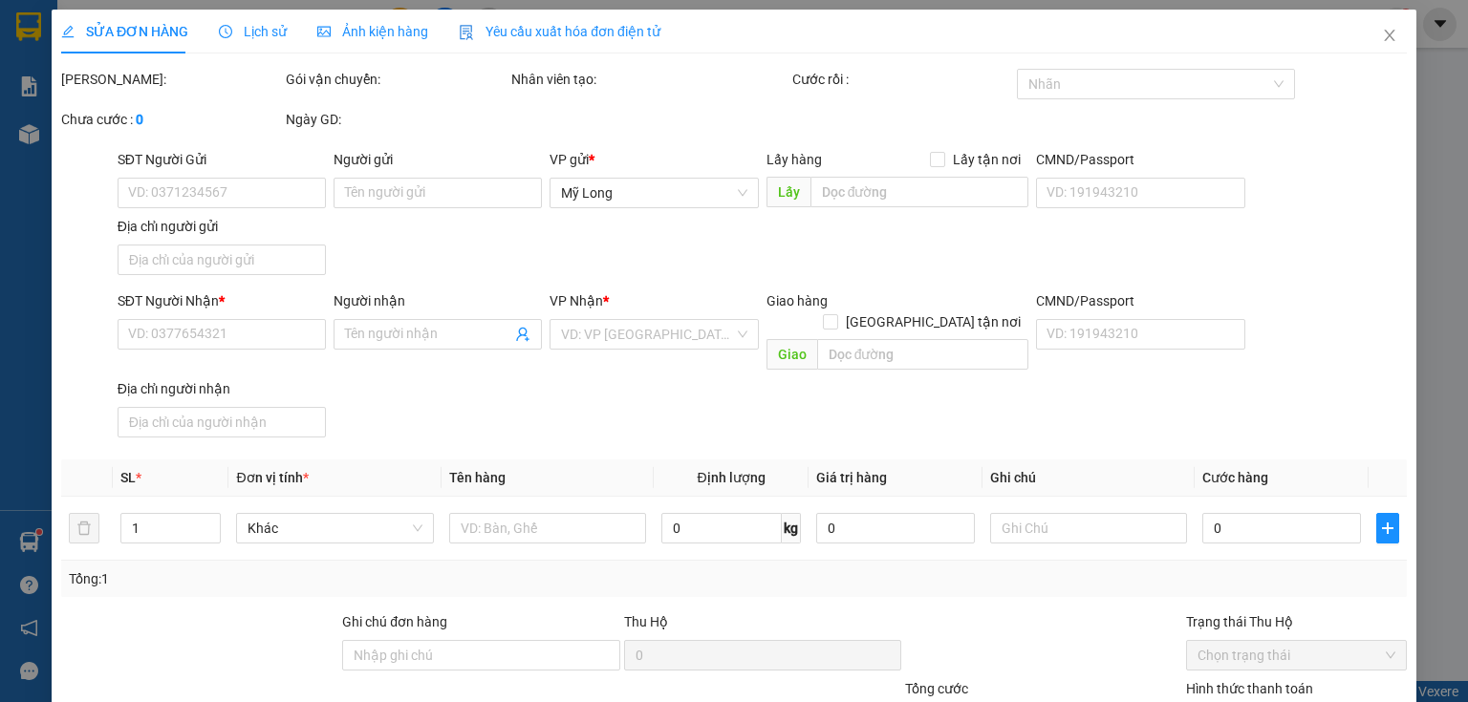
type input "0907161844"
type input "[PERSON_NAME]"
type input "498/12 [PERSON_NAME] PHÁT QUẬN 7 HCM"
type input "0978804662"
type input "PHỤNG"
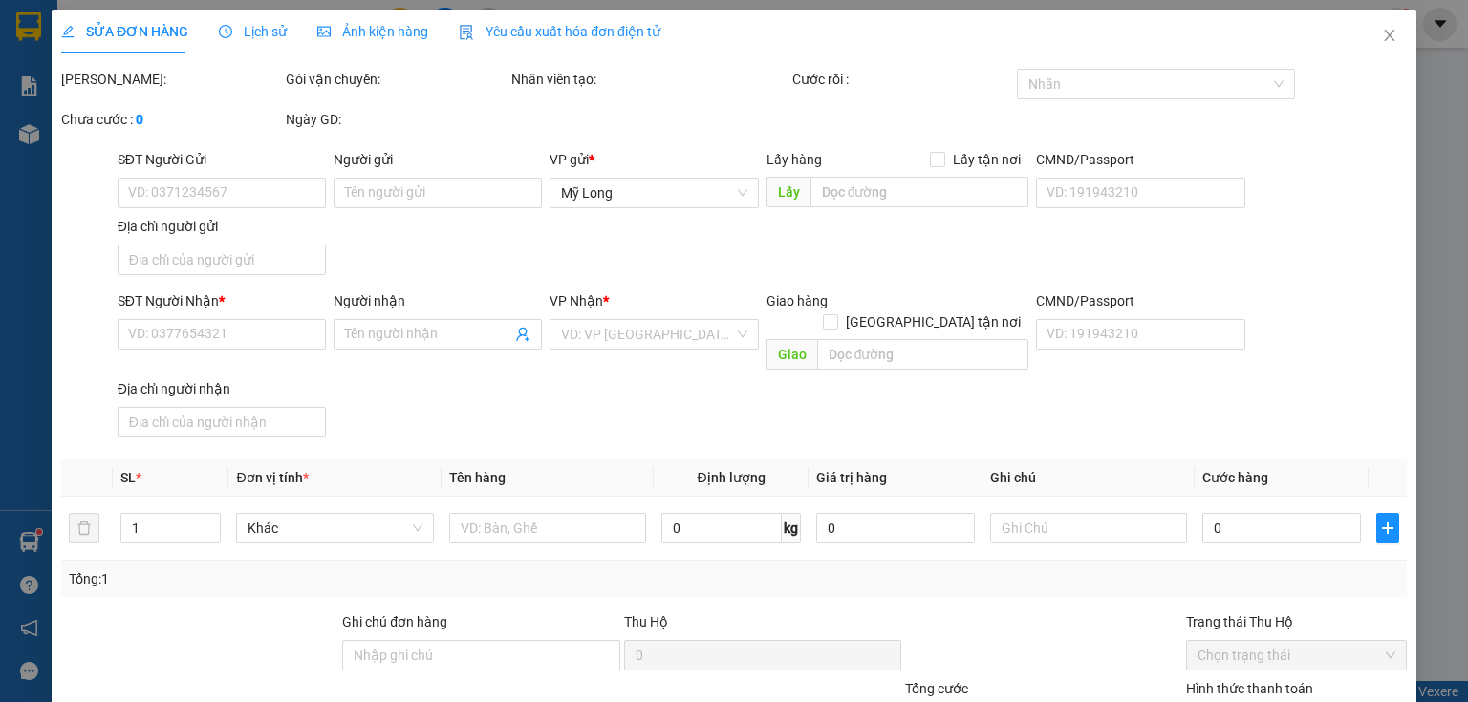
type input "70.000"
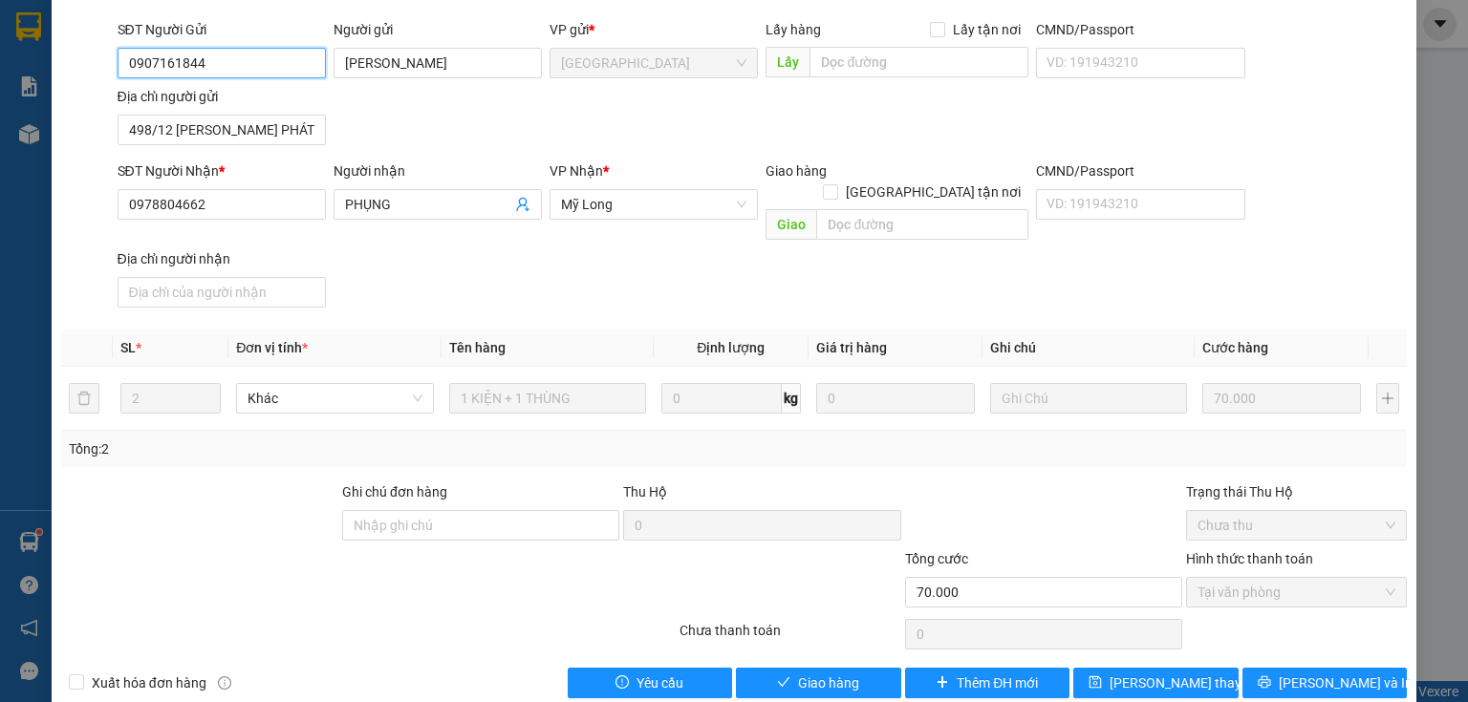
scroll to position [140, 0]
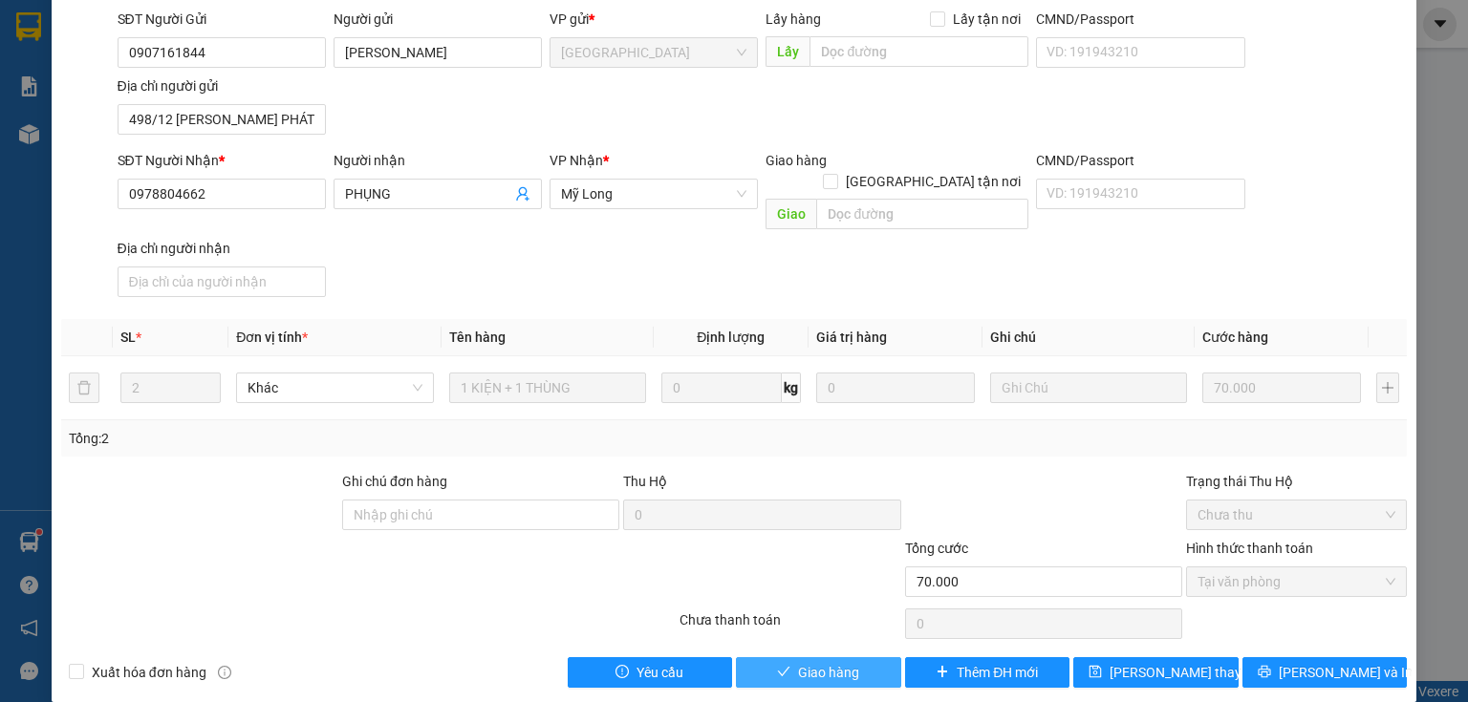
click at [848, 662] on span "Giao hàng" at bounding box center [828, 672] width 61 height 21
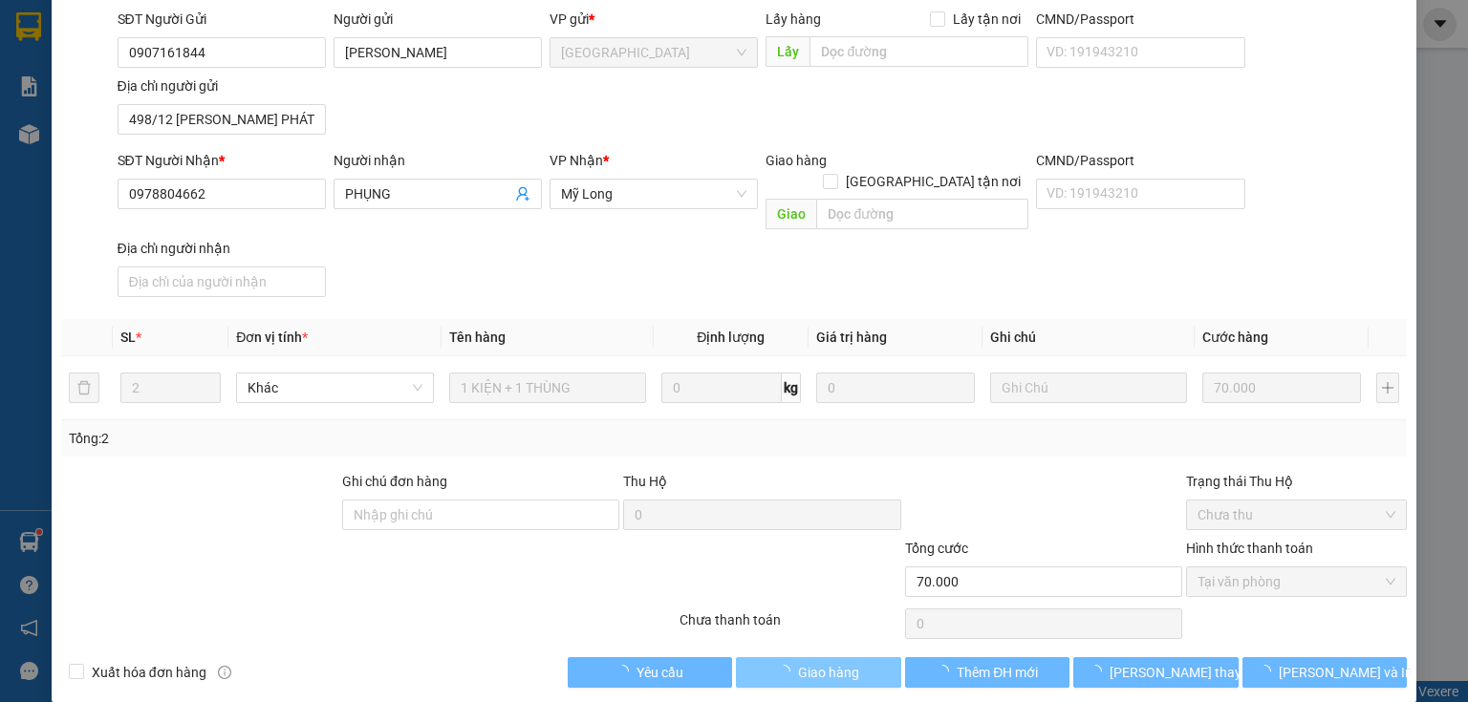
scroll to position [0, 0]
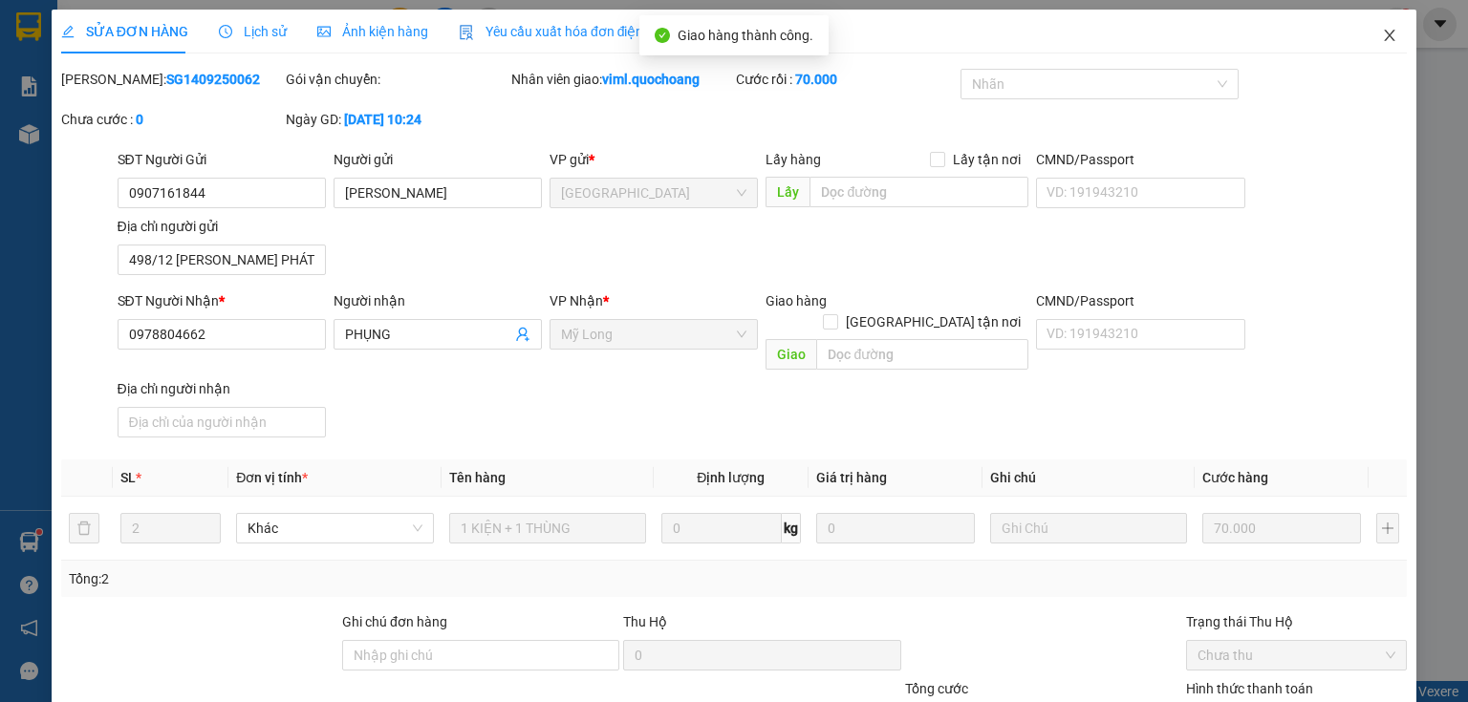
click at [1382, 33] on icon "close" at bounding box center [1389, 35] width 15 height 15
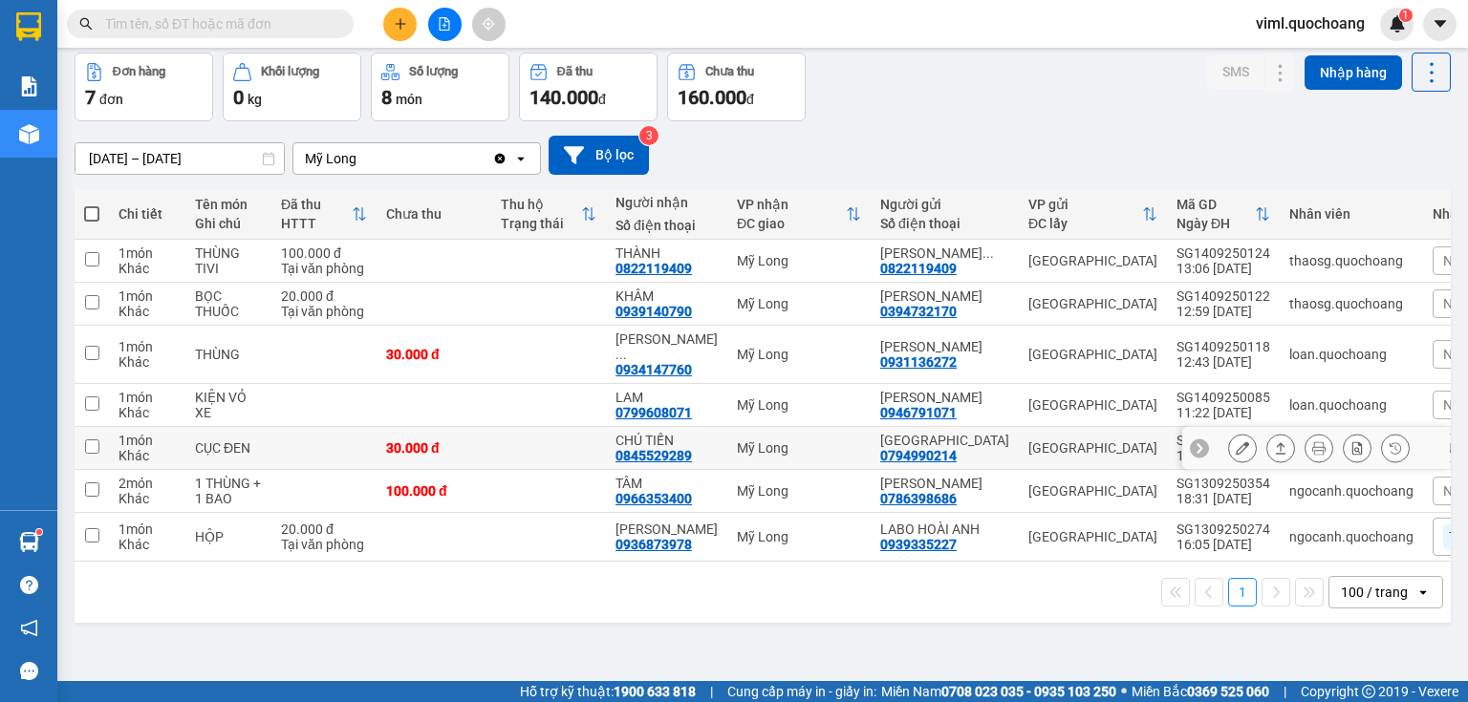
scroll to position [54, 0]
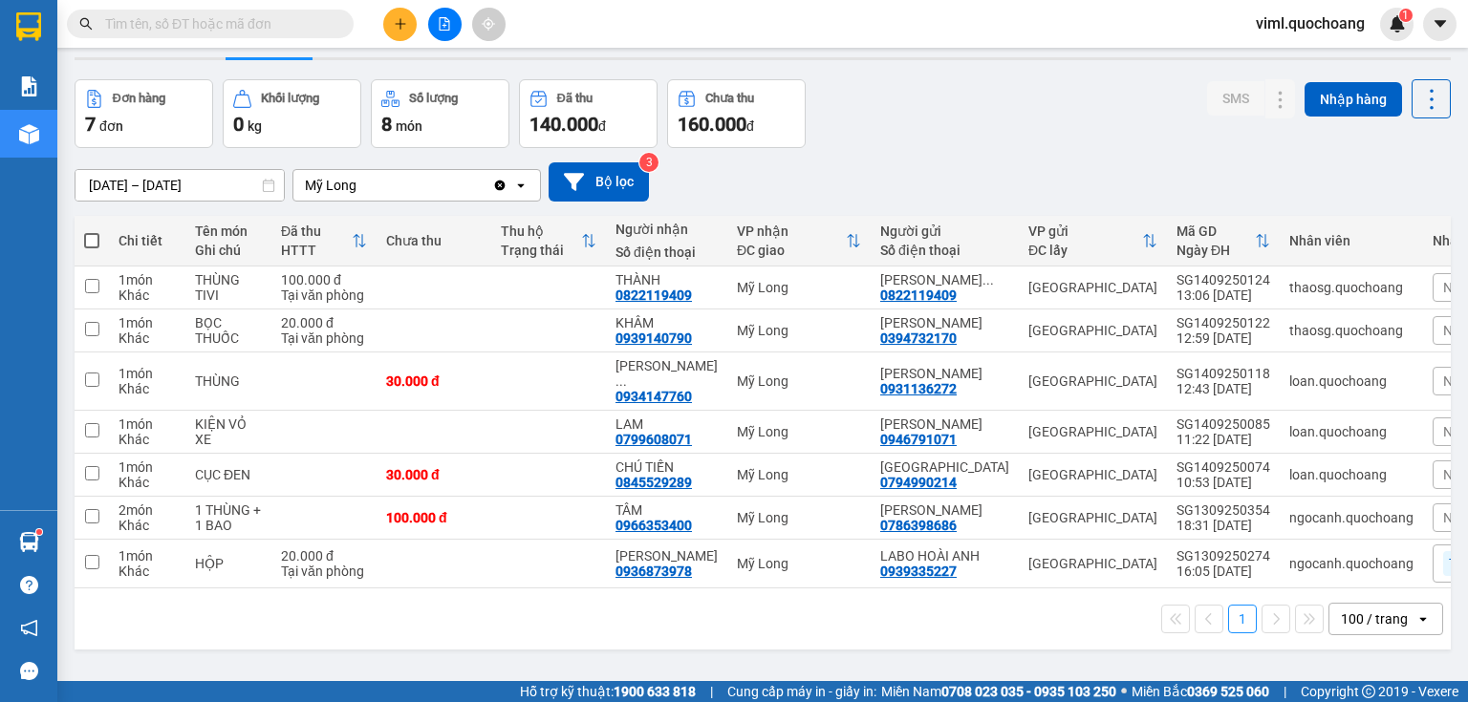
click at [1315, 21] on span "viml.quochoang" at bounding box center [1310, 23] width 140 height 24
click at [1299, 70] on li "Đăng xuất" at bounding box center [1308, 59] width 142 height 31
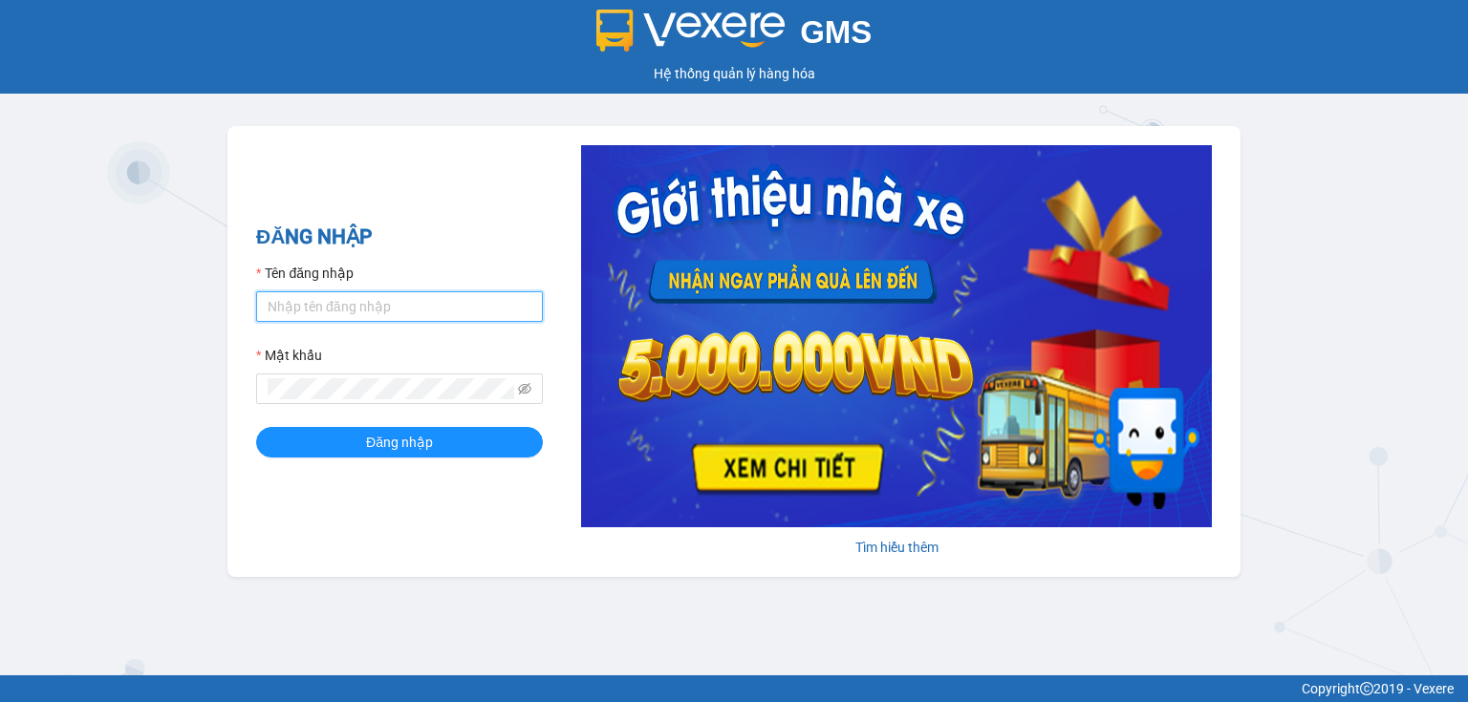
click at [484, 313] on input "Tên đăng nhập" at bounding box center [399, 306] width 287 height 31
